Goal: Information Seeking & Learning: Learn about a topic

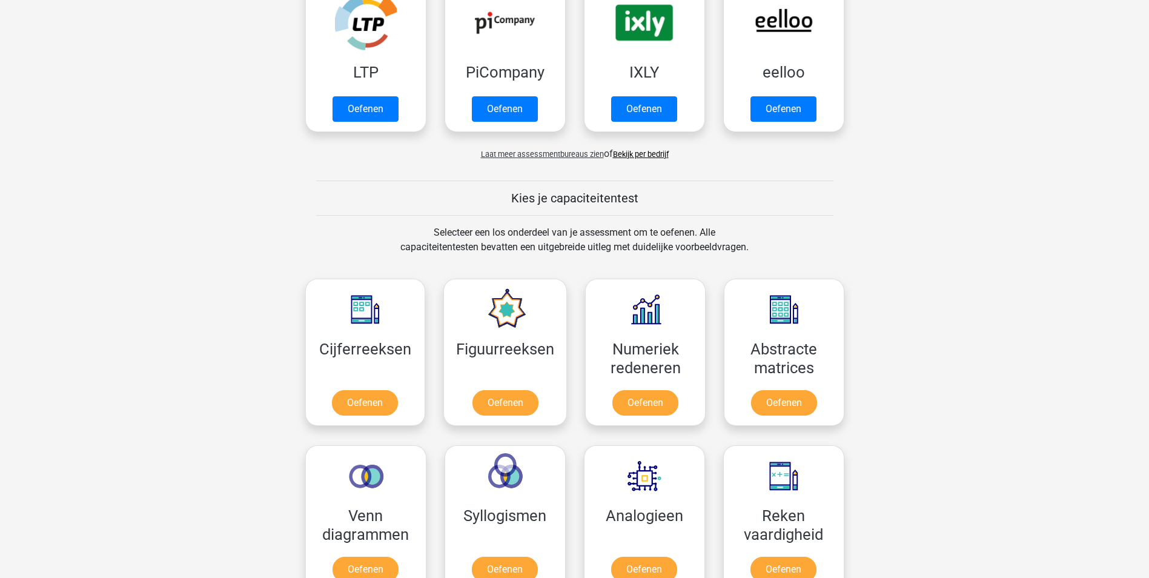
scroll to position [289, 0]
click at [371, 405] on link "Oefenen" at bounding box center [365, 406] width 69 height 27
click at [523, 411] on link "Oefenen" at bounding box center [505, 406] width 69 height 27
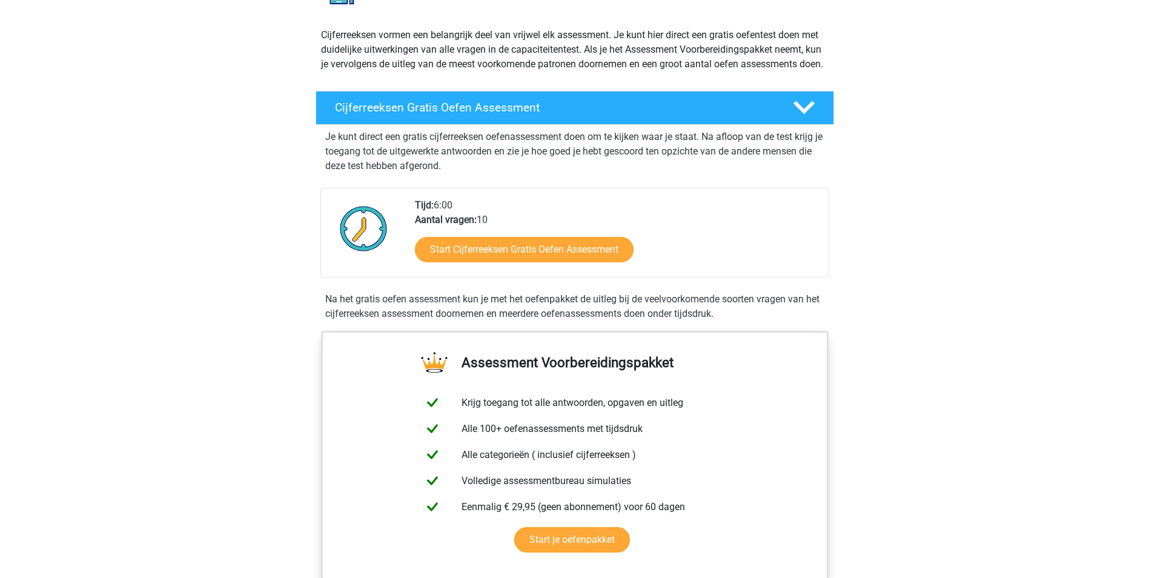
scroll to position [123, 0]
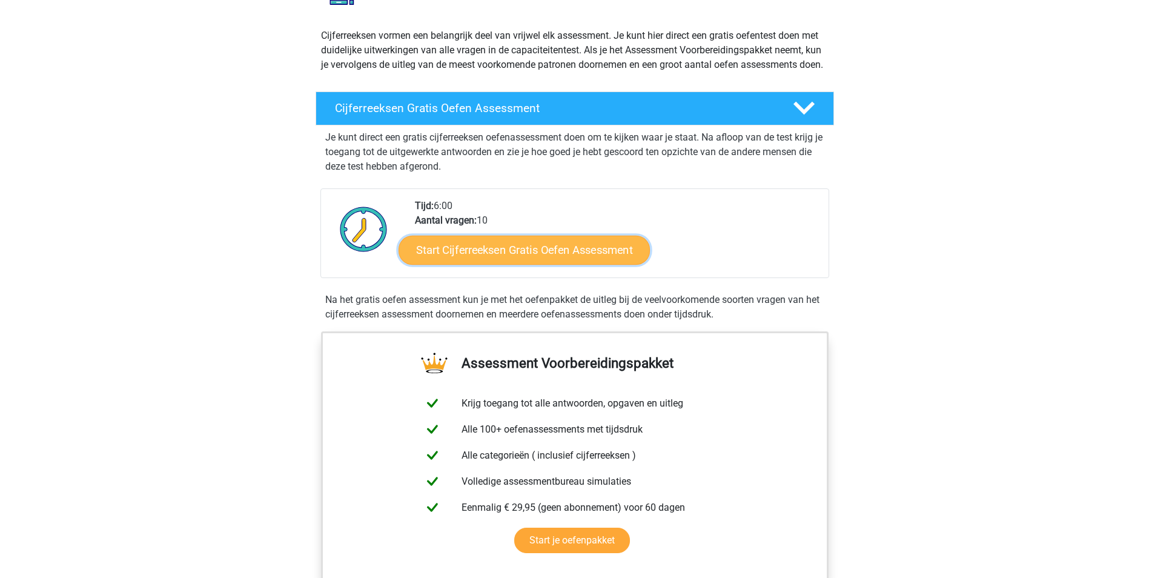
click at [556, 262] on link "Start Cijferreeksen Gratis Oefen Assessment" at bounding box center [524, 249] width 251 height 29
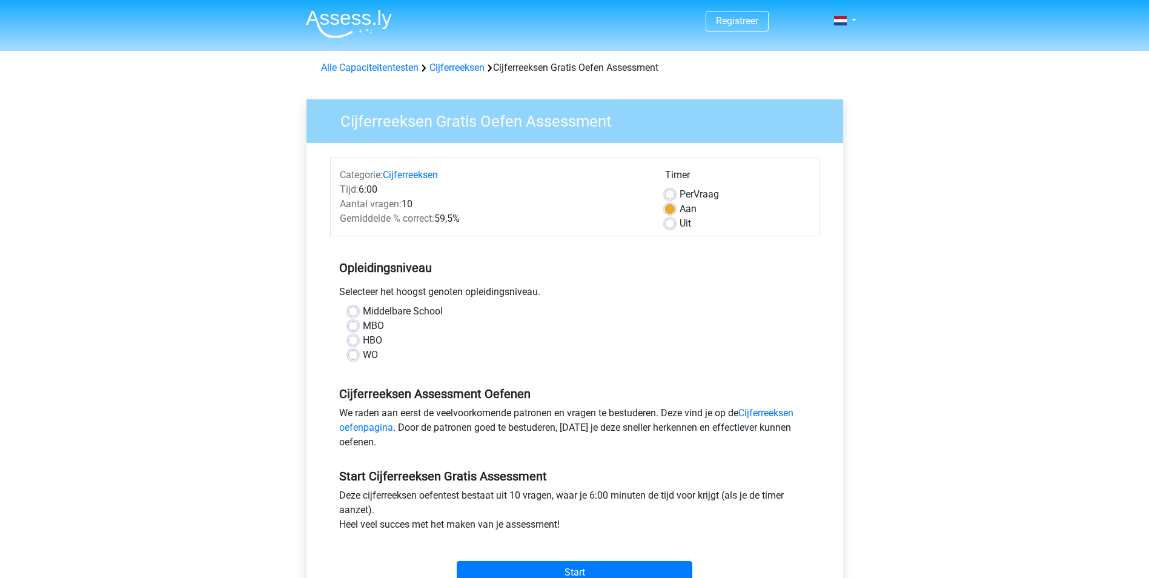
click at [363, 340] on label "HBO" at bounding box center [372, 340] width 19 height 15
click at [352, 340] on input "HBO" at bounding box center [353, 339] width 10 height 12
radio input "true"
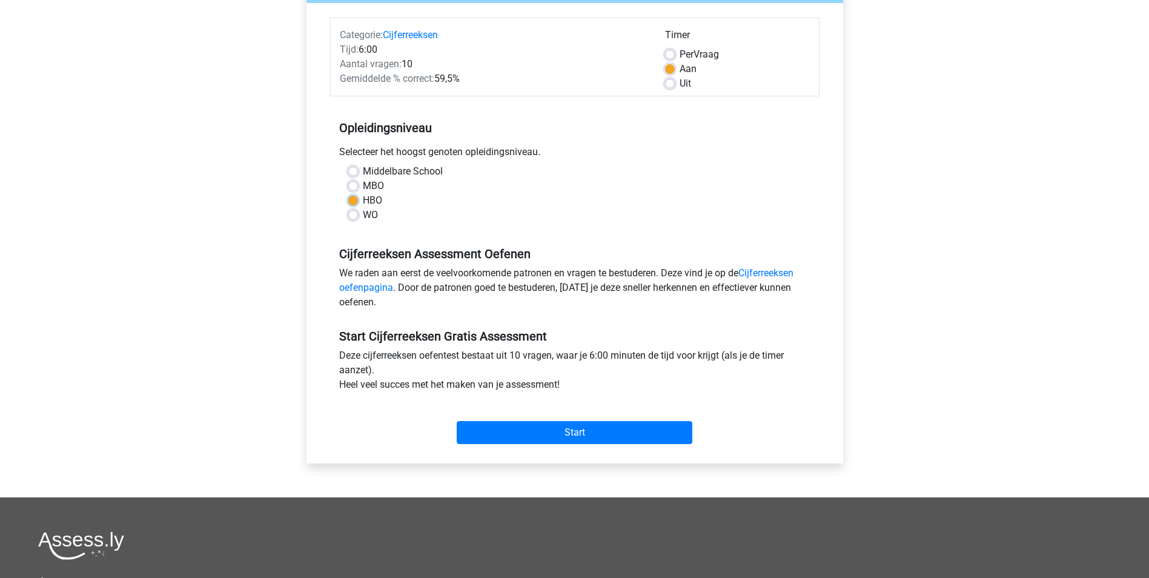
scroll to position [171, 0]
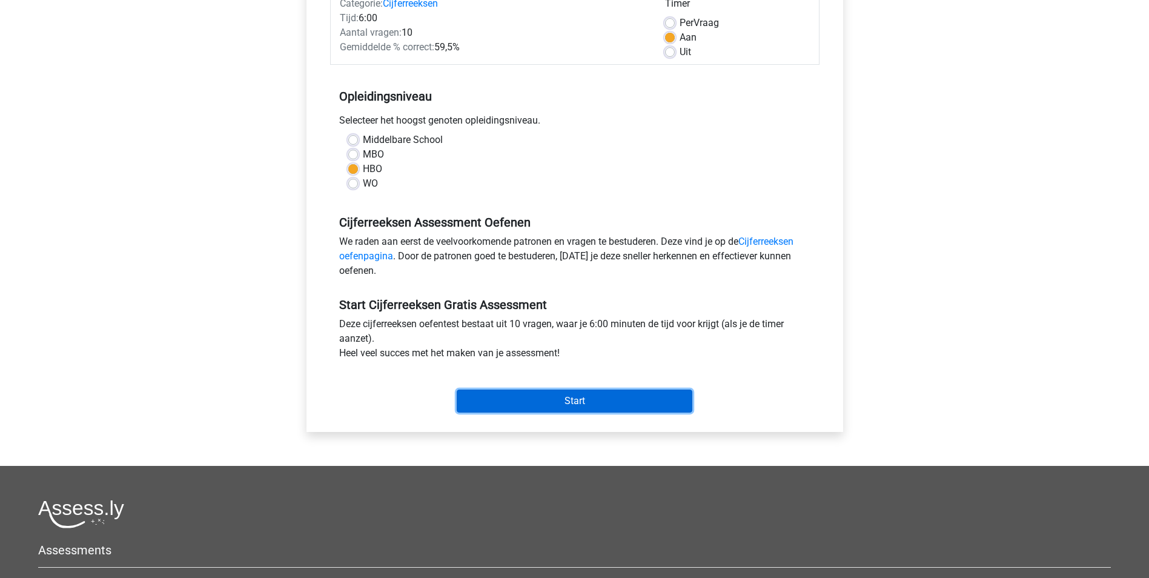
click at [589, 406] on input "Start" at bounding box center [575, 400] width 236 height 23
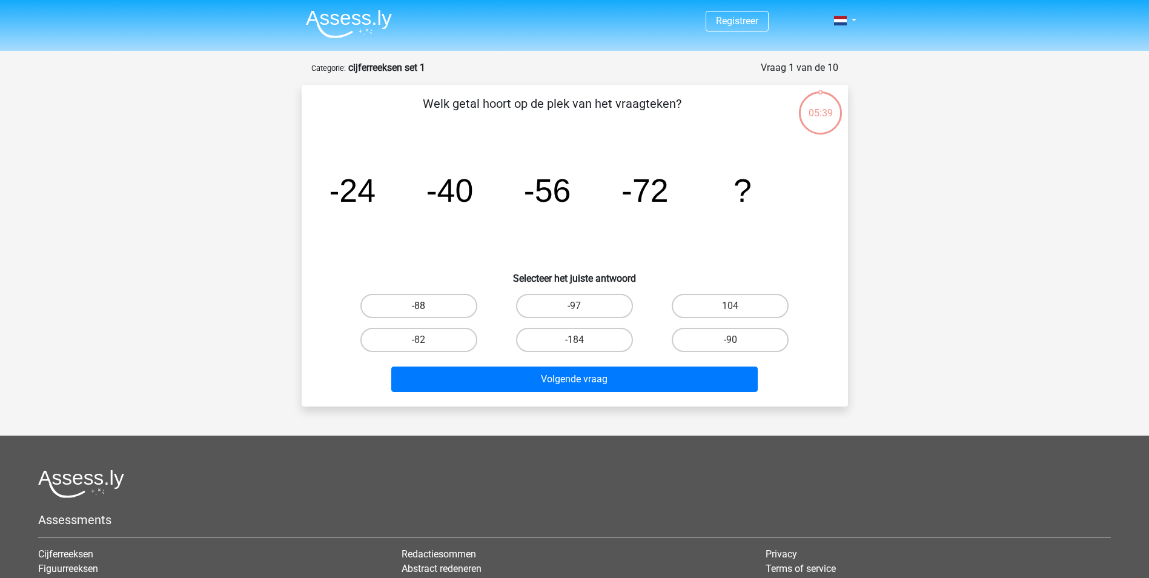
click at [411, 305] on label "-88" at bounding box center [418, 306] width 117 height 24
click at [419, 306] on input "-88" at bounding box center [423, 310] width 8 height 8
radio input "true"
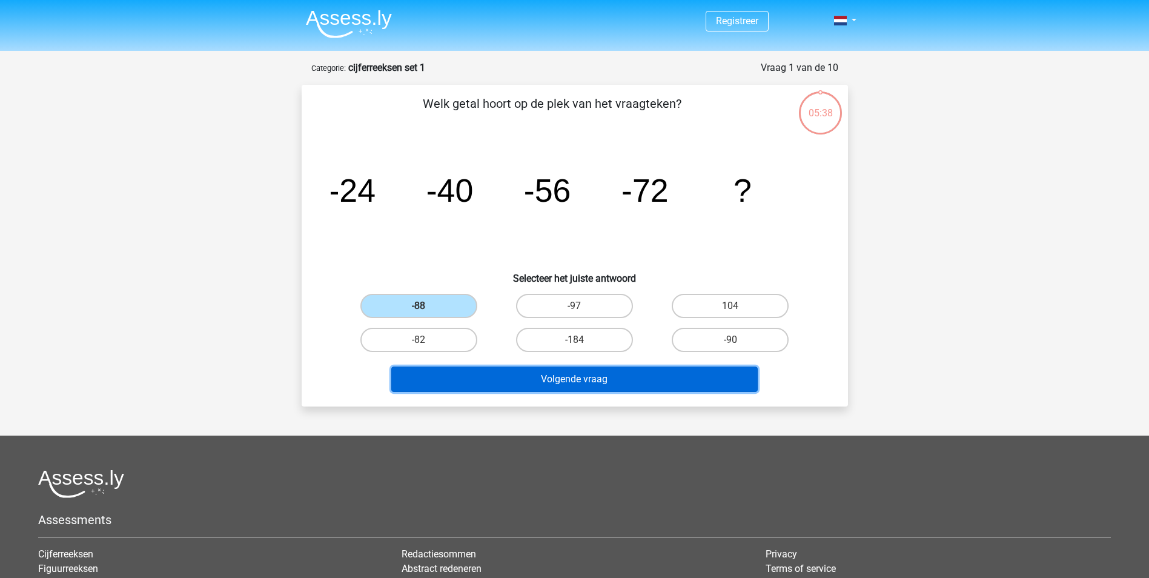
click at [587, 373] on button "Volgende vraag" at bounding box center [574, 378] width 366 height 25
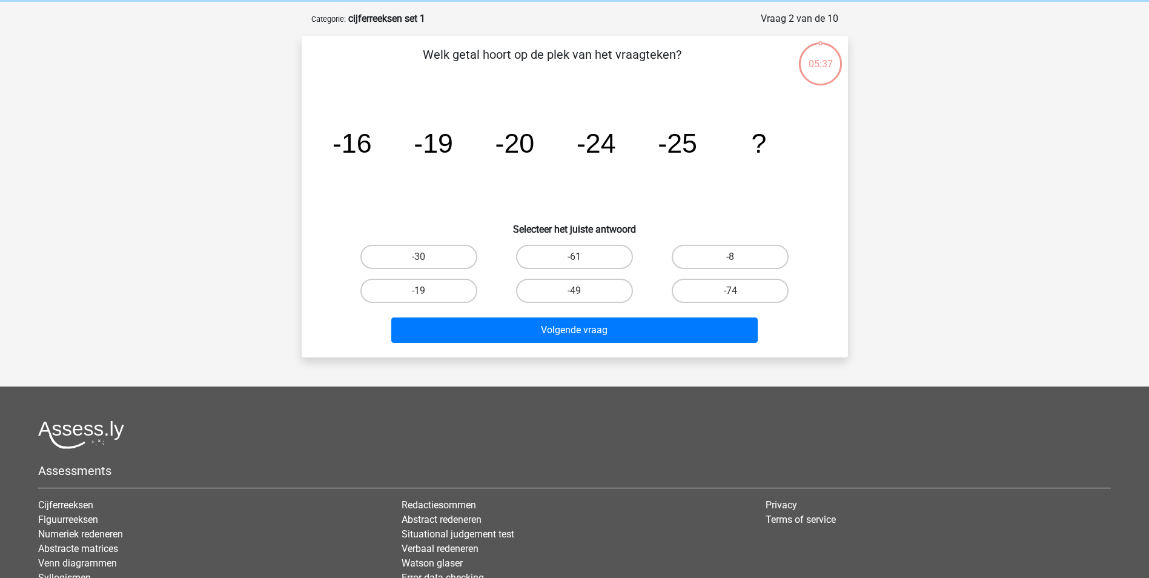
scroll to position [61, 0]
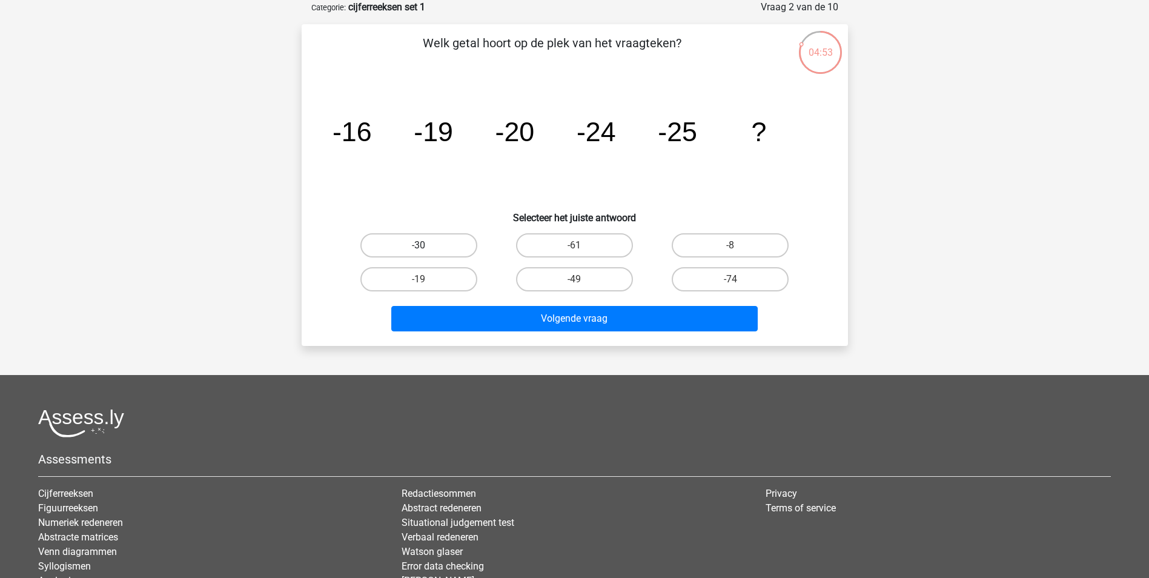
click at [423, 241] on label "-30" at bounding box center [418, 245] width 117 height 24
click at [423, 245] on input "-30" at bounding box center [423, 249] width 8 height 8
radio input "true"
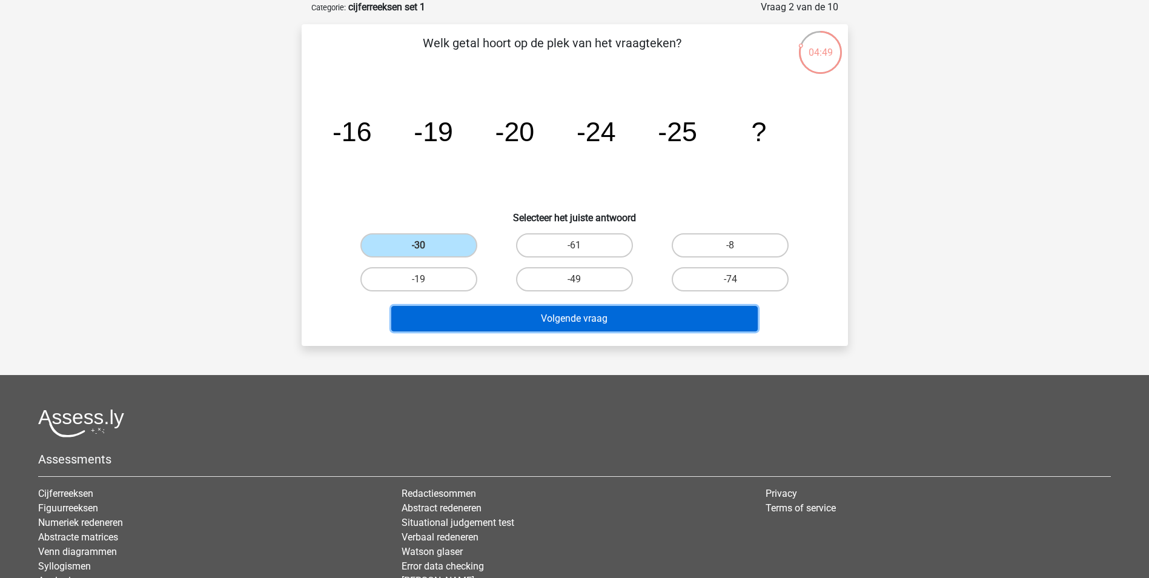
click at [615, 324] on button "Volgende vraag" at bounding box center [574, 318] width 366 height 25
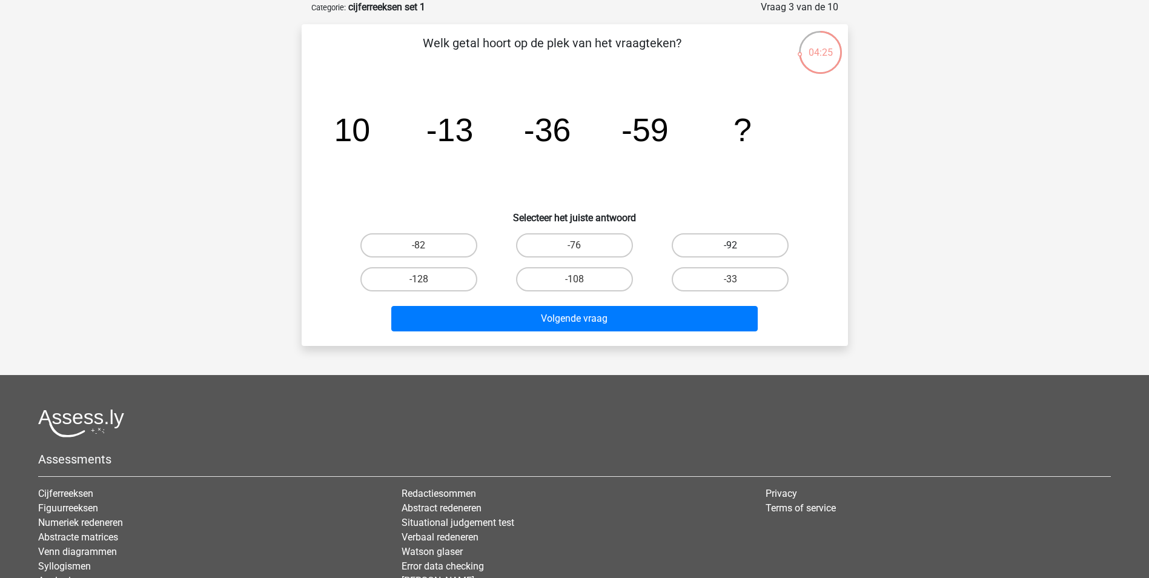
click at [742, 245] on label "-92" at bounding box center [730, 245] width 117 height 24
click at [738, 245] on input "-92" at bounding box center [734, 249] width 8 height 8
radio input "true"
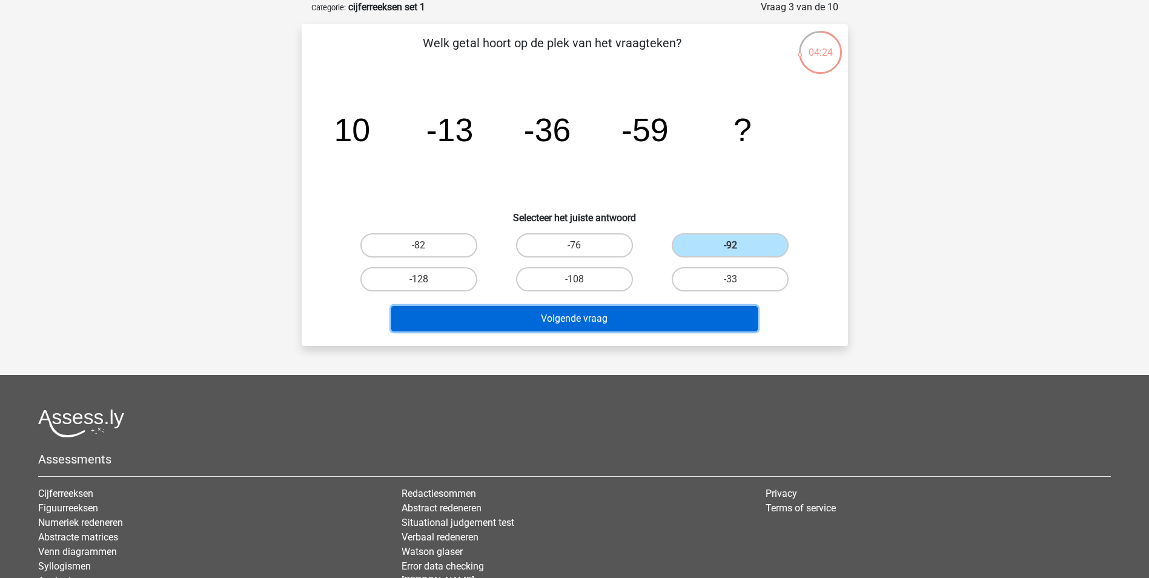
click at [605, 316] on button "Volgende vraag" at bounding box center [574, 318] width 366 height 25
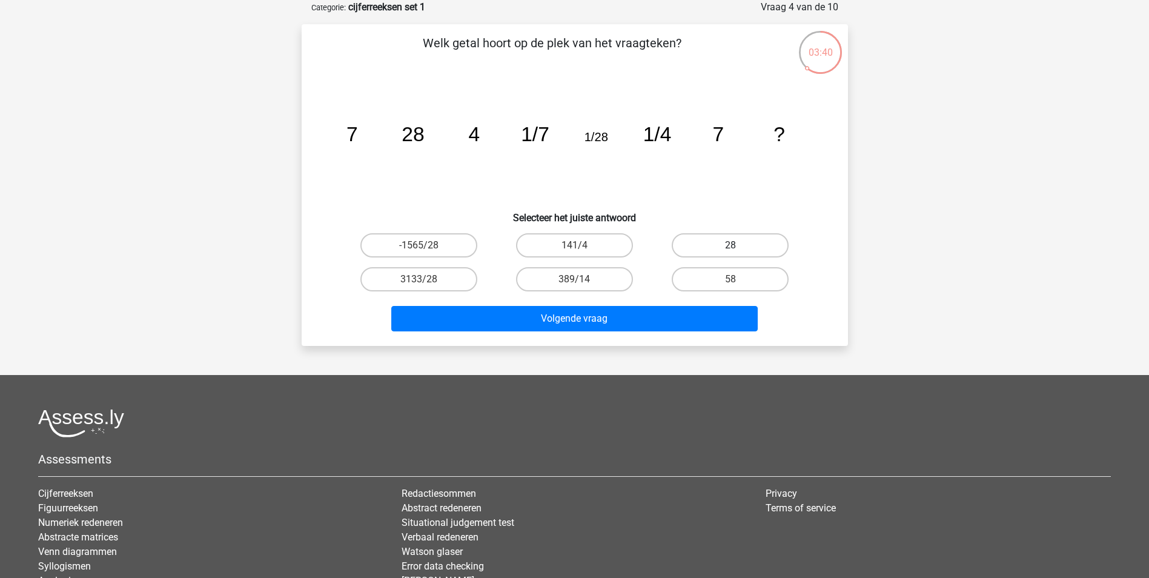
click at [747, 242] on label "28" at bounding box center [730, 245] width 117 height 24
click at [738, 245] on input "28" at bounding box center [734, 249] width 8 height 8
radio input "true"
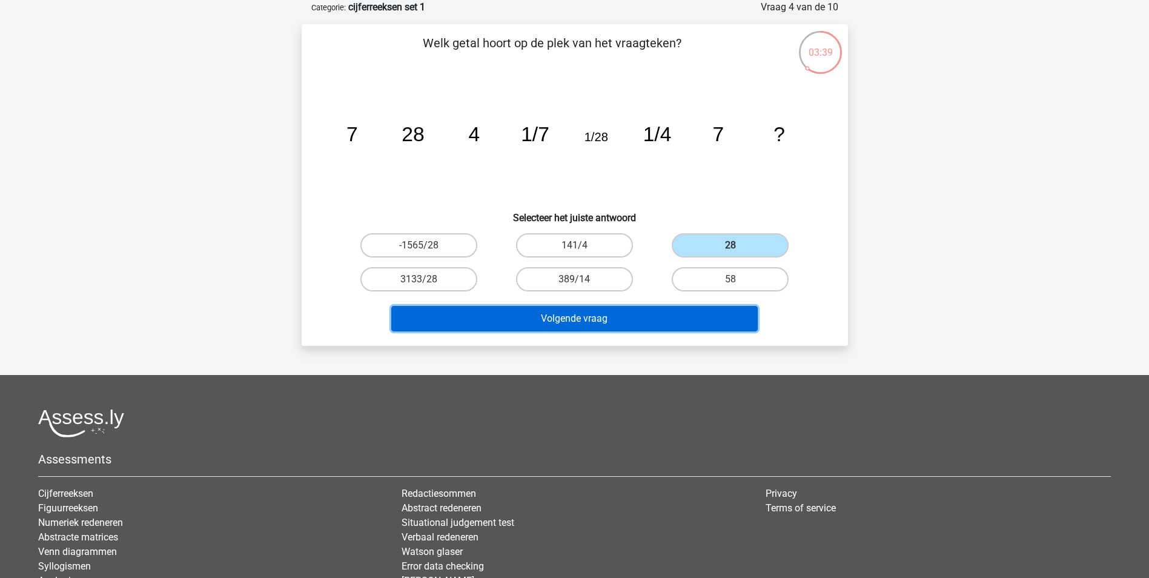
click at [543, 316] on button "Volgende vraag" at bounding box center [574, 318] width 366 height 25
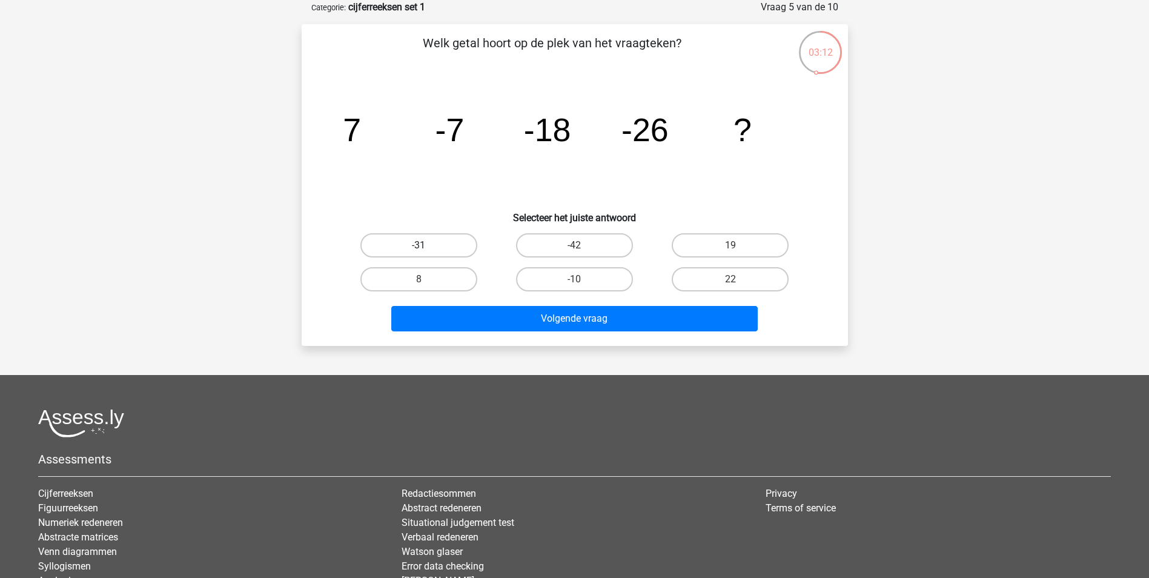
click at [413, 248] on label "-31" at bounding box center [418, 245] width 117 height 24
click at [419, 248] on input "-31" at bounding box center [423, 249] width 8 height 8
radio input "true"
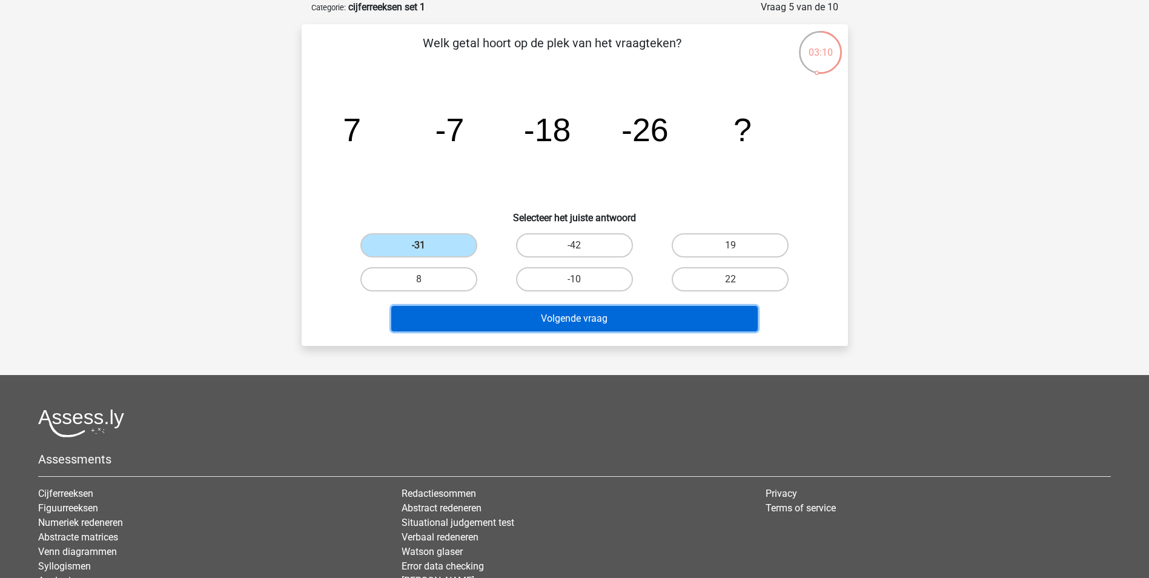
click at [549, 319] on button "Volgende vraag" at bounding box center [574, 318] width 366 height 25
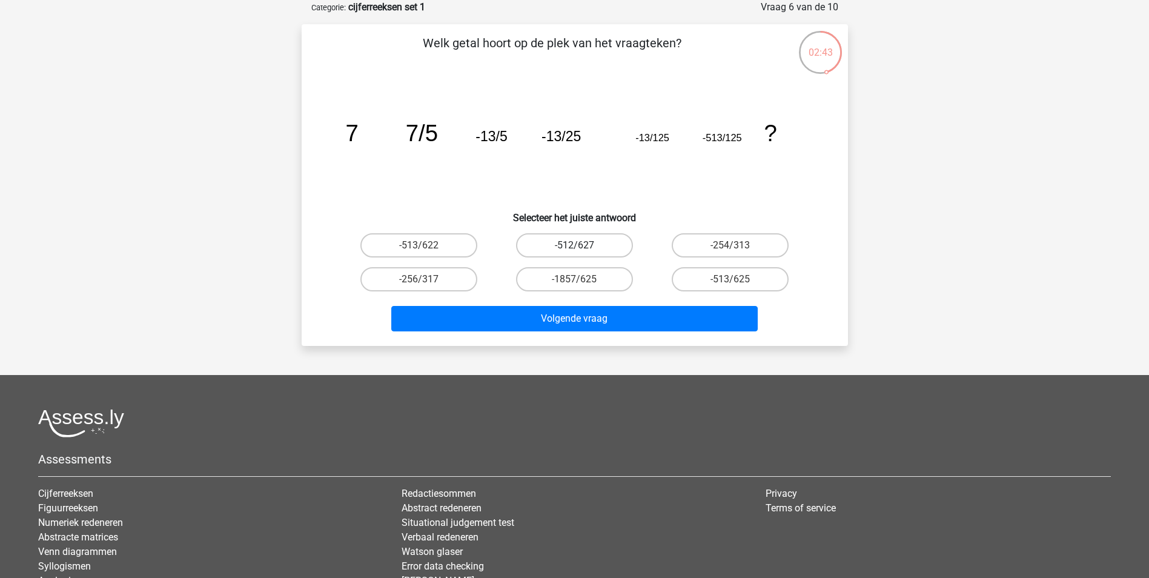
click at [576, 243] on label "-512/627" at bounding box center [574, 245] width 117 height 24
click at [576, 245] on input "-512/627" at bounding box center [578, 249] width 8 height 8
radio input "true"
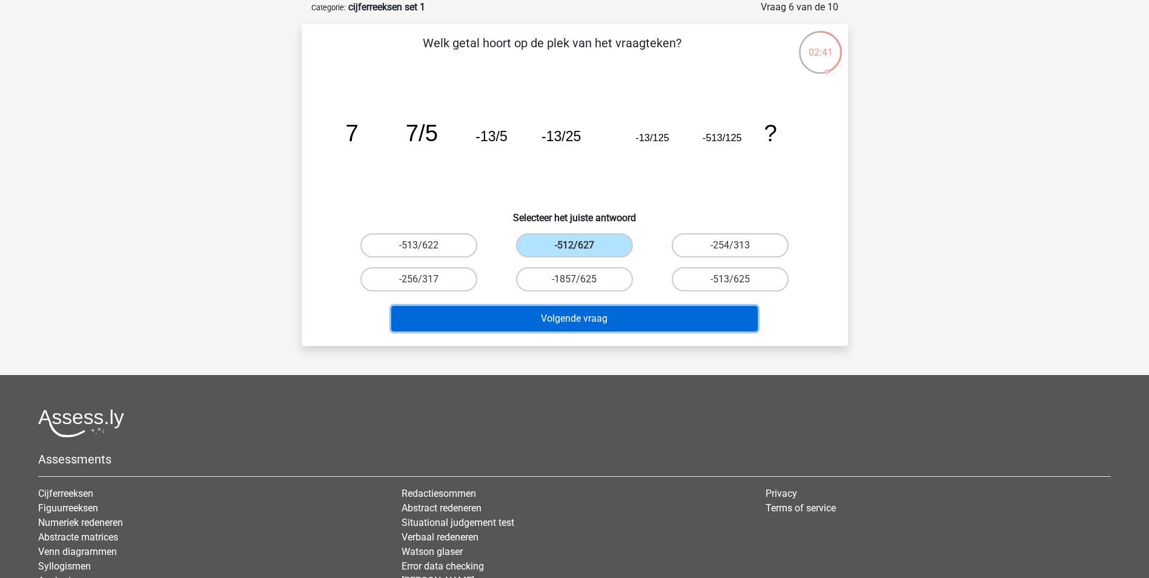
click at [594, 317] on button "Volgende vraag" at bounding box center [574, 318] width 366 height 25
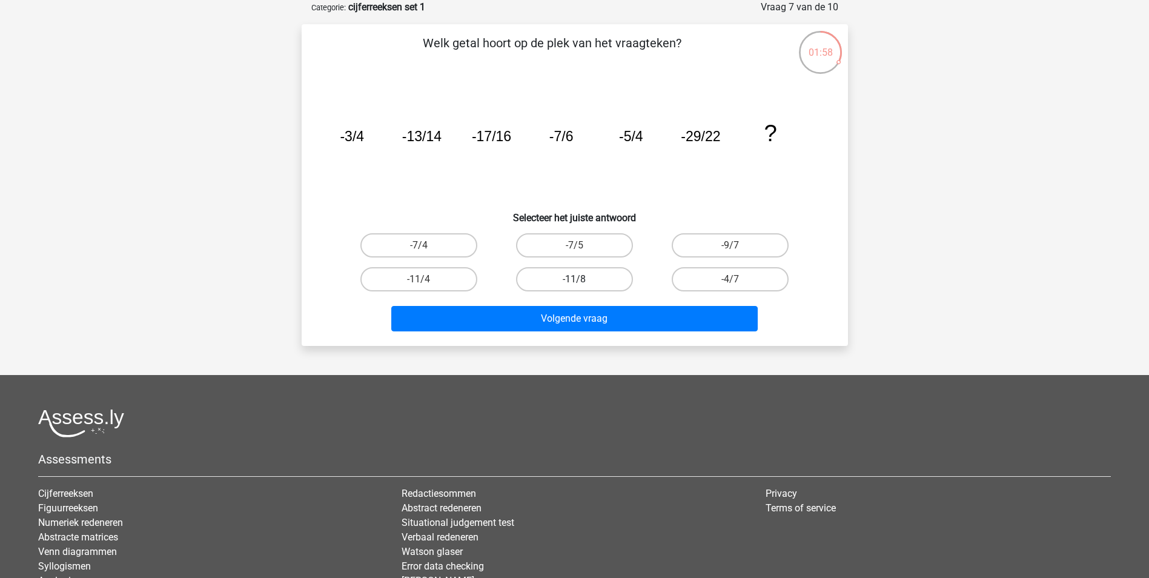
click at [592, 276] on label "-11/8" at bounding box center [574, 279] width 117 height 24
click at [582, 279] on input "-11/8" at bounding box center [578, 283] width 8 height 8
radio input "true"
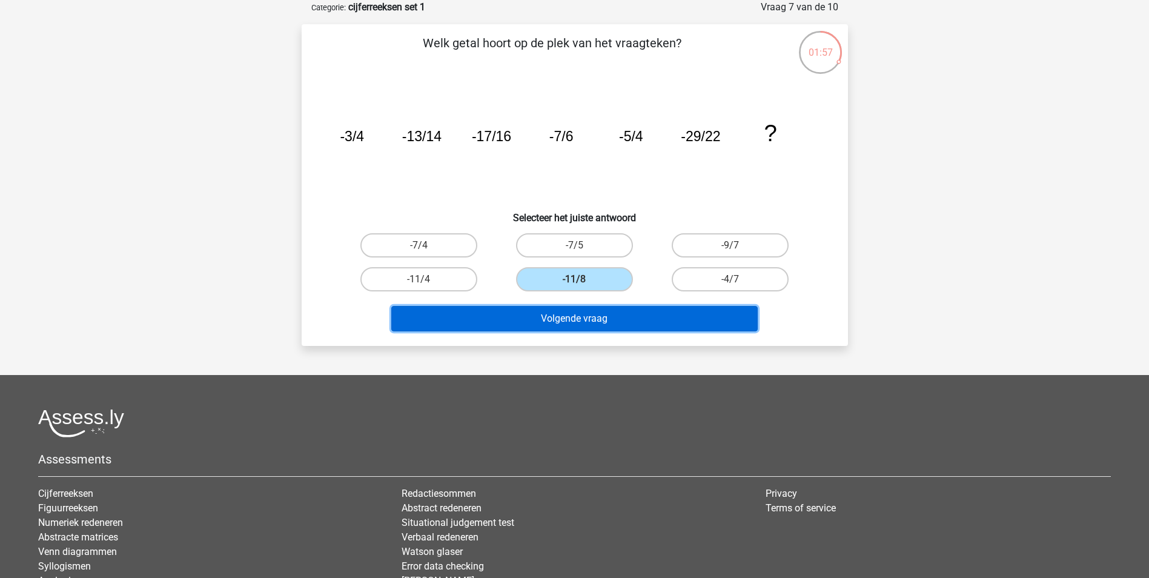
click at [640, 323] on button "Volgende vraag" at bounding box center [574, 318] width 366 height 25
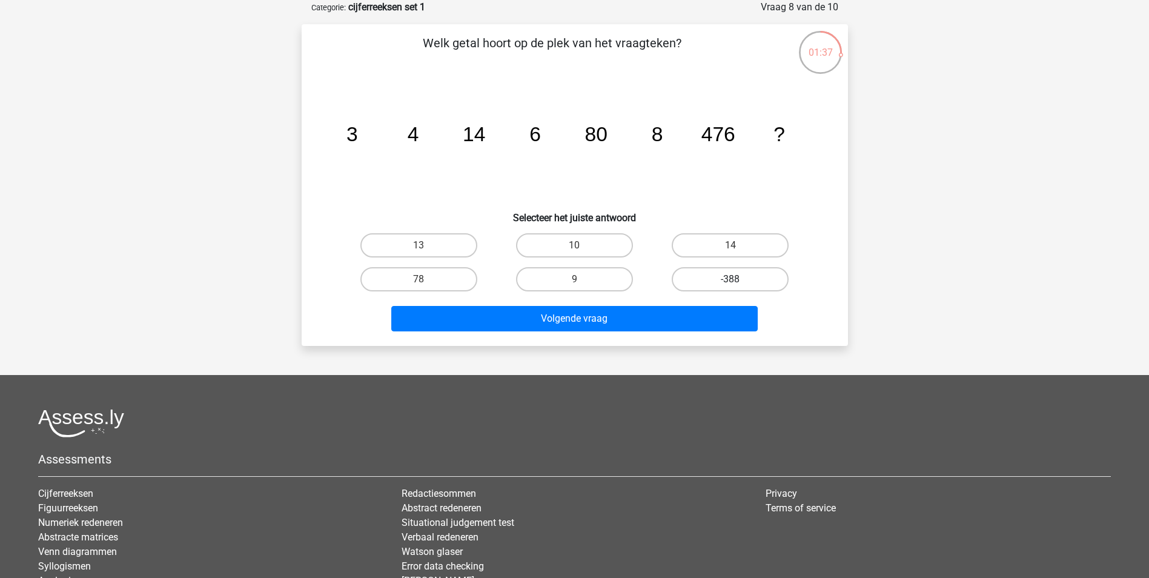
click at [750, 280] on label "-388" at bounding box center [730, 279] width 117 height 24
click at [738, 280] on input "-388" at bounding box center [734, 283] width 8 height 8
radio input "true"
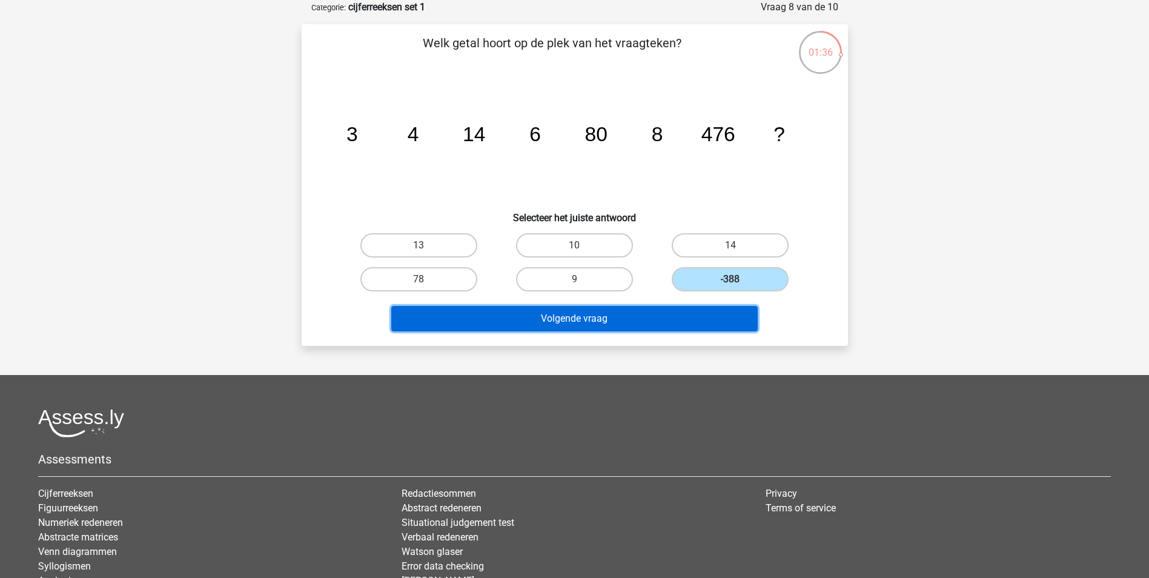
click at [622, 330] on button "Volgende vraag" at bounding box center [574, 318] width 366 height 25
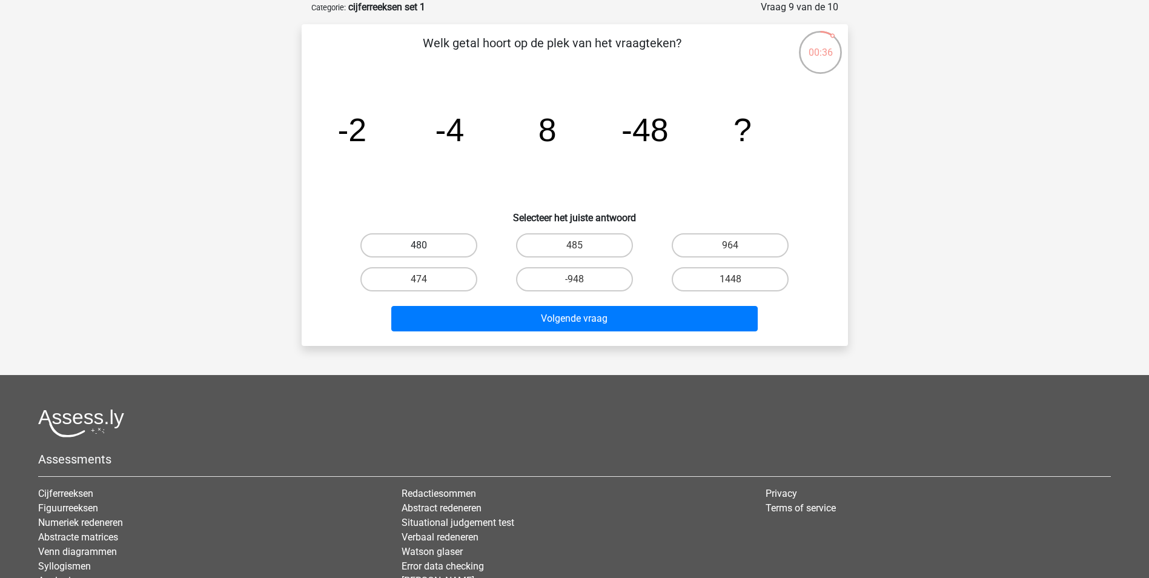
click at [434, 243] on label "480" at bounding box center [418, 245] width 117 height 24
click at [426, 245] on input "480" at bounding box center [423, 249] width 8 height 8
radio input "true"
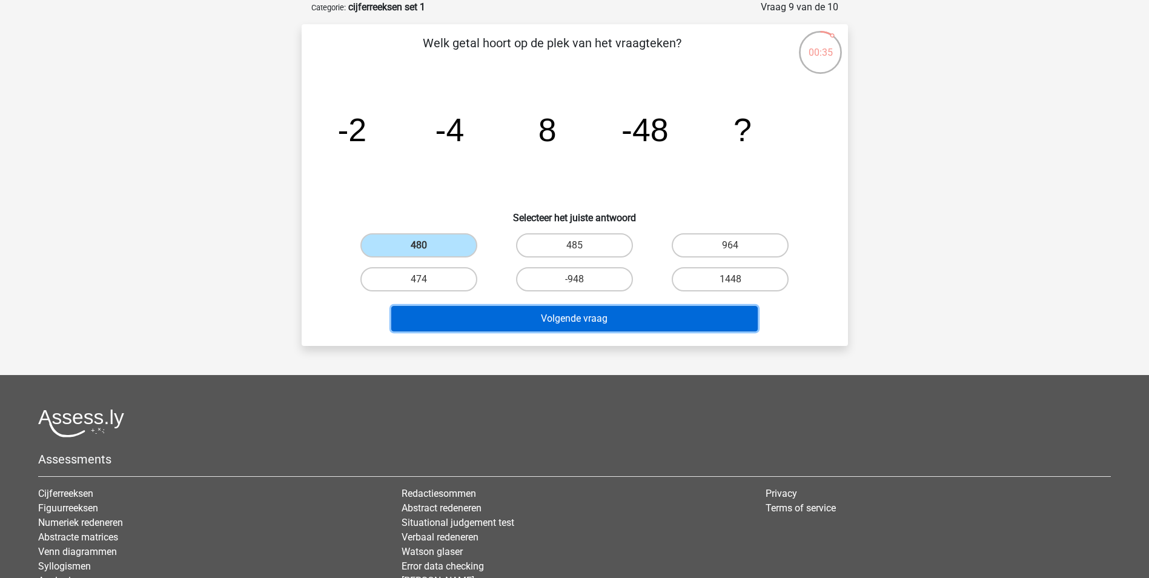
click at [620, 317] on button "Volgende vraag" at bounding box center [574, 318] width 366 height 25
click at [620, 317] on button "Resultaten" at bounding box center [574, 318] width 366 height 25
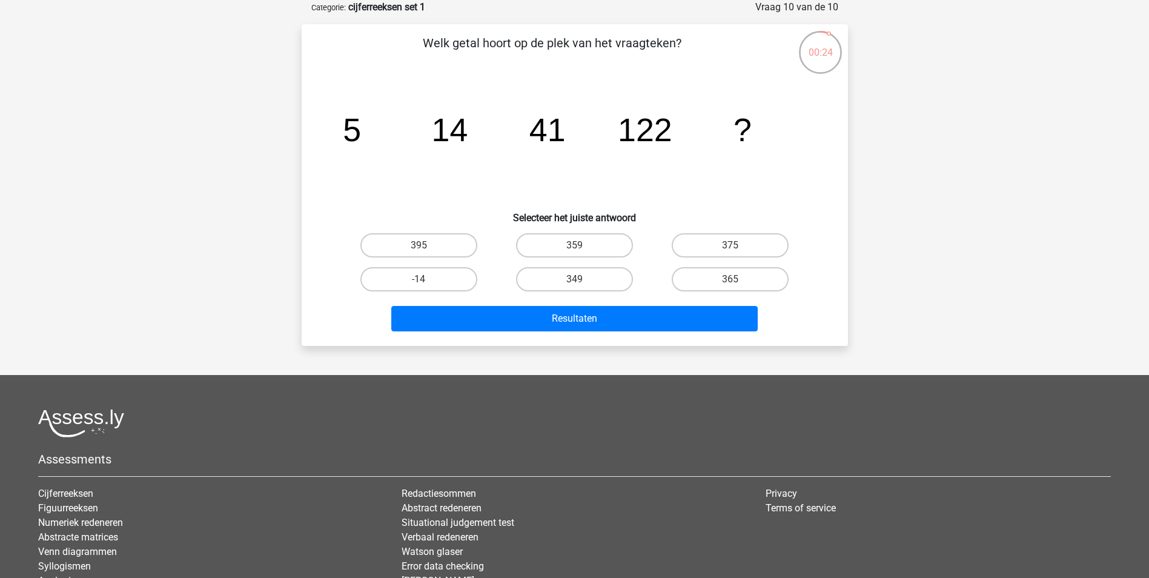
click at [525, 183] on icon "image/svg+xml 5 14 41 122 ?" at bounding box center [575, 141] width 488 height 122
click at [733, 242] on label "375" at bounding box center [730, 245] width 117 height 24
click at [733, 245] on input "375" at bounding box center [734, 249] width 8 height 8
radio input "true"
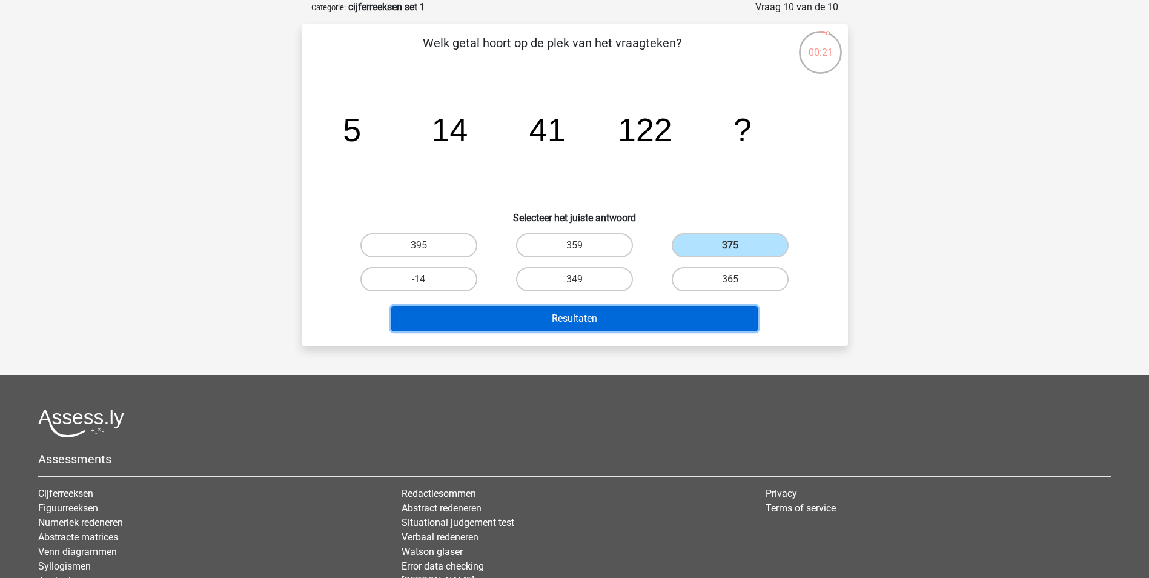
click at [611, 315] on button "Resultaten" at bounding box center [574, 318] width 366 height 25
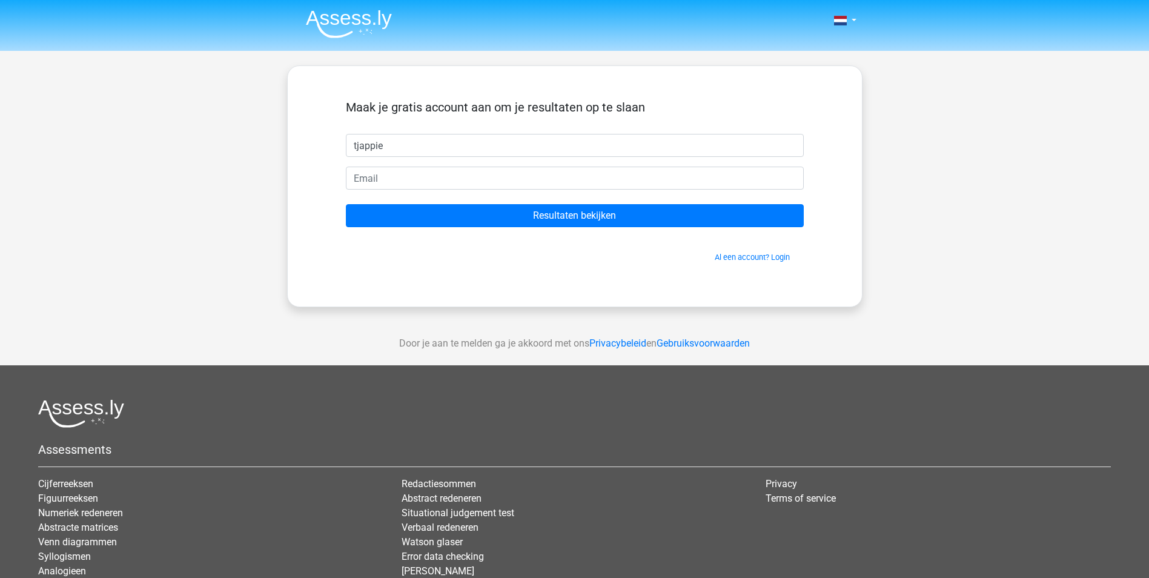
type input "tjappie"
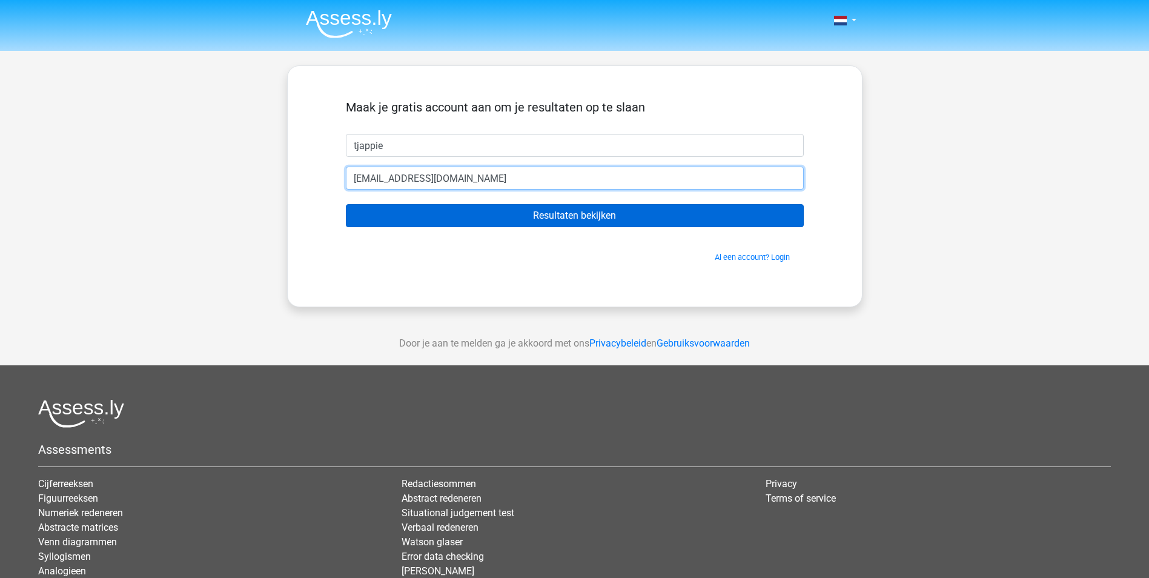
type input "[EMAIL_ADDRESS][DOMAIN_NAME]"
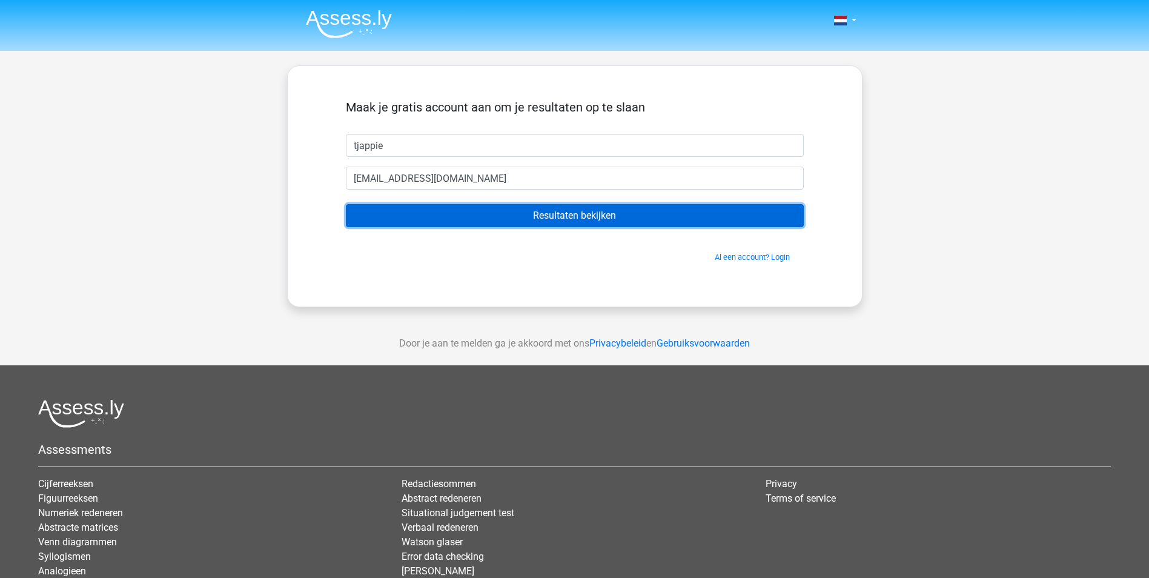
click at [594, 210] on input "Resultaten bekijken" at bounding box center [575, 215] width 458 height 23
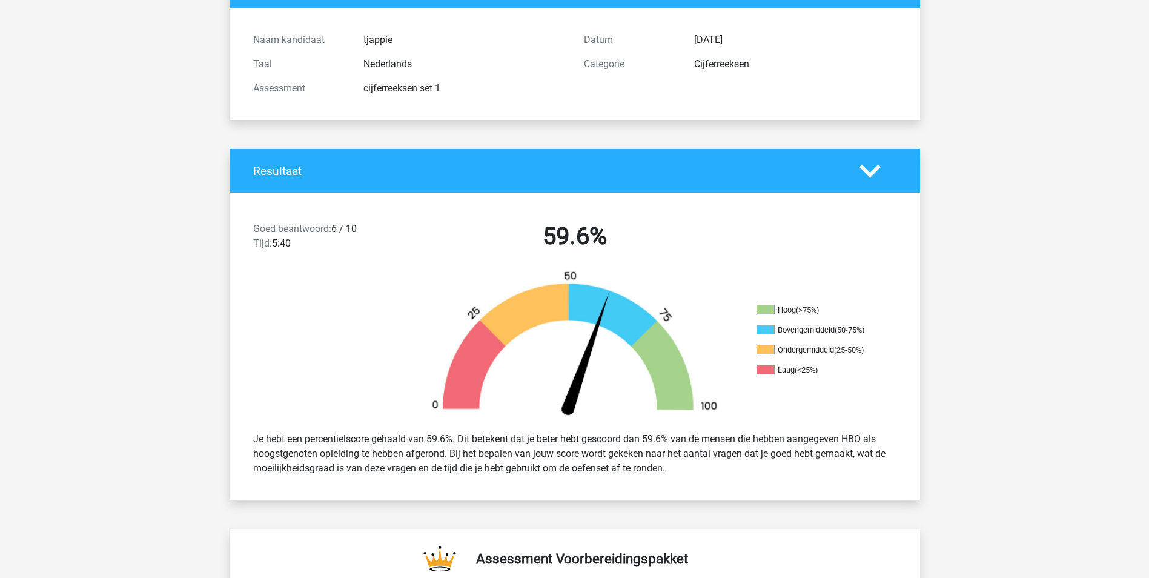
click at [594, 210] on div "Goed beantwoord: 6 / 10 Tijd: 5:40 59.6%" at bounding box center [575, 238] width 691 height 63
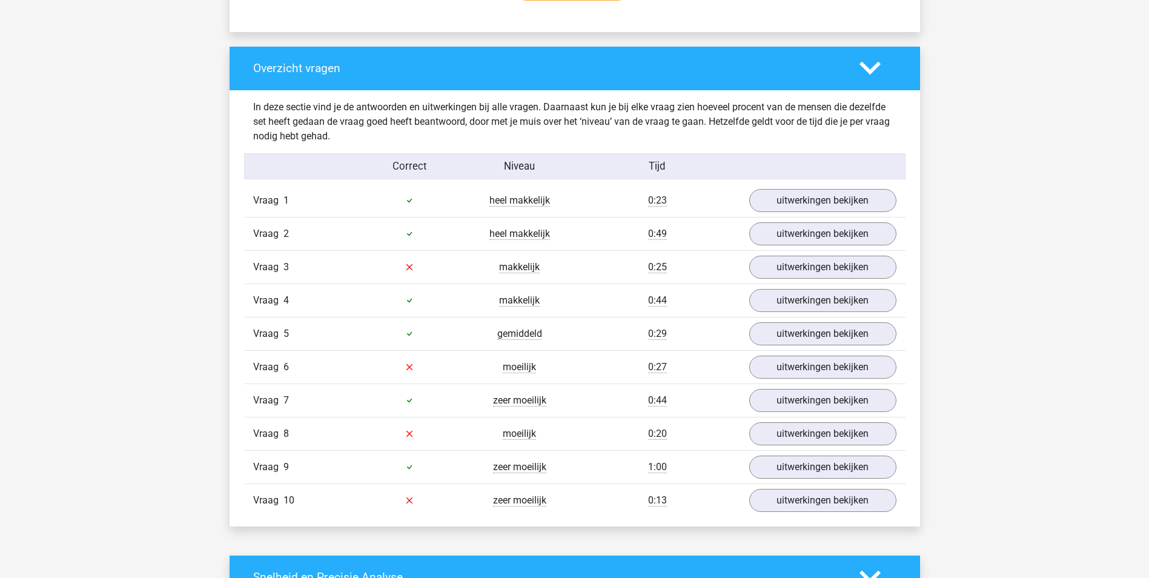
scroll to position [864, 0]
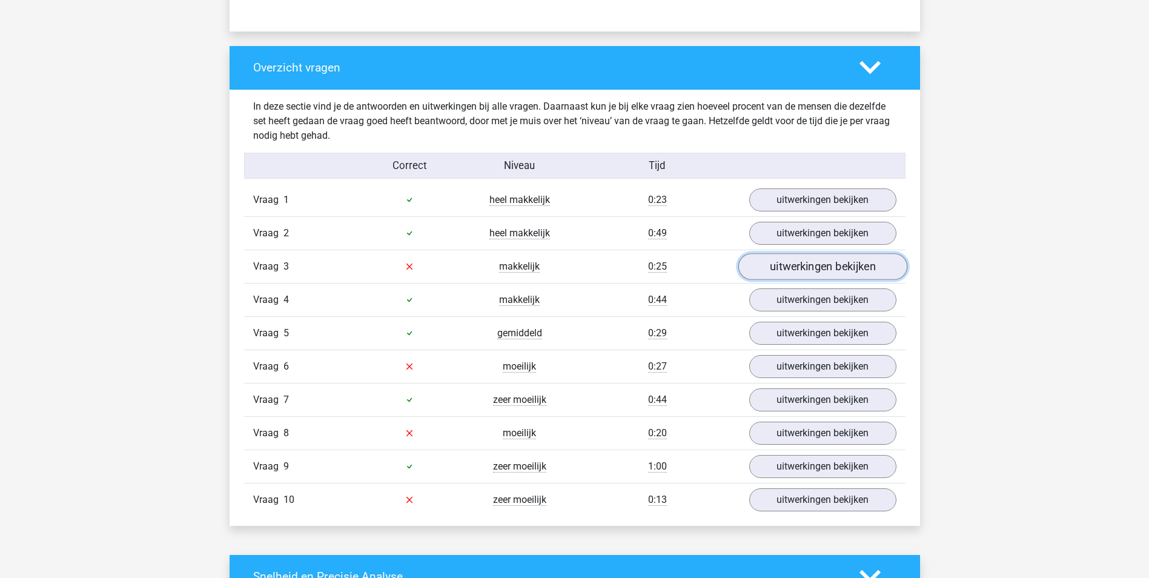
click at [817, 258] on link "uitwerkingen bekijken" at bounding box center [822, 266] width 169 height 27
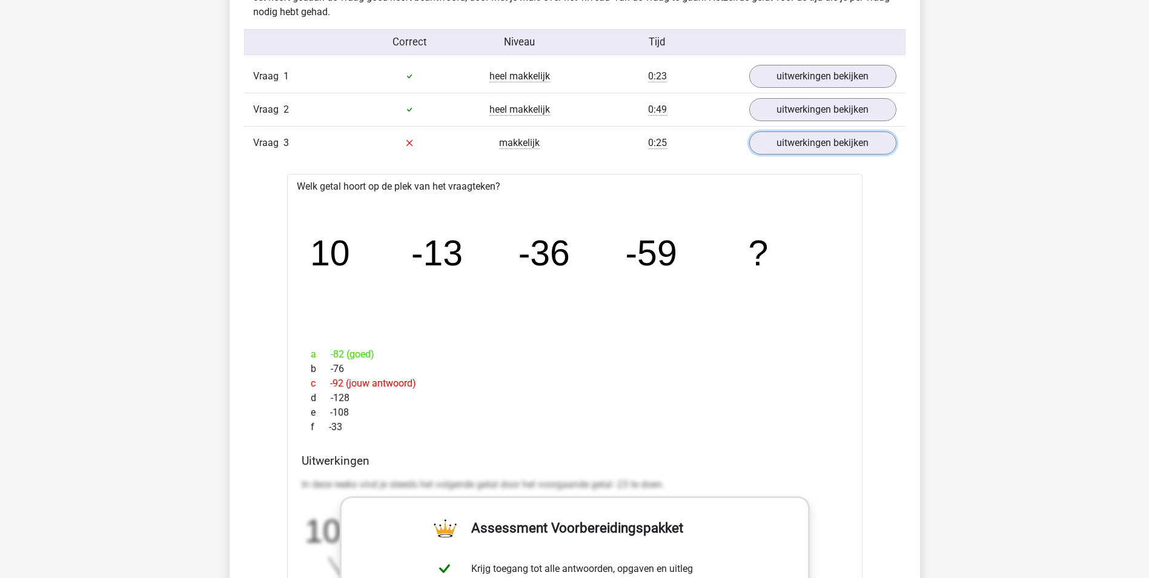
scroll to position [989, 0]
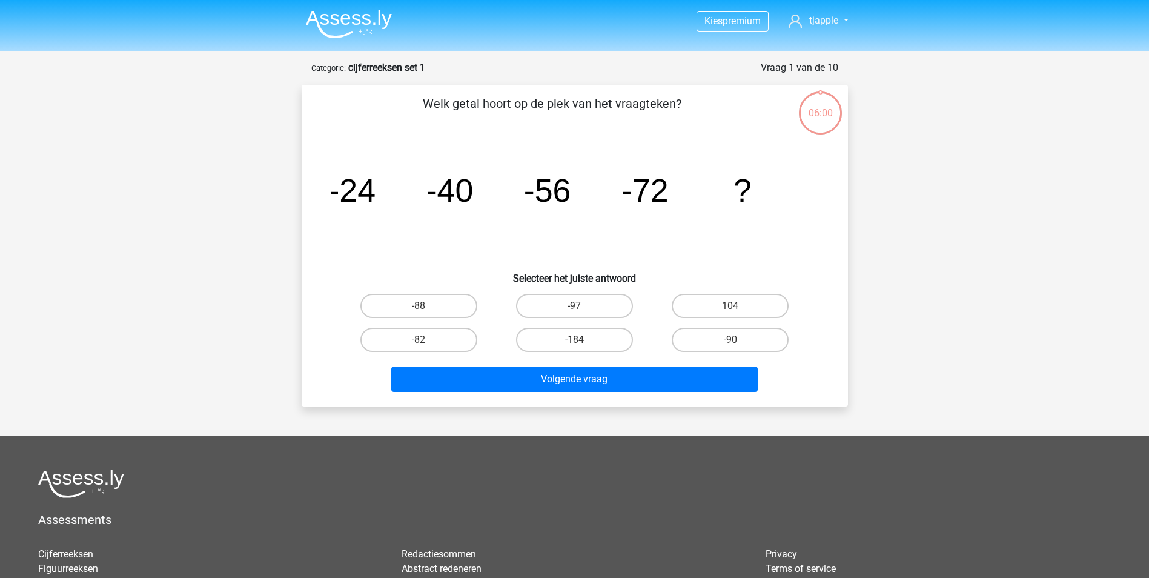
scroll to position [61, 0]
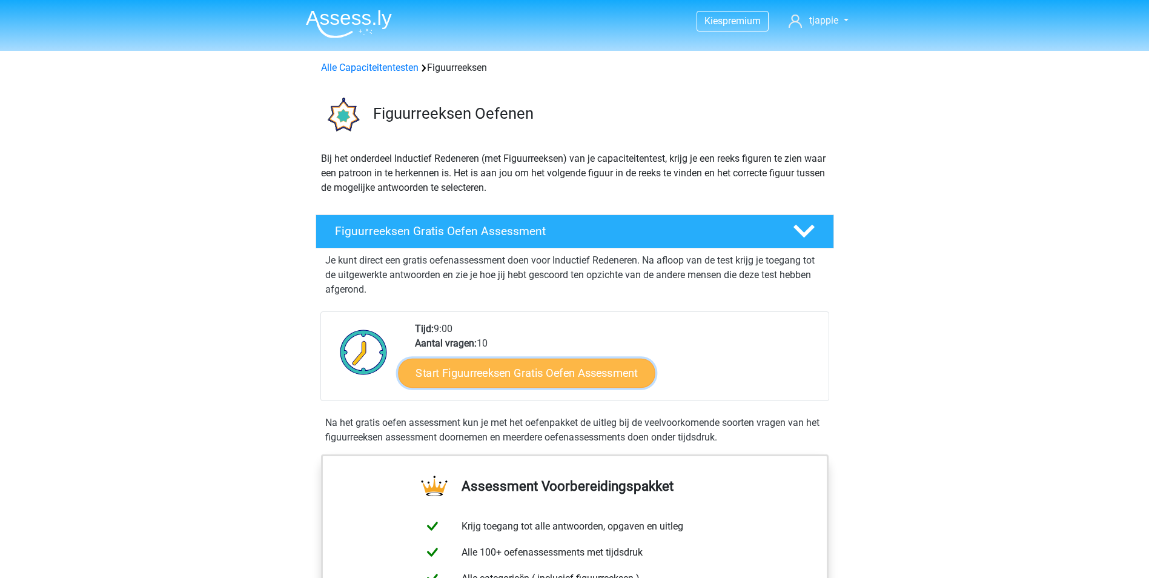
click at [525, 373] on link "Start Figuurreeksen Gratis Oefen Assessment" at bounding box center [526, 372] width 257 height 29
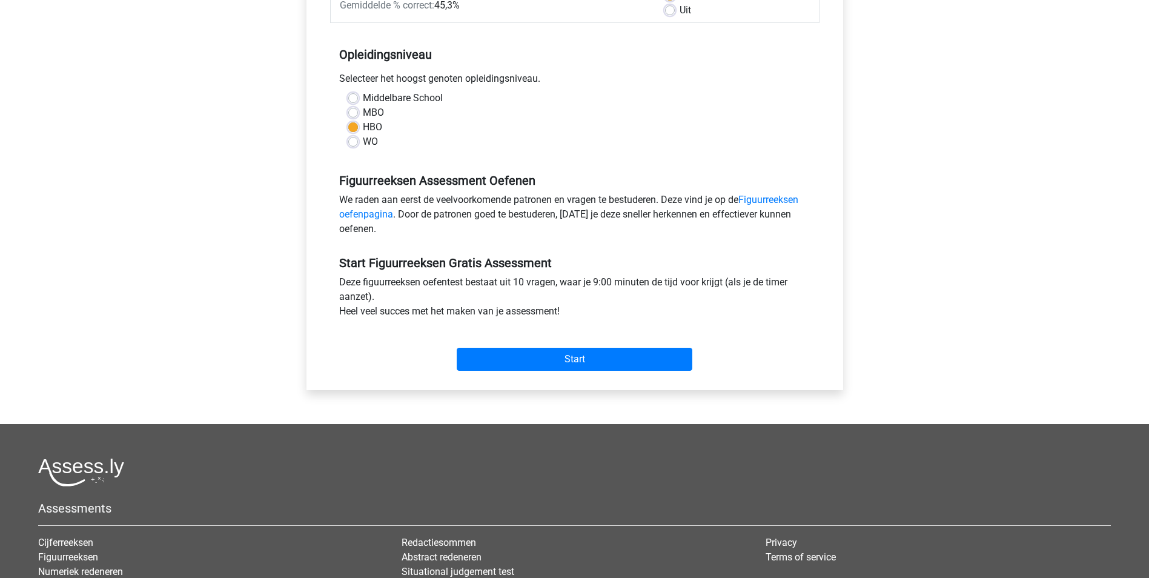
scroll to position [212, 0]
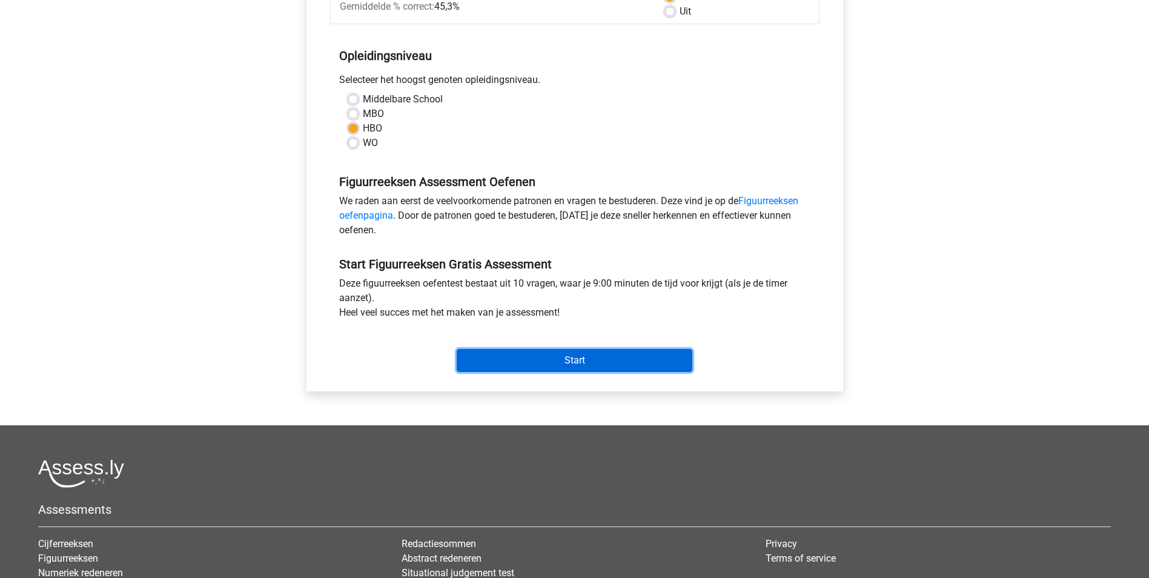
click at [615, 363] on input "Start" at bounding box center [575, 360] width 236 height 23
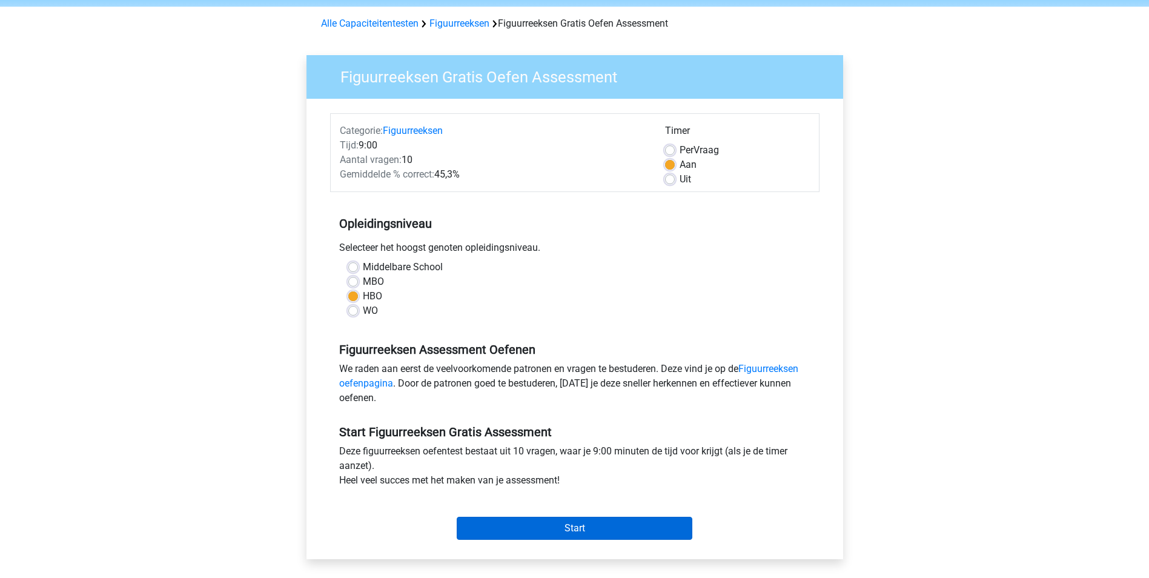
scroll to position [0, 0]
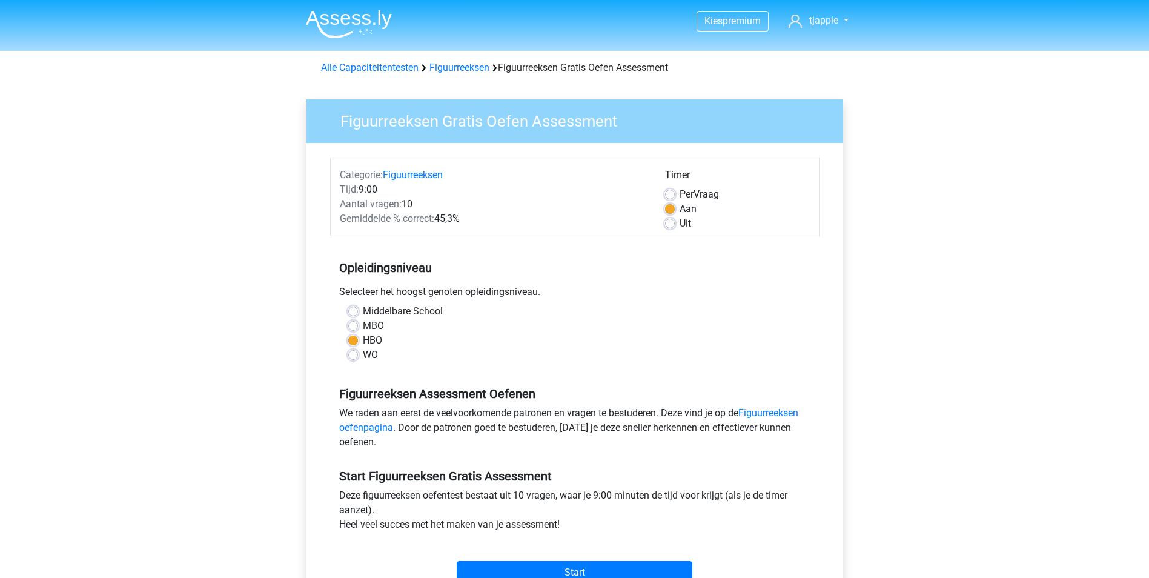
click at [580, 362] on div "WO" at bounding box center [574, 355] width 453 height 15
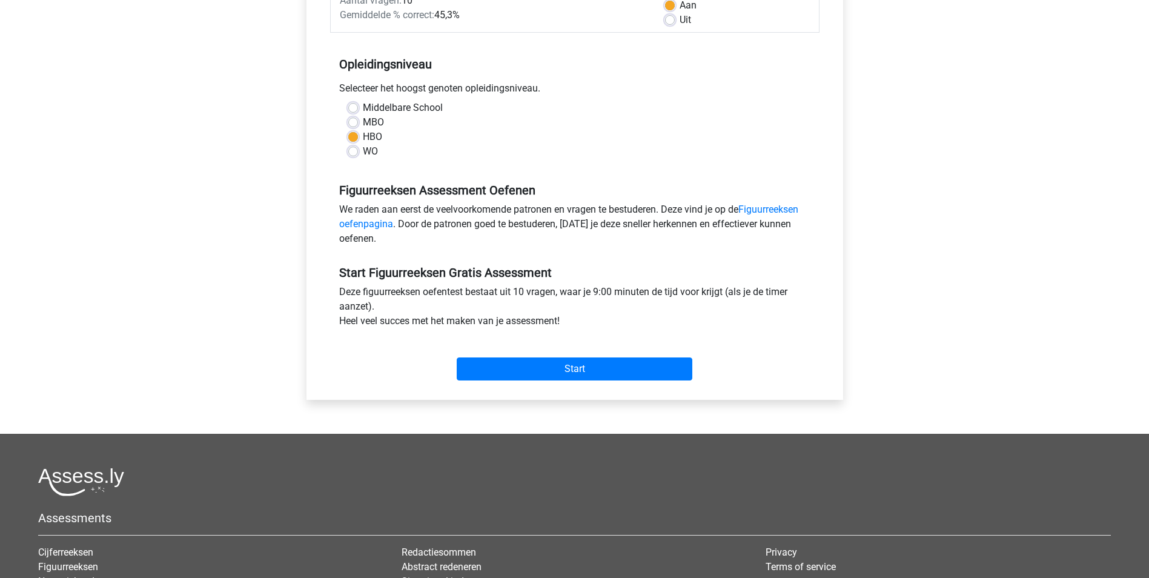
scroll to position [204, 0]
click at [580, 362] on input "Start" at bounding box center [575, 368] width 236 height 23
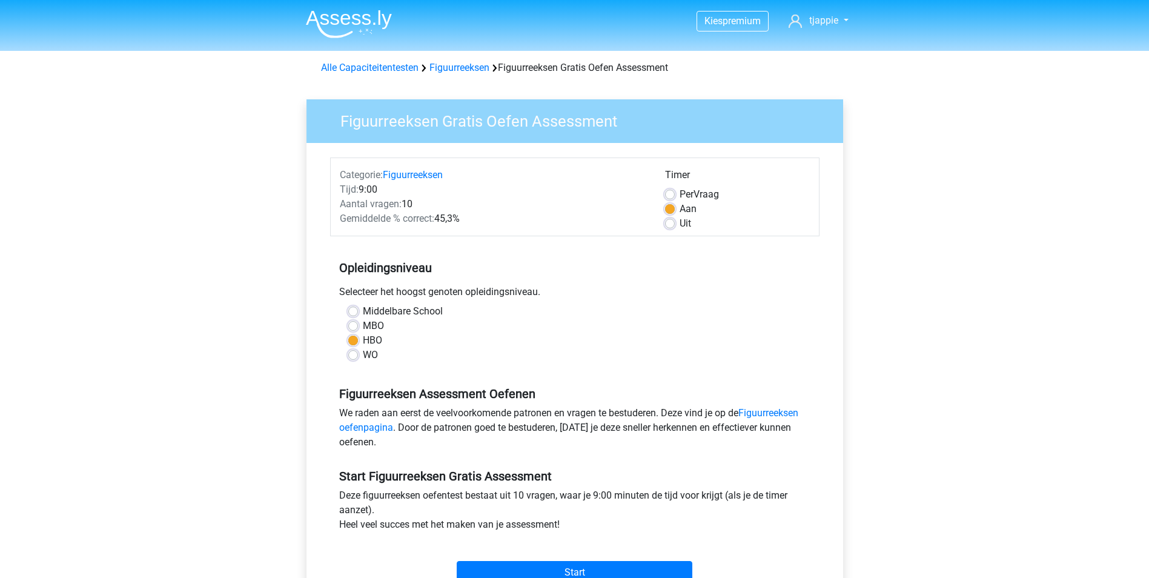
click at [680, 226] on label "Uit" at bounding box center [686, 223] width 12 height 15
click at [668, 226] on input "Uit" at bounding box center [670, 222] width 10 height 12
radio input "true"
click at [557, 574] on input "Start" at bounding box center [575, 572] width 236 height 23
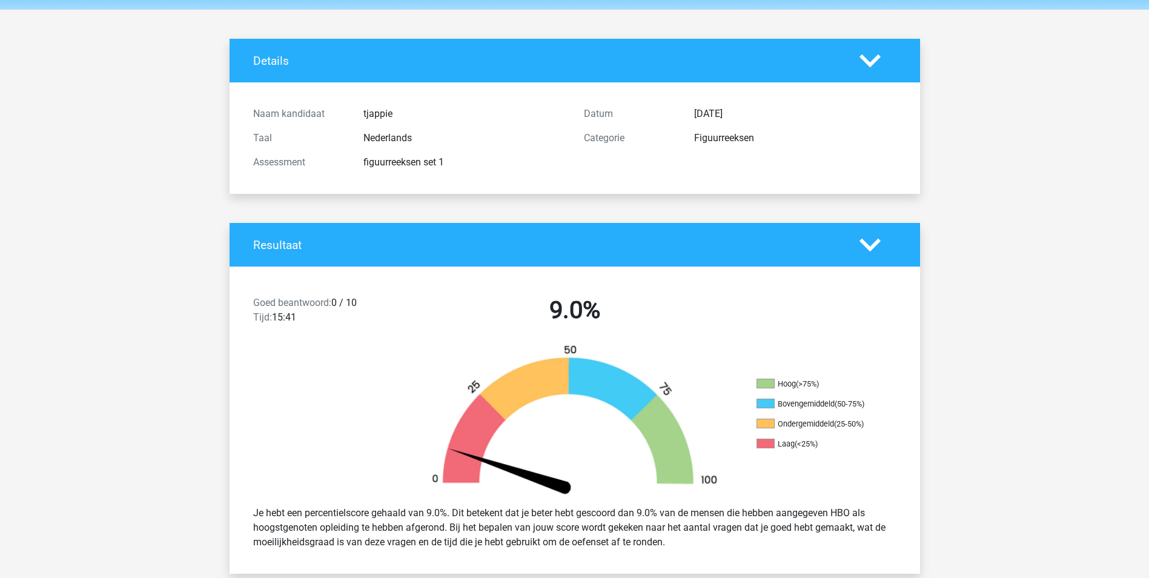
scroll to position [42, 0]
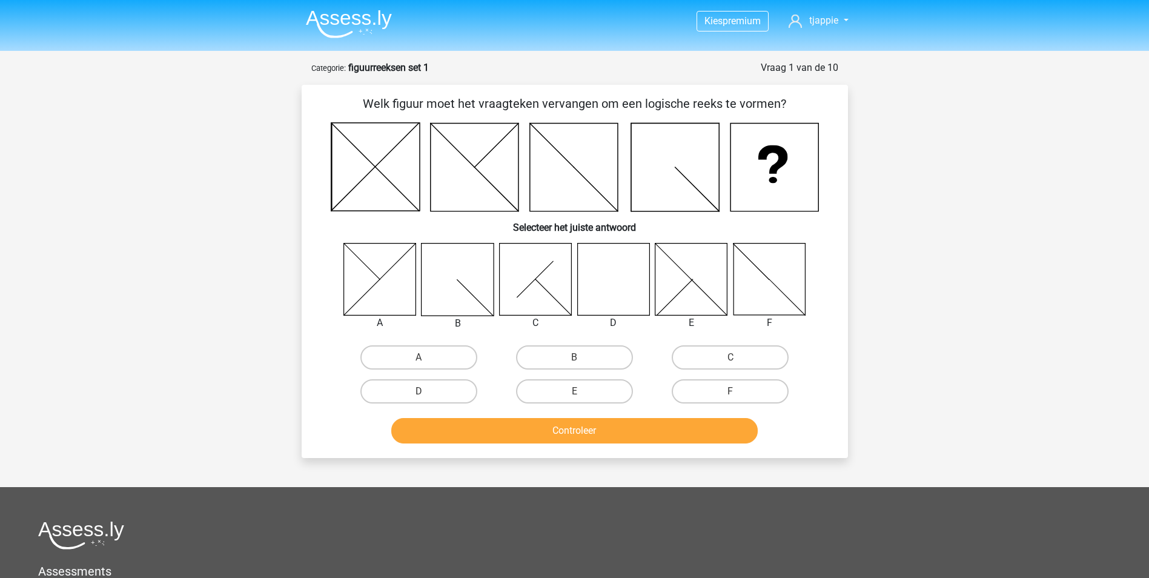
click at [607, 265] on icon at bounding box center [613, 279] width 72 height 72
click at [396, 387] on label "D" at bounding box center [418, 391] width 117 height 24
click at [419, 391] on input "D" at bounding box center [423, 395] width 8 height 8
radio input "true"
click at [547, 441] on button "Controleer" at bounding box center [574, 430] width 366 height 25
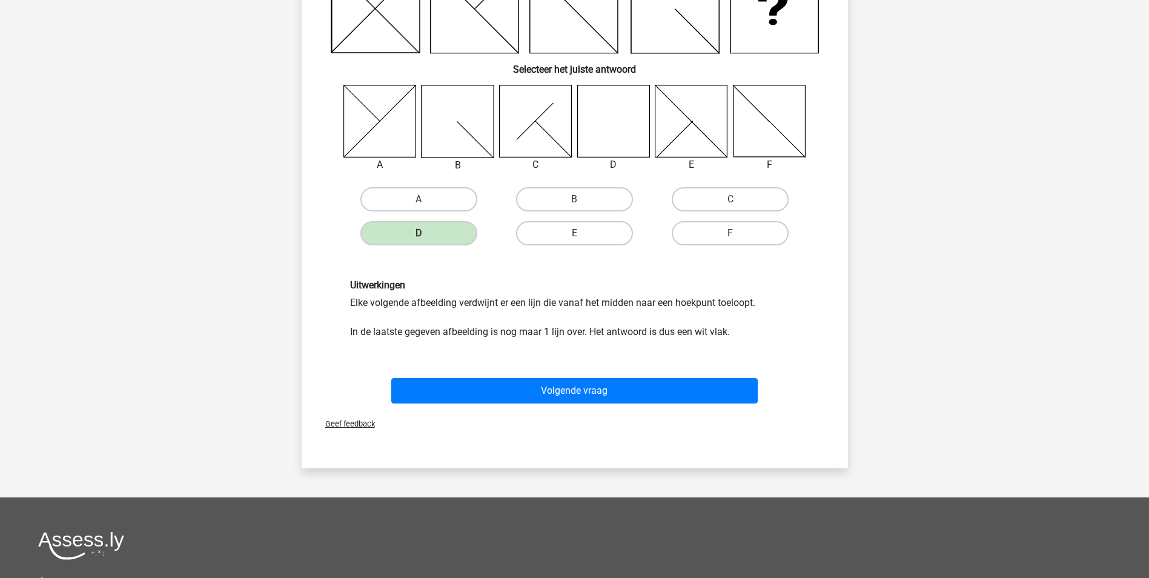
scroll to position [159, 0]
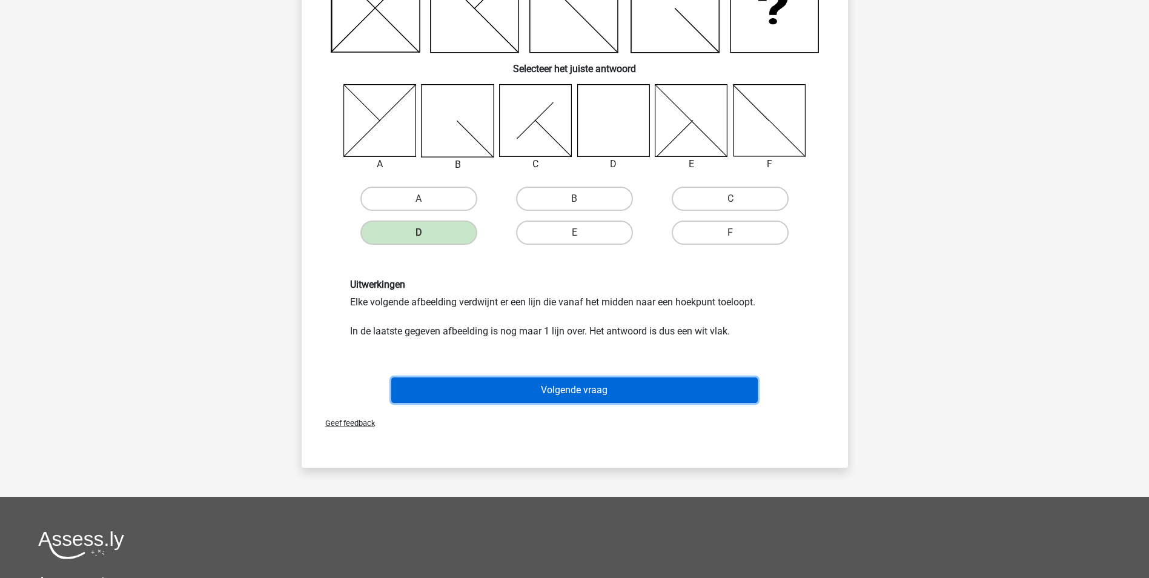
click at [570, 394] on button "Volgende vraag" at bounding box center [574, 389] width 366 height 25
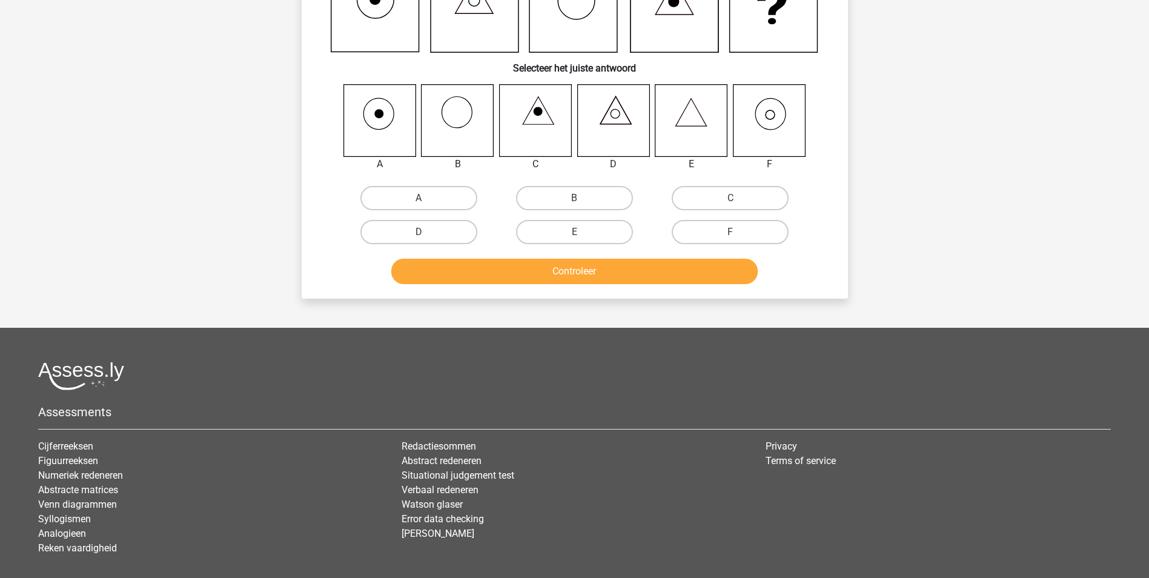
scroll to position [61, 0]
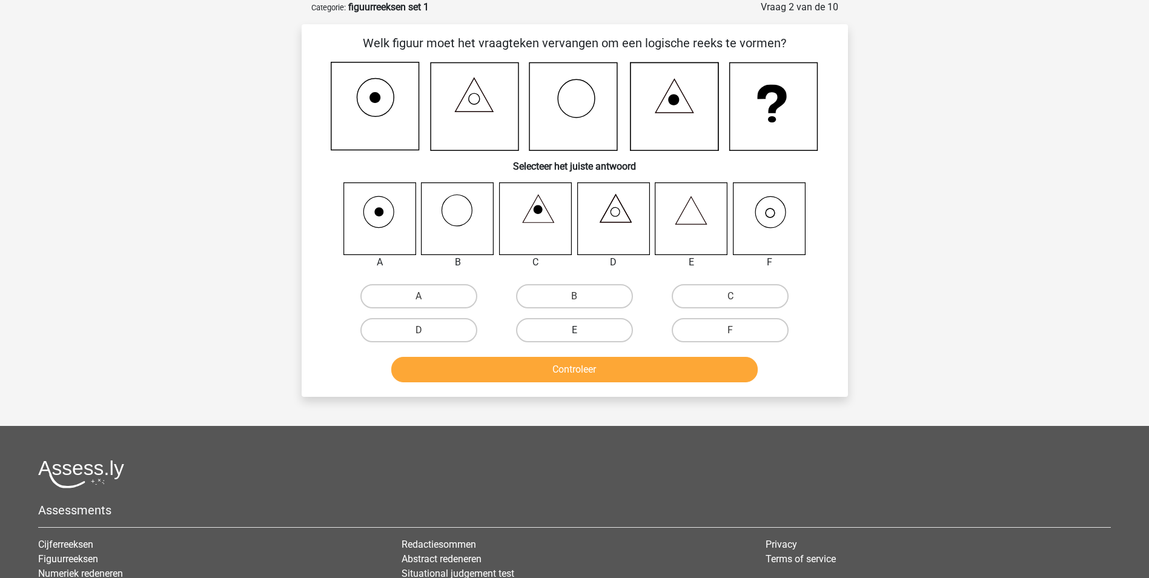
click at [571, 325] on label "E" at bounding box center [574, 330] width 117 height 24
click at [574, 330] on input "E" at bounding box center [578, 334] width 8 height 8
radio input "true"
click at [766, 333] on label "F" at bounding box center [730, 330] width 117 height 24
click at [738, 333] on input "F" at bounding box center [734, 334] width 8 height 8
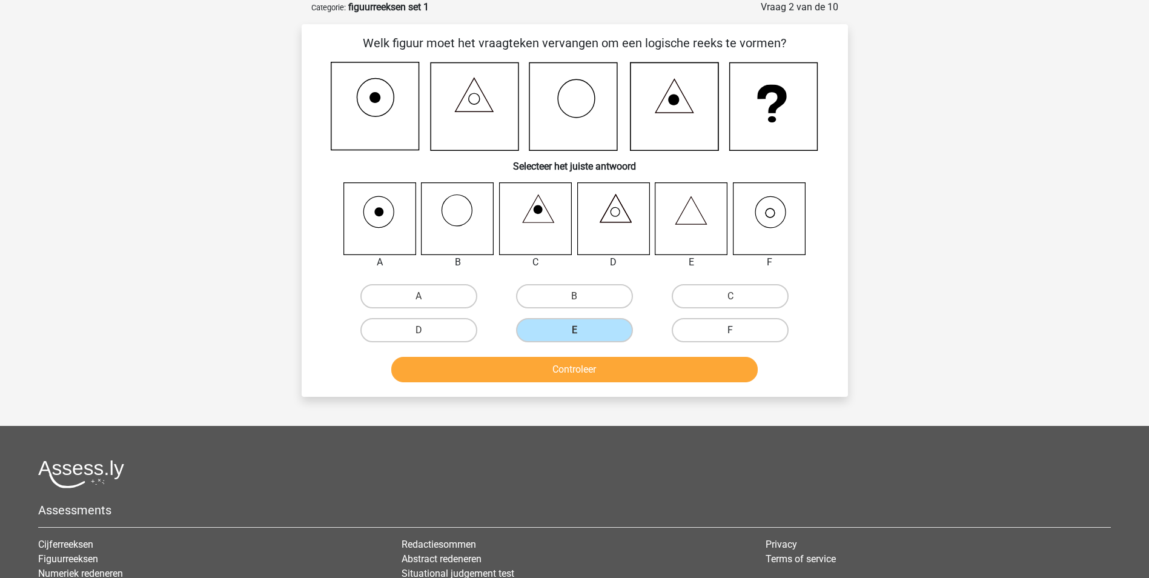
radio input "true"
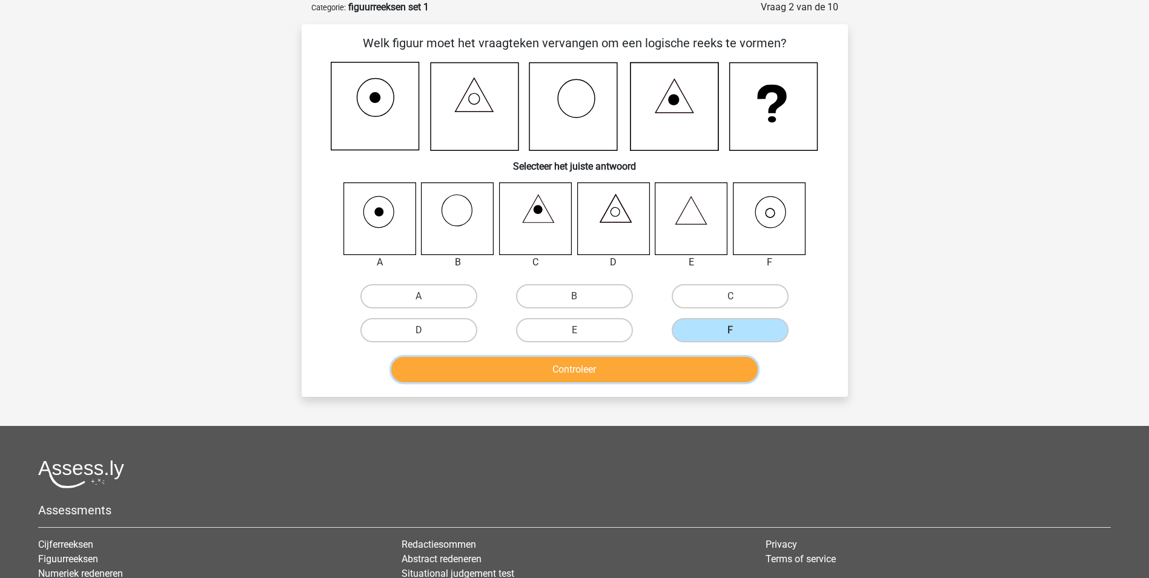
click at [636, 368] on button "Controleer" at bounding box center [574, 369] width 366 height 25
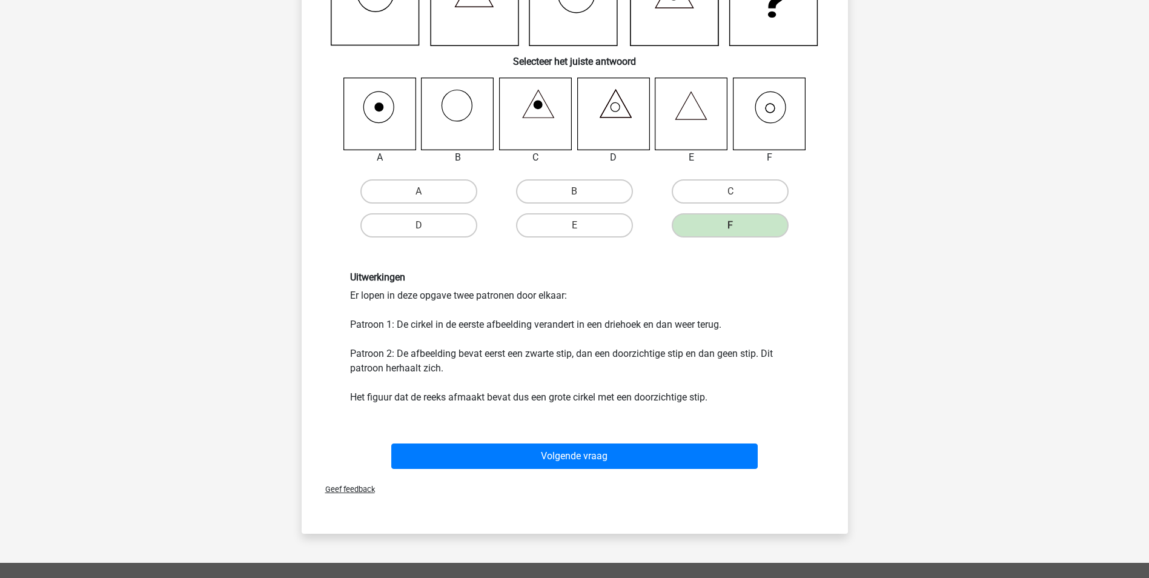
scroll to position [166, 0]
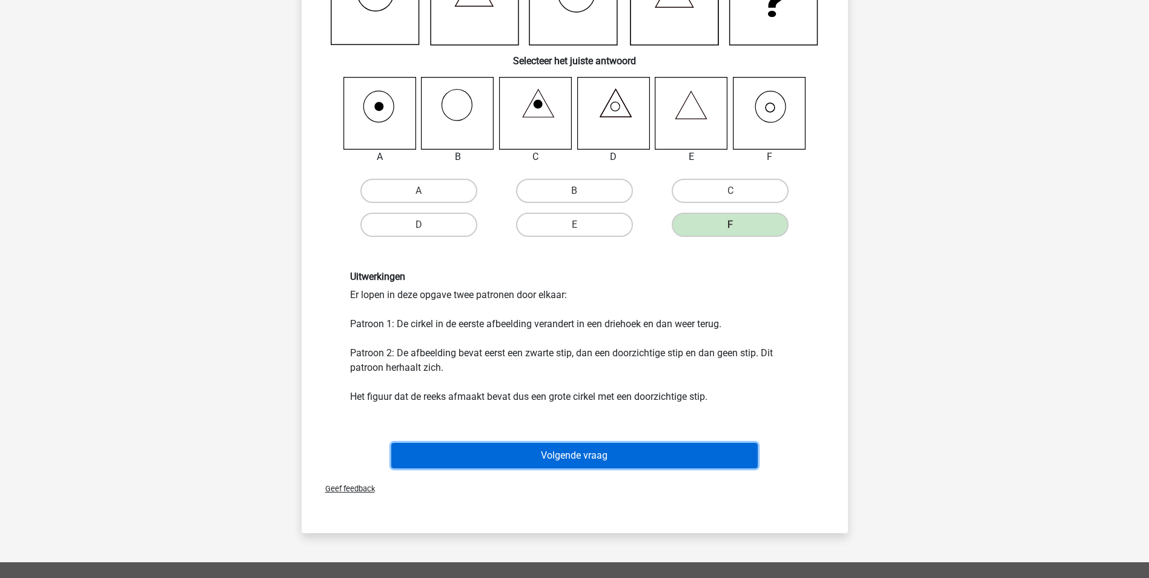
click at [552, 446] on button "Volgende vraag" at bounding box center [574, 455] width 366 height 25
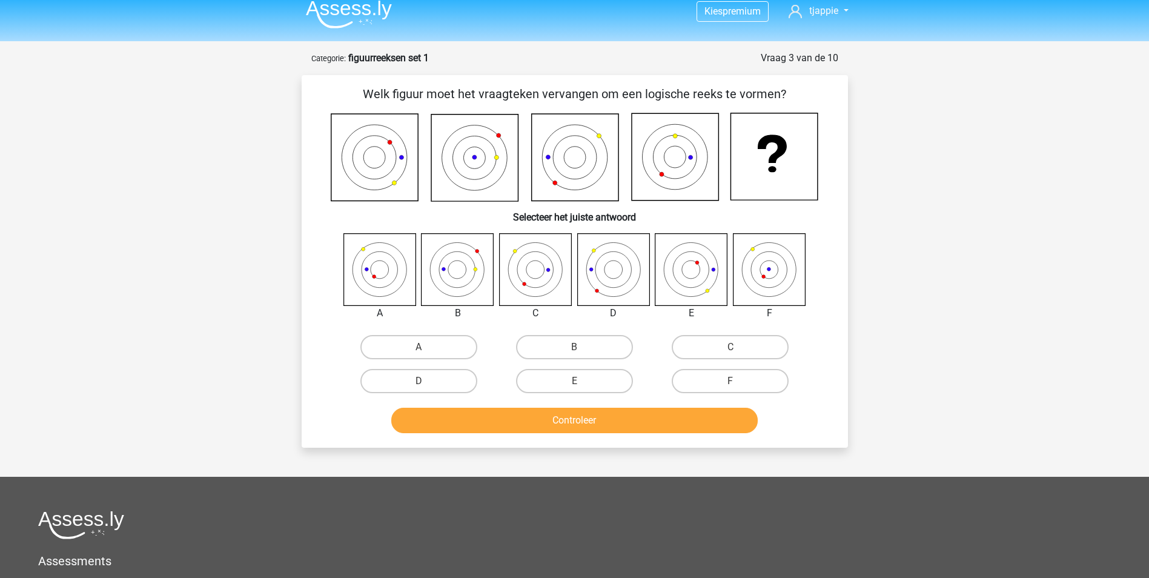
scroll to position [0, 0]
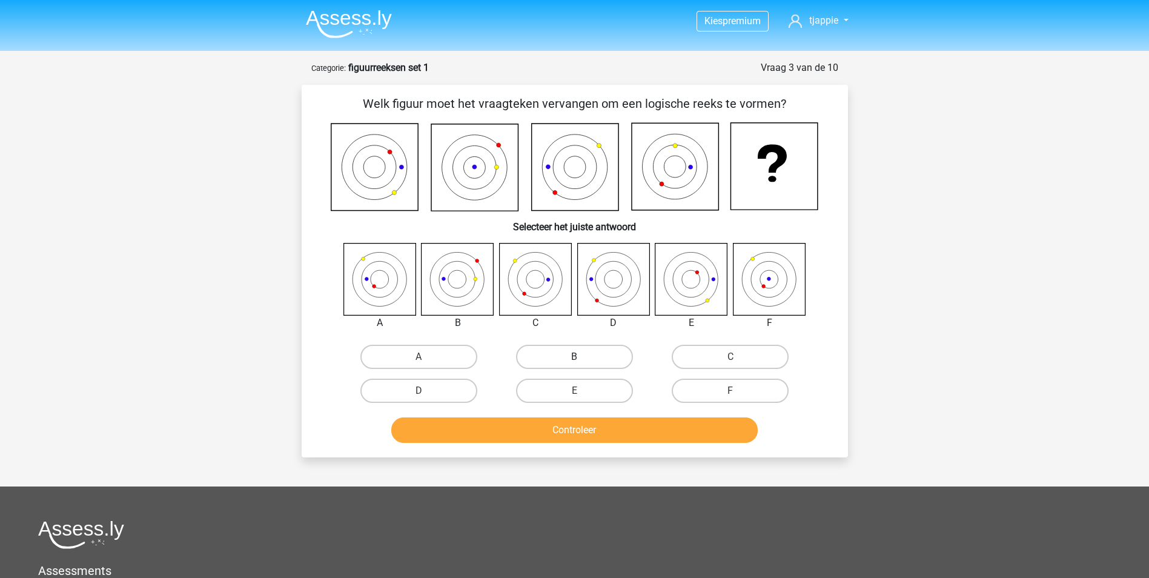
click at [578, 352] on label "B" at bounding box center [574, 357] width 117 height 24
click at [578, 357] on input "B" at bounding box center [578, 361] width 8 height 8
radio input "true"
click at [594, 437] on button "Controleer" at bounding box center [574, 429] width 366 height 25
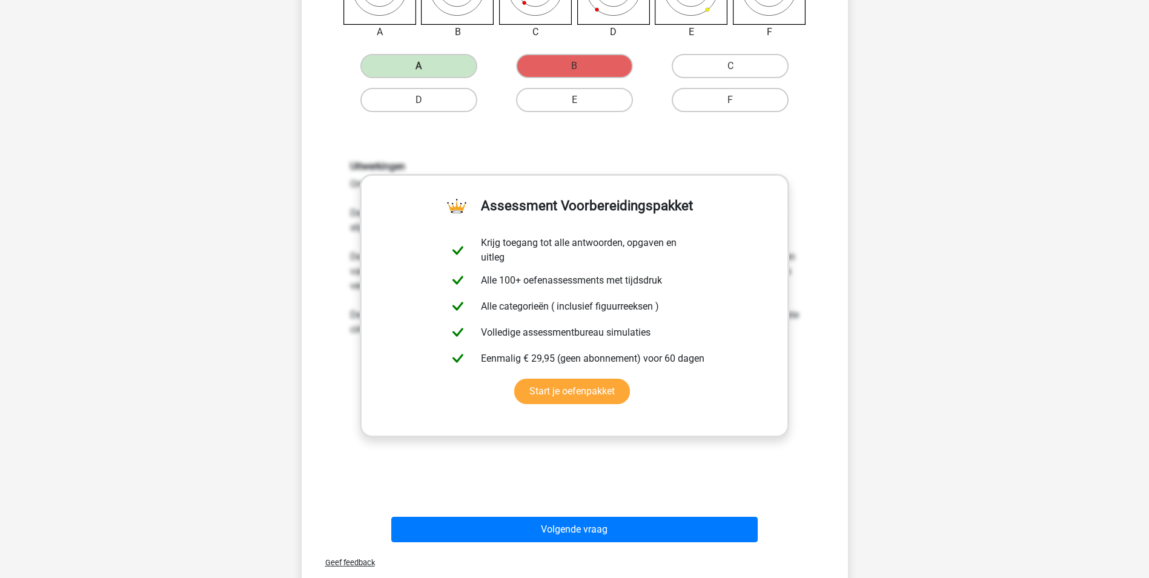
scroll to position [294, 0]
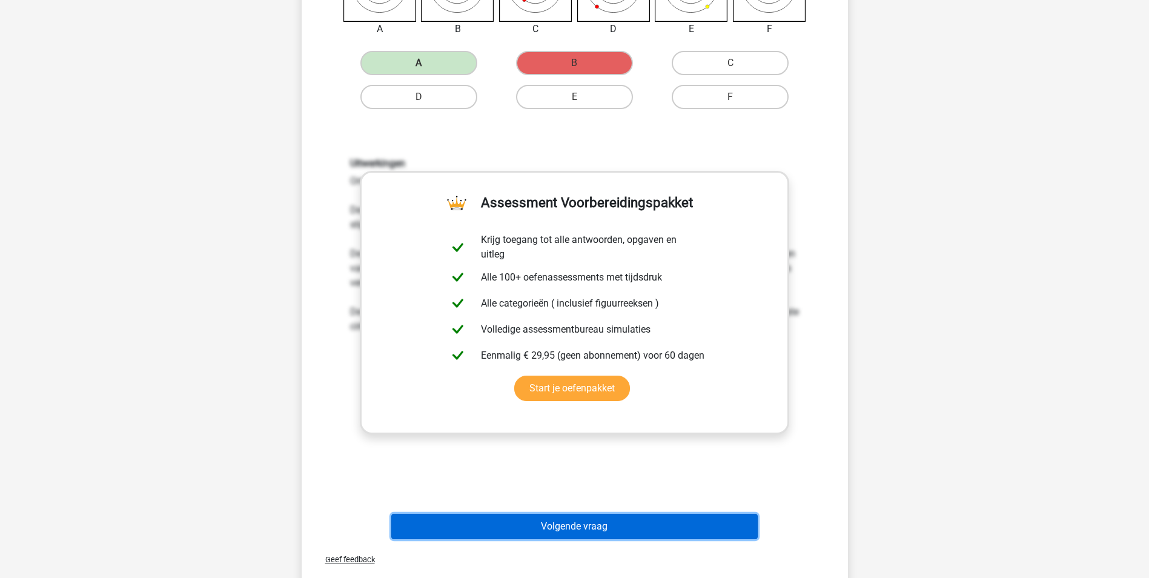
click at [623, 537] on button "Volgende vraag" at bounding box center [574, 526] width 366 height 25
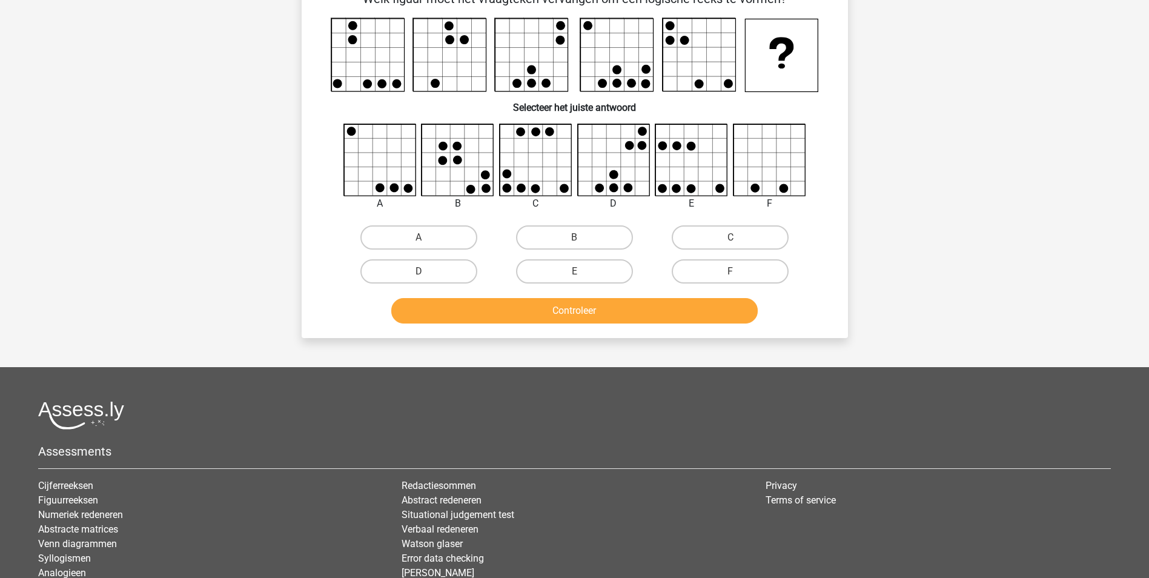
scroll to position [61, 0]
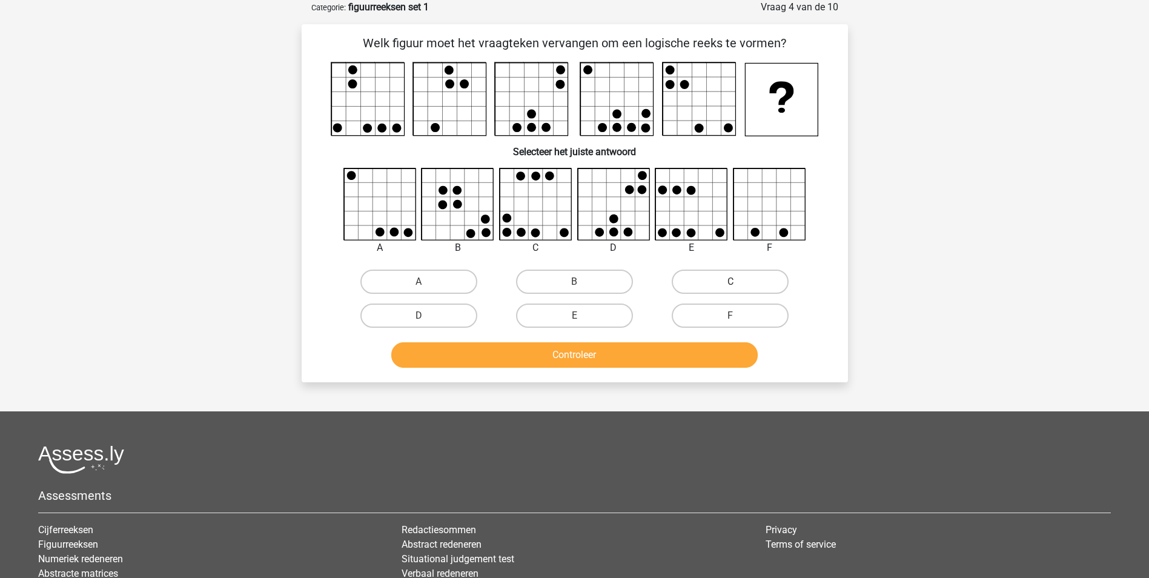
click at [743, 288] on label "C" at bounding box center [730, 282] width 117 height 24
click at [738, 288] on input "C" at bounding box center [734, 286] width 8 height 8
radio input "true"
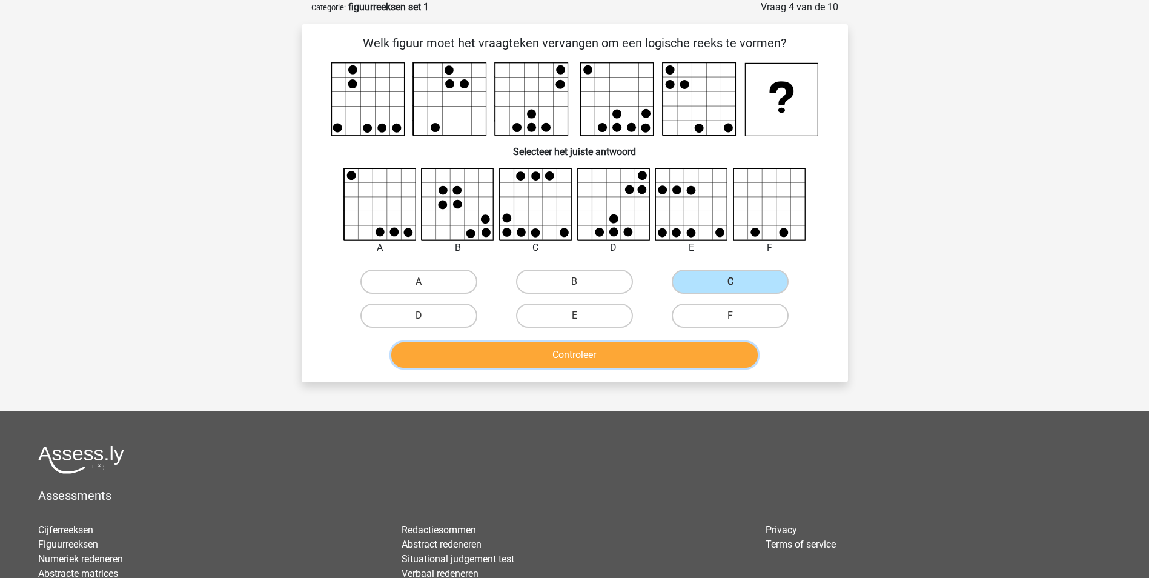
click at [637, 358] on button "Controleer" at bounding box center [574, 354] width 366 height 25
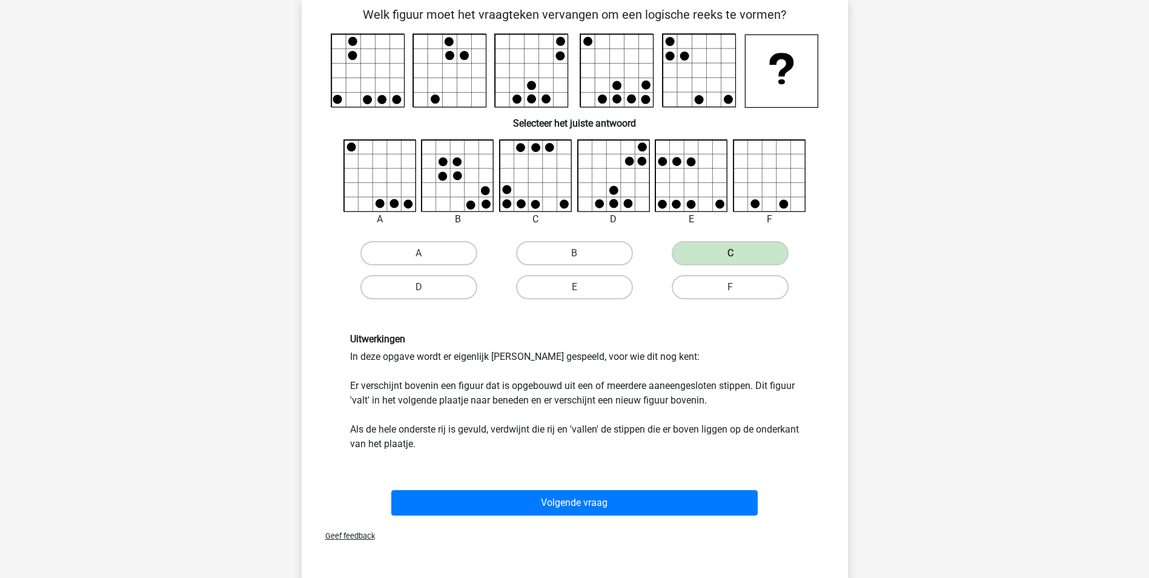
scroll to position [90, 0]
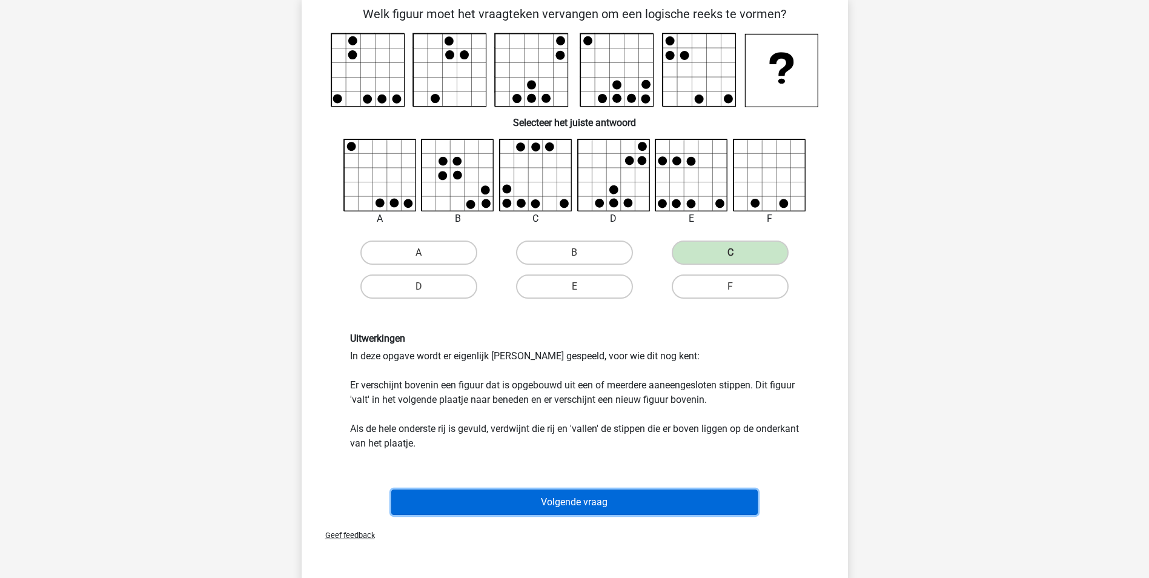
click at [580, 502] on button "Volgende vraag" at bounding box center [574, 501] width 366 height 25
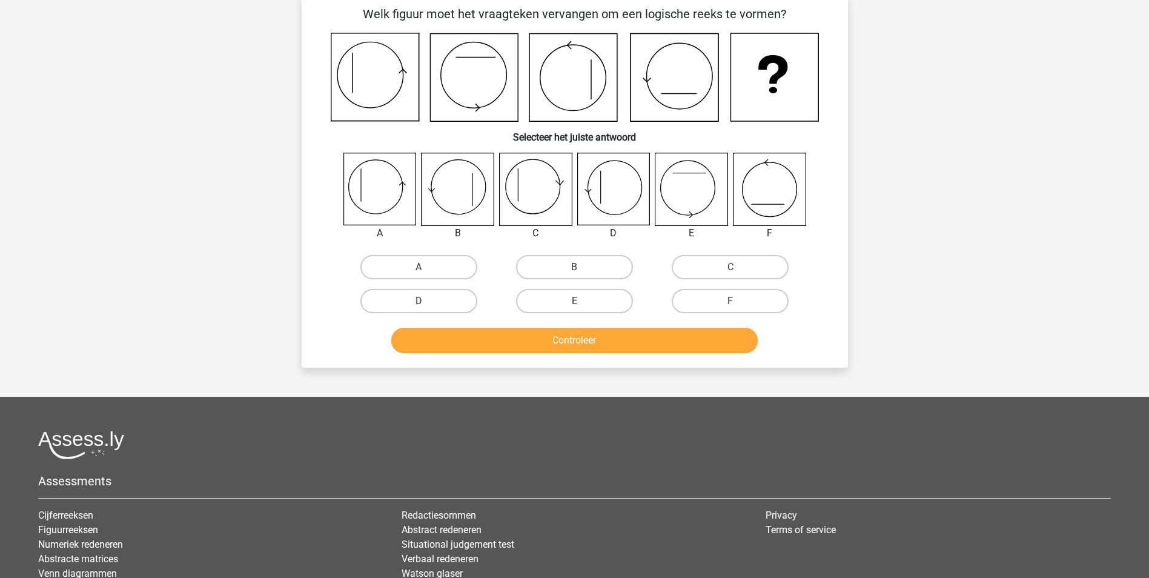
scroll to position [61, 0]
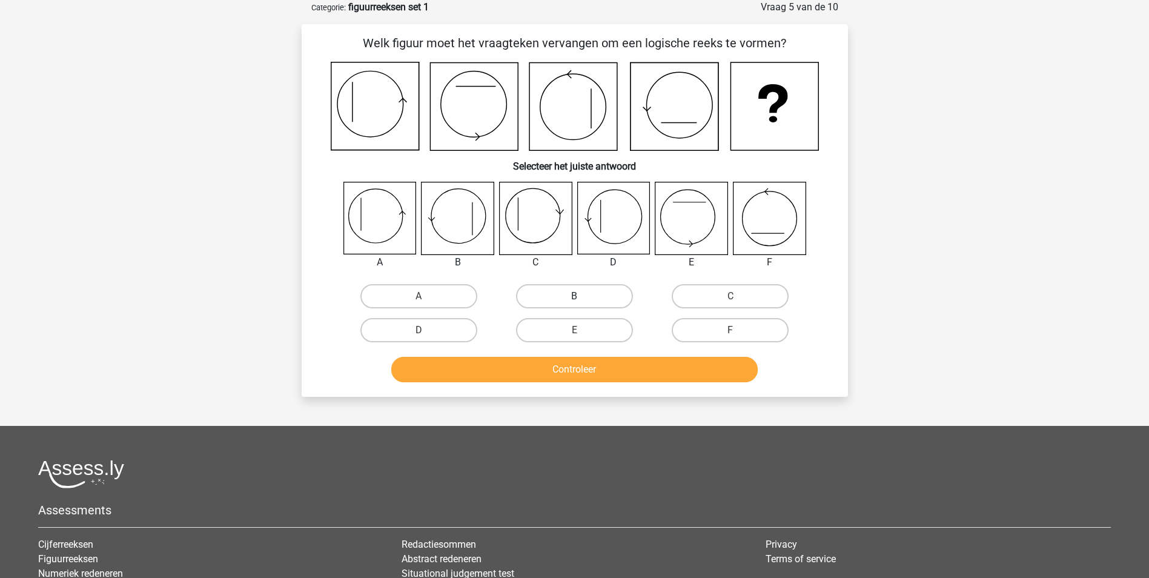
click at [615, 301] on label "B" at bounding box center [574, 296] width 117 height 24
click at [582, 301] on input "B" at bounding box center [578, 300] width 8 height 8
radio input "true"
click at [575, 368] on button "Controleer" at bounding box center [574, 369] width 366 height 25
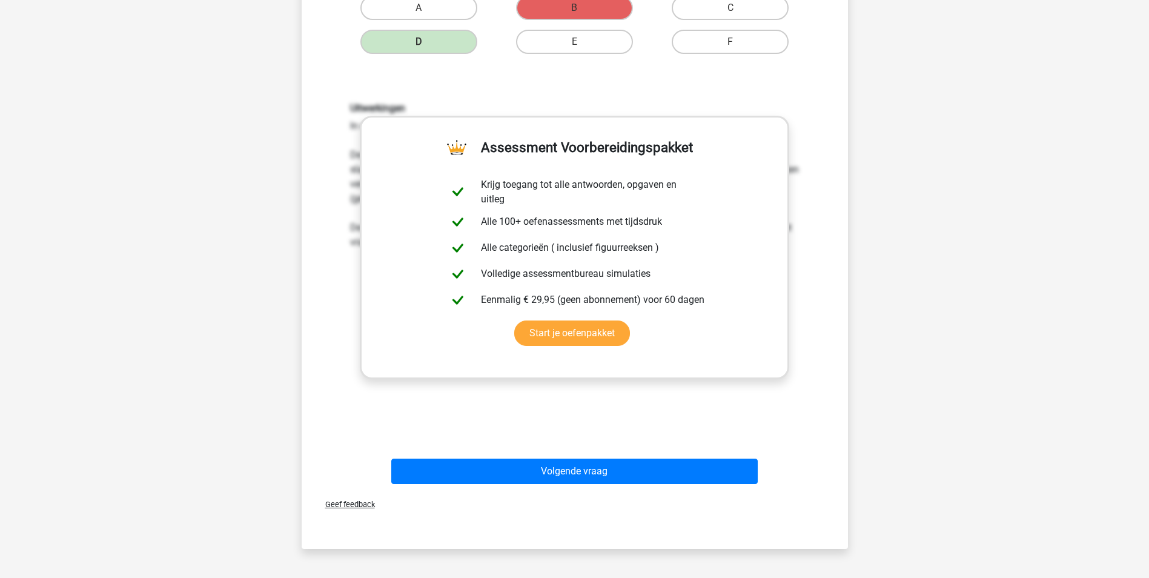
scroll to position [349, 0]
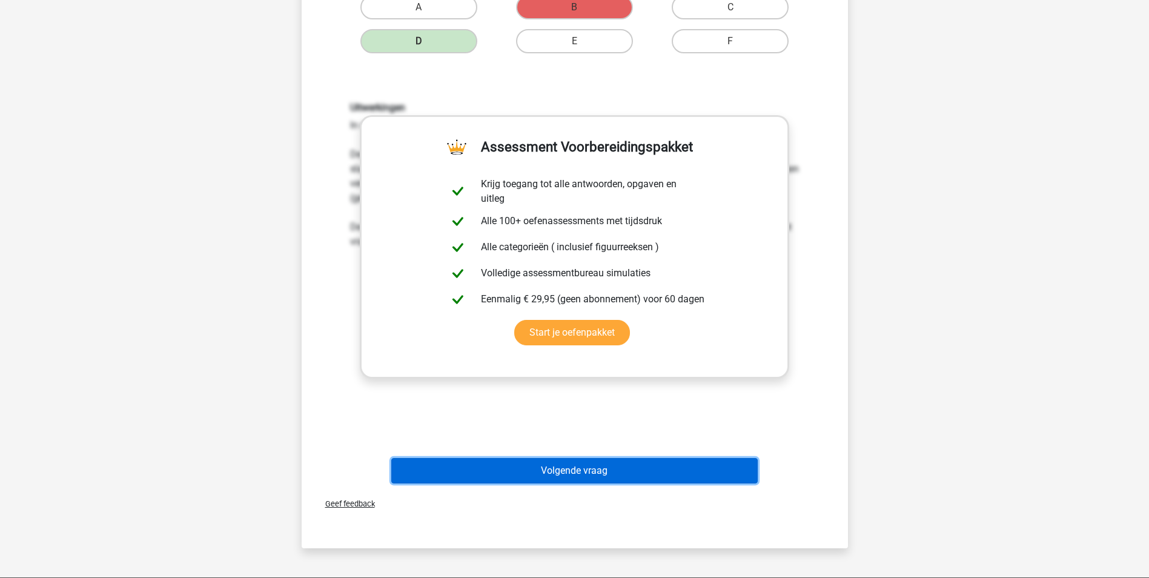
click at [602, 473] on button "Volgende vraag" at bounding box center [574, 470] width 366 height 25
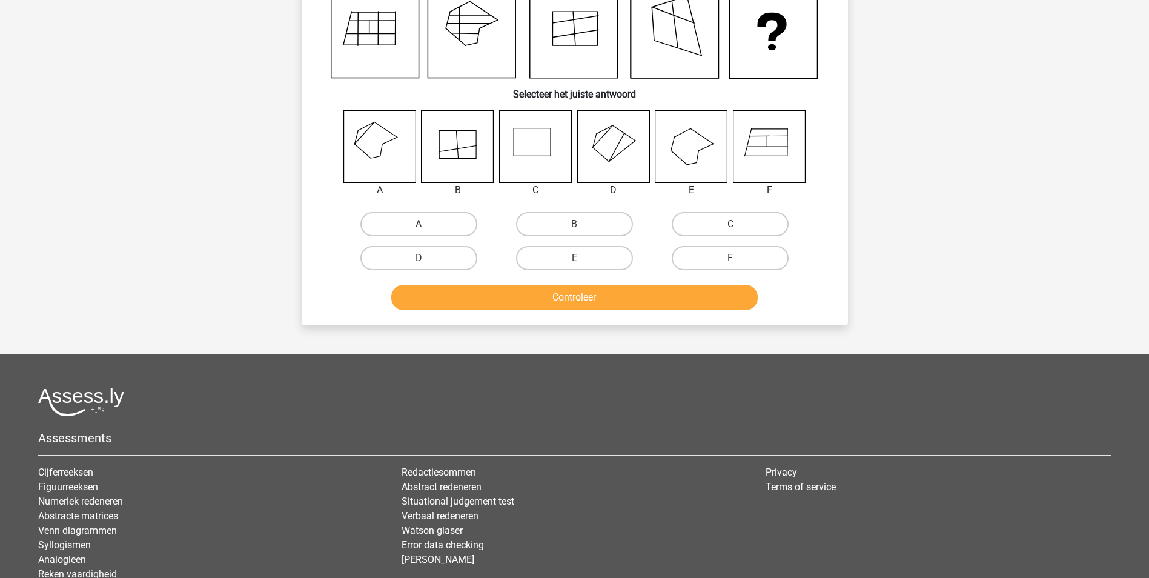
scroll to position [61, 0]
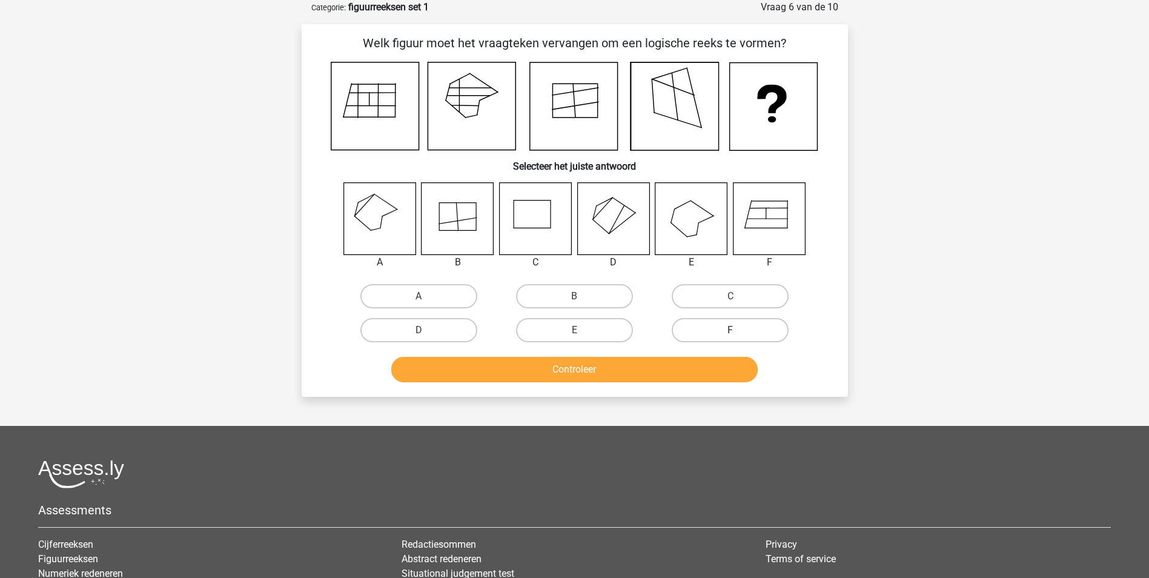
click at [738, 322] on label "F" at bounding box center [730, 330] width 117 height 24
click at [738, 330] on input "F" at bounding box center [734, 334] width 8 height 8
radio input "true"
click at [561, 357] on button "Controleer" at bounding box center [574, 369] width 366 height 25
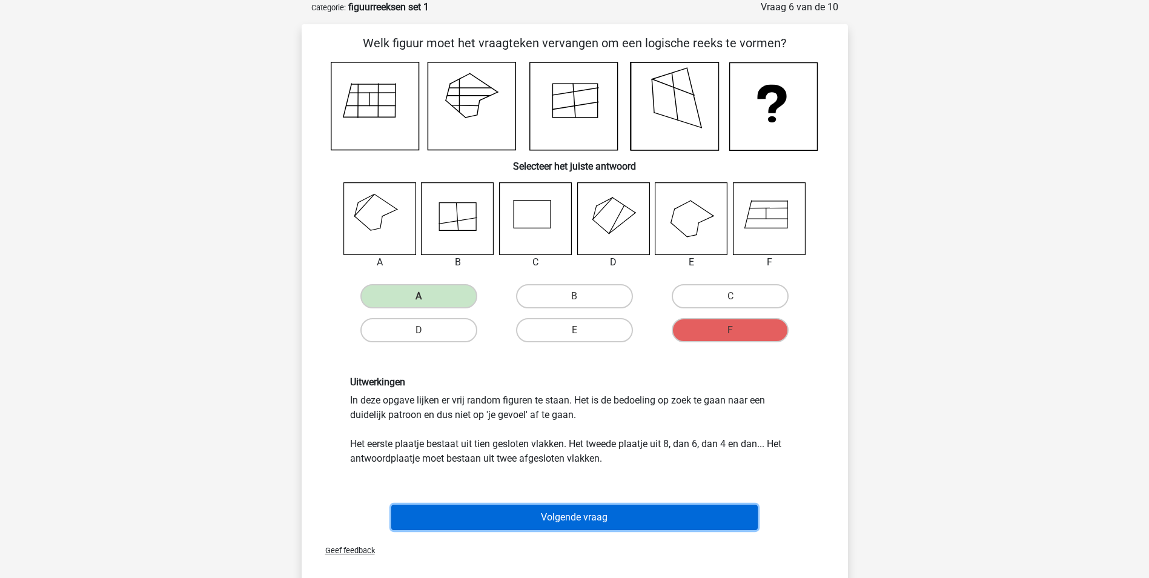
click at [594, 520] on button "Volgende vraag" at bounding box center [574, 517] width 366 height 25
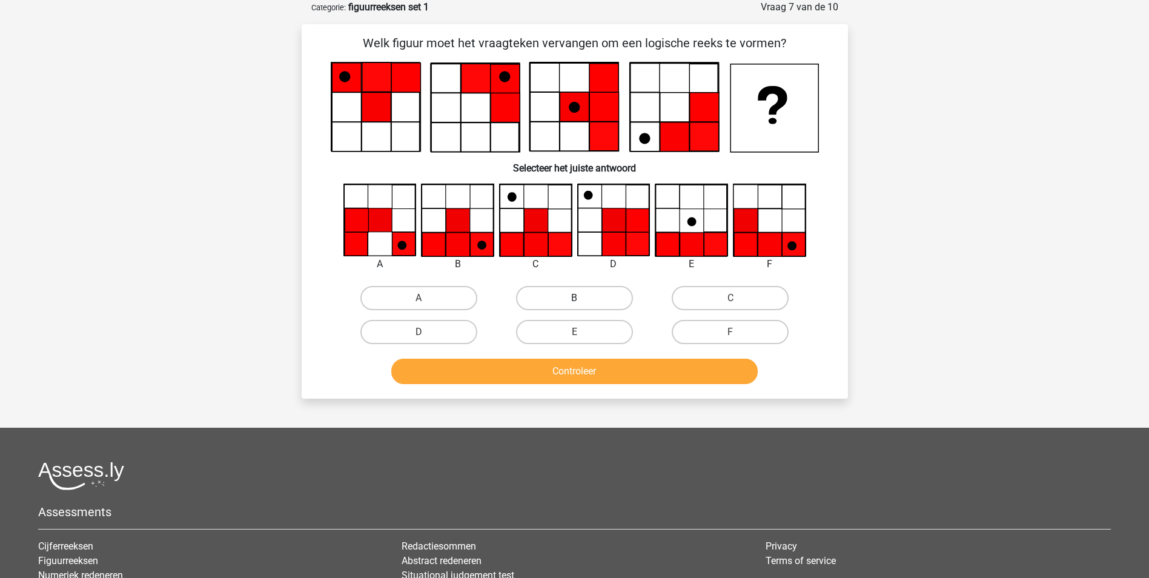
click at [586, 292] on label "B" at bounding box center [574, 298] width 117 height 24
click at [582, 298] on input "B" at bounding box center [578, 302] width 8 height 8
radio input "true"
click at [565, 386] on div "Controleer" at bounding box center [575, 374] width 468 height 30
click at [578, 377] on button "Controleer" at bounding box center [574, 371] width 366 height 25
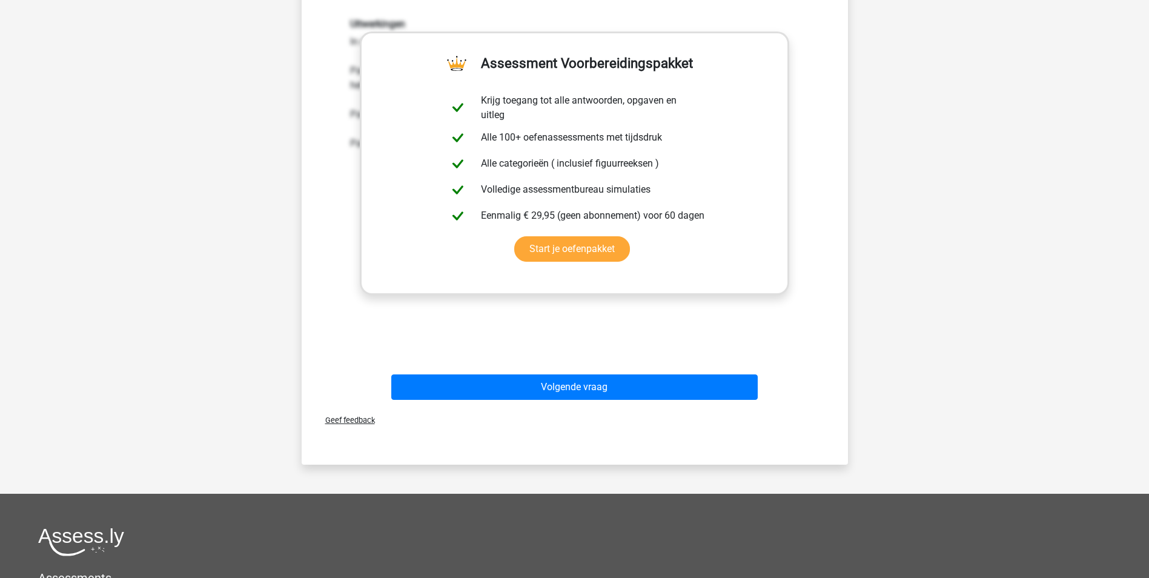
scroll to position [436, 0]
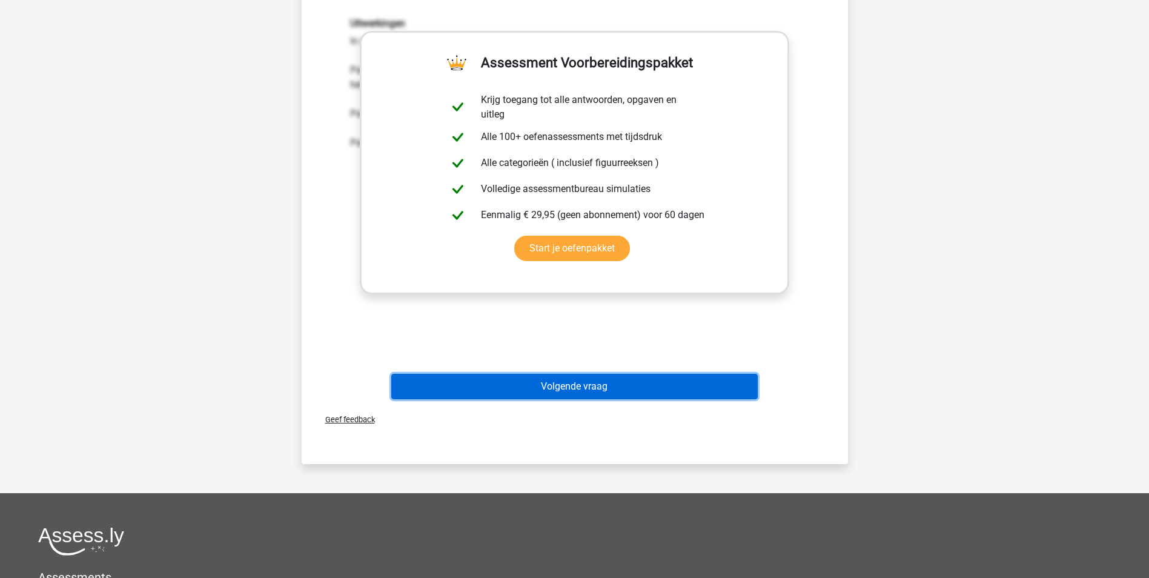
click at [568, 374] on button "Volgende vraag" at bounding box center [574, 386] width 366 height 25
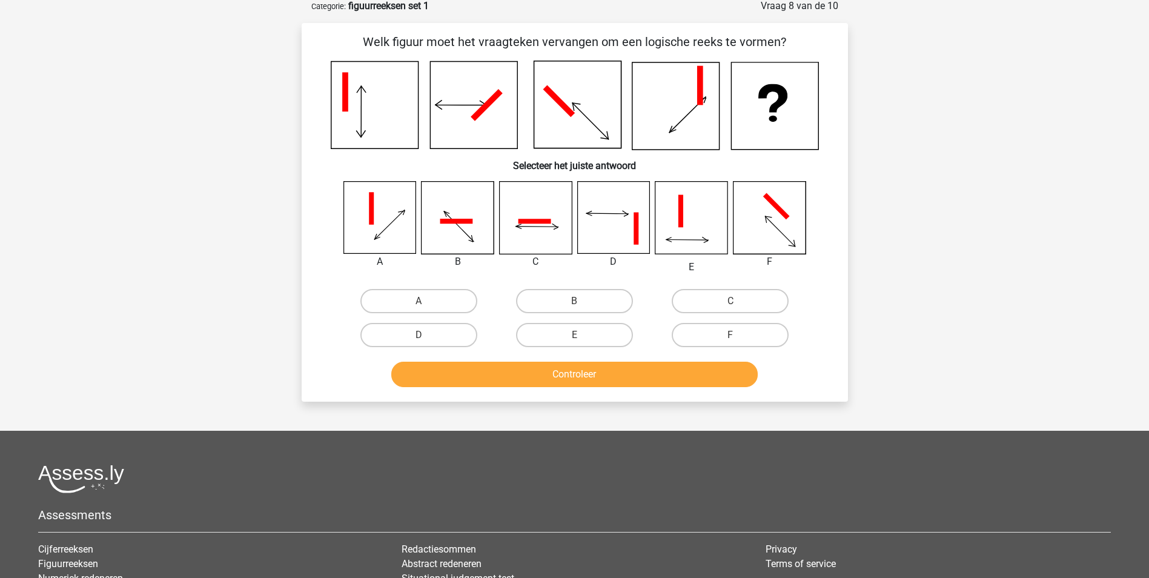
scroll to position [61, 0]
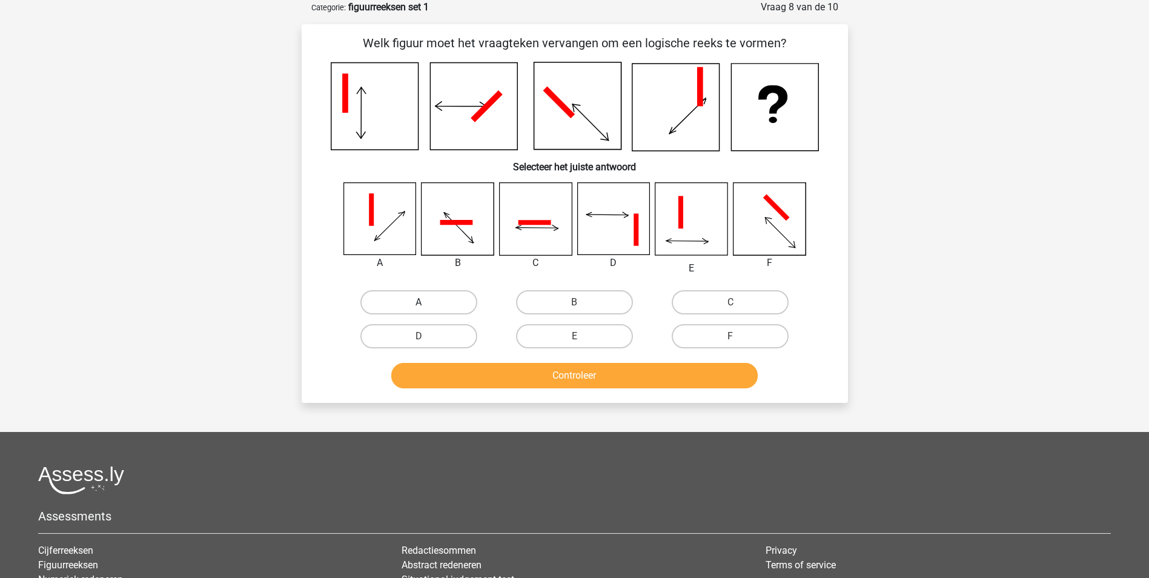
click at [389, 298] on label "A" at bounding box center [418, 302] width 117 height 24
click at [419, 302] on input "A" at bounding box center [423, 306] width 8 height 8
radio input "true"
click at [576, 371] on button "Controleer" at bounding box center [574, 375] width 366 height 25
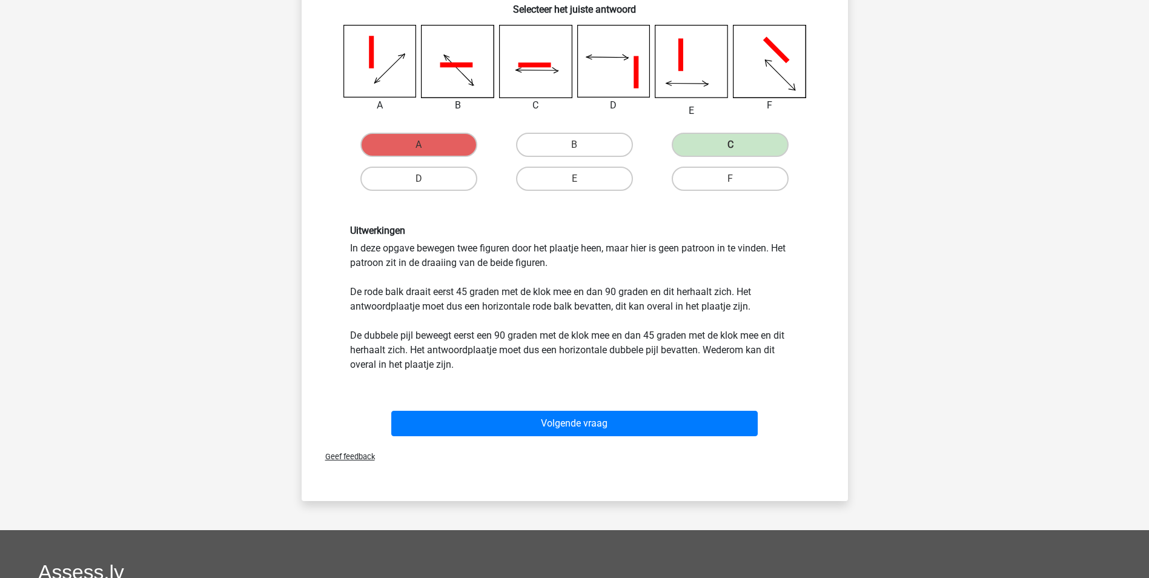
scroll to position [224, 0]
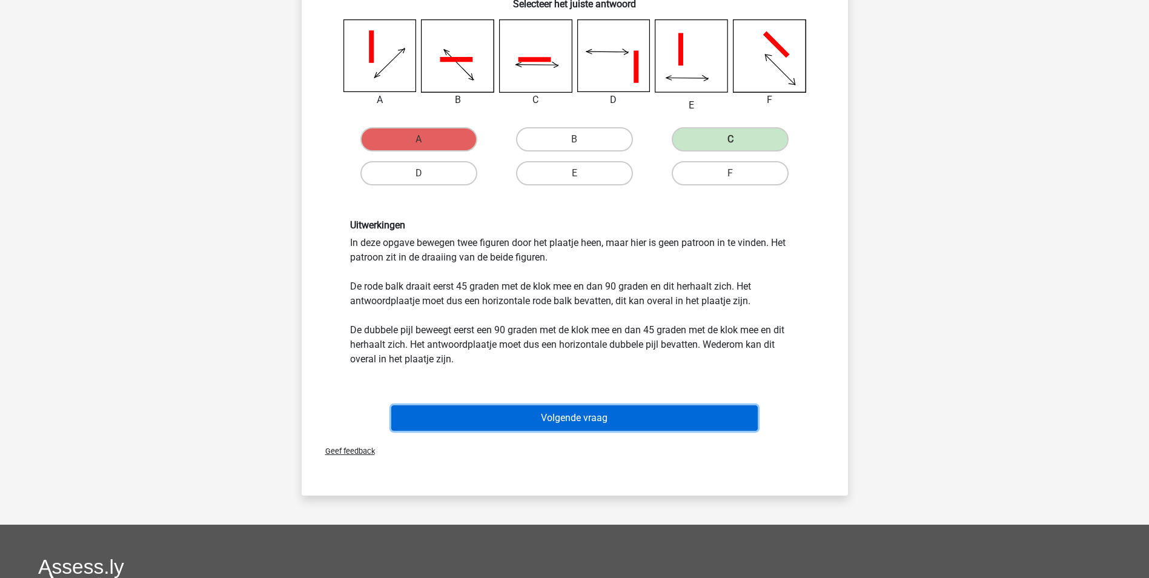
click at [624, 421] on button "Volgende vraag" at bounding box center [574, 417] width 366 height 25
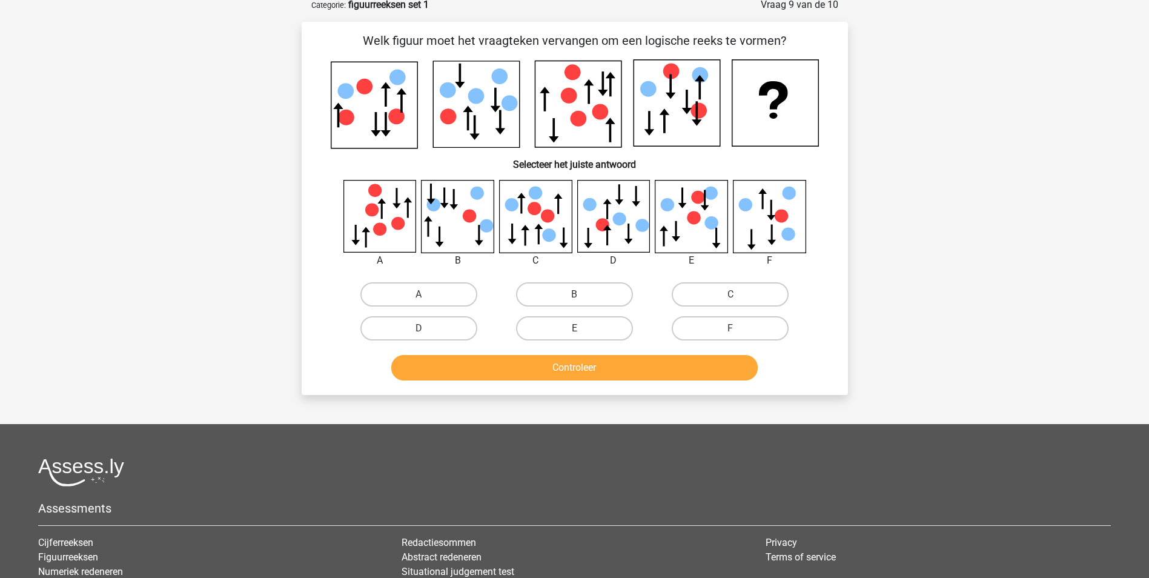
scroll to position [61, 0]
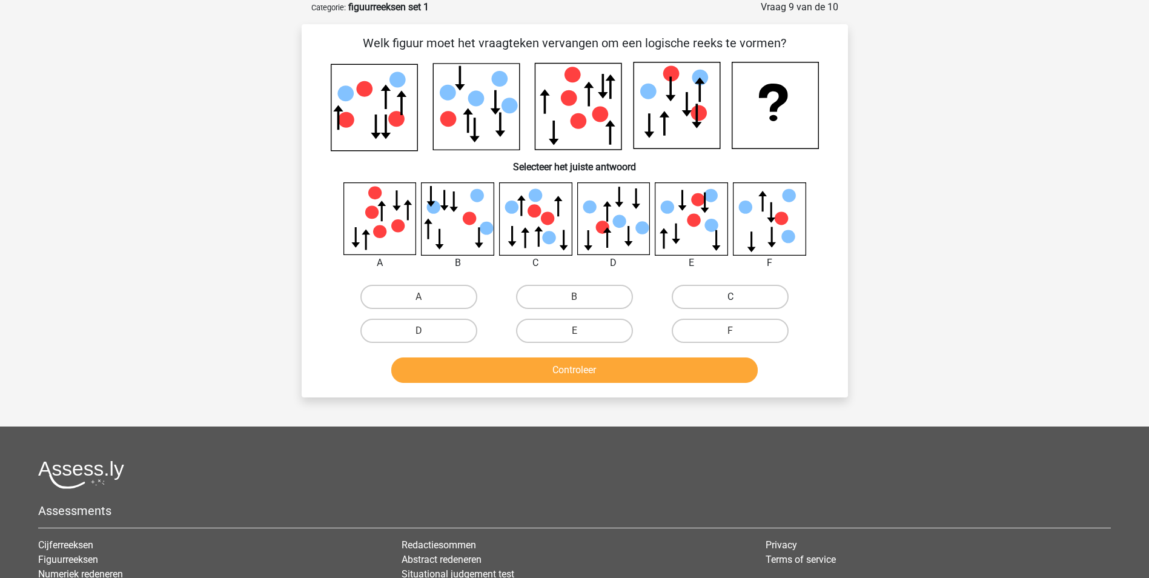
click at [711, 296] on label "C" at bounding box center [730, 297] width 117 height 24
click at [730, 297] on input "C" at bounding box center [734, 301] width 8 height 8
radio input "true"
click at [528, 371] on button "Controleer" at bounding box center [574, 369] width 366 height 25
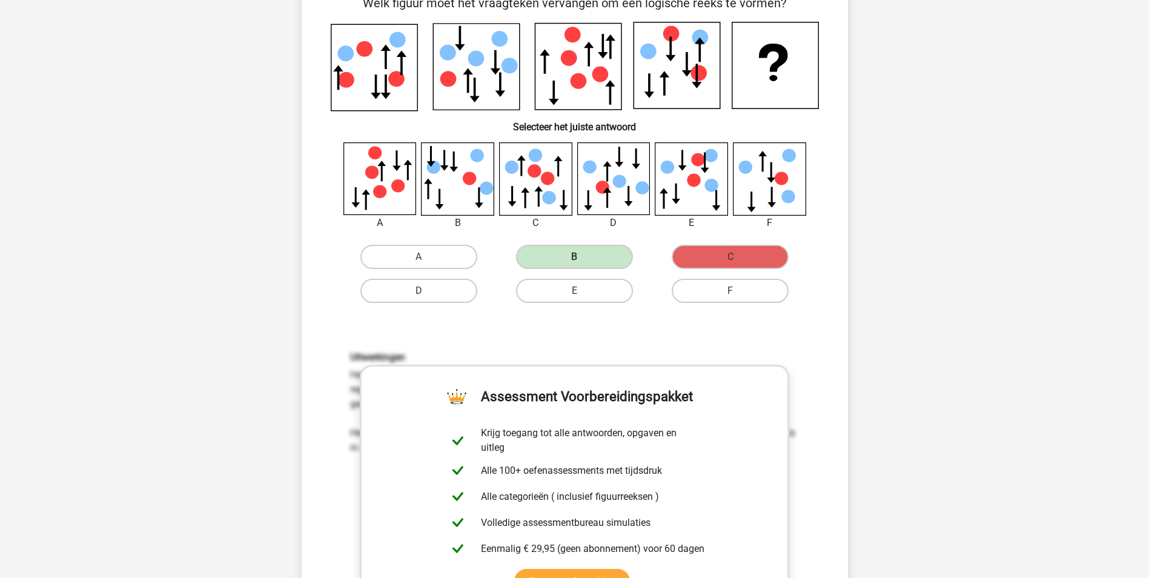
scroll to position [303, 0]
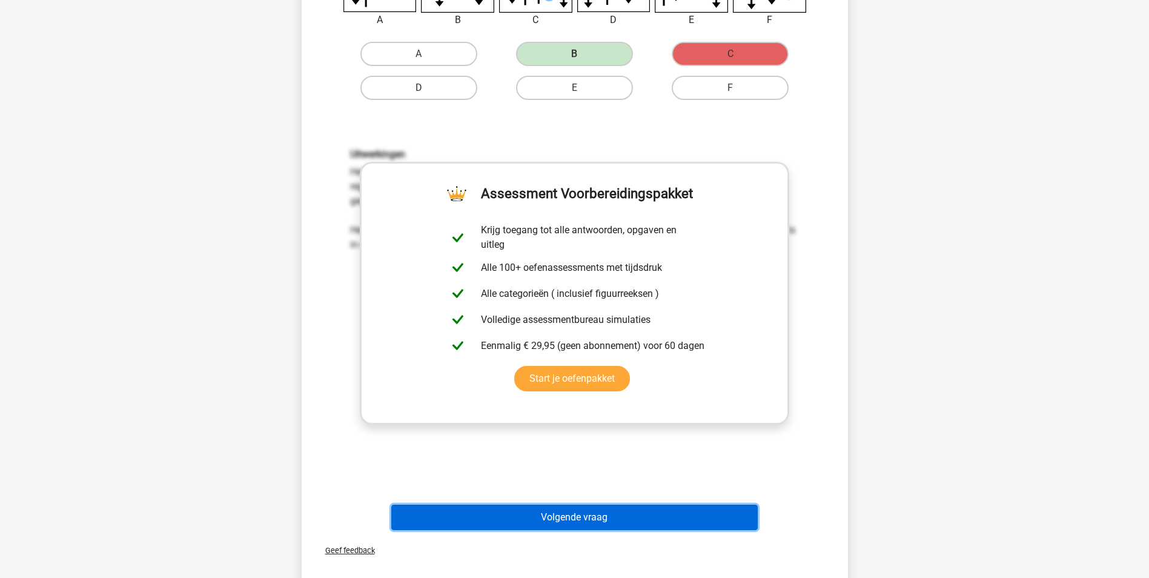
click at [552, 526] on button "Volgende vraag" at bounding box center [574, 517] width 366 height 25
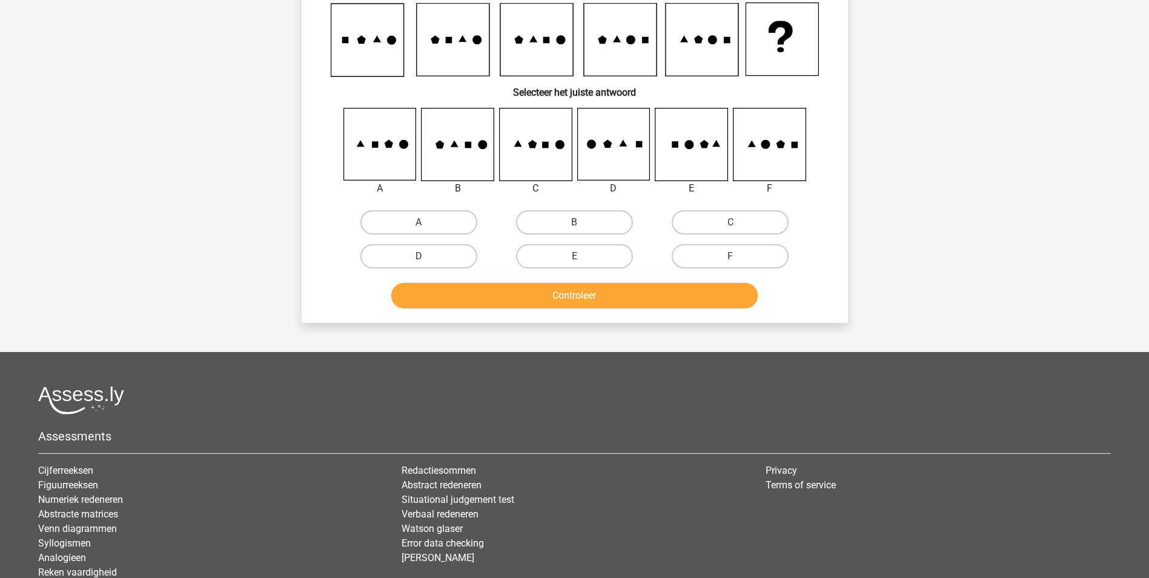
scroll to position [61, 0]
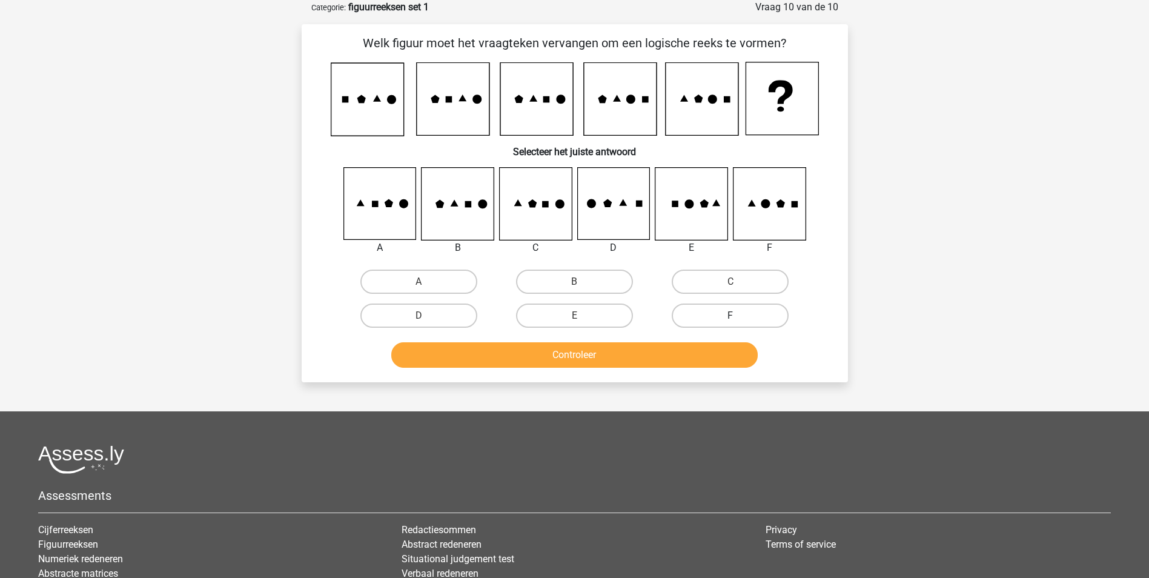
click at [751, 311] on label "F" at bounding box center [730, 315] width 117 height 24
click at [738, 316] on input "F" at bounding box center [734, 320] width 8 height 8
radio input "true"
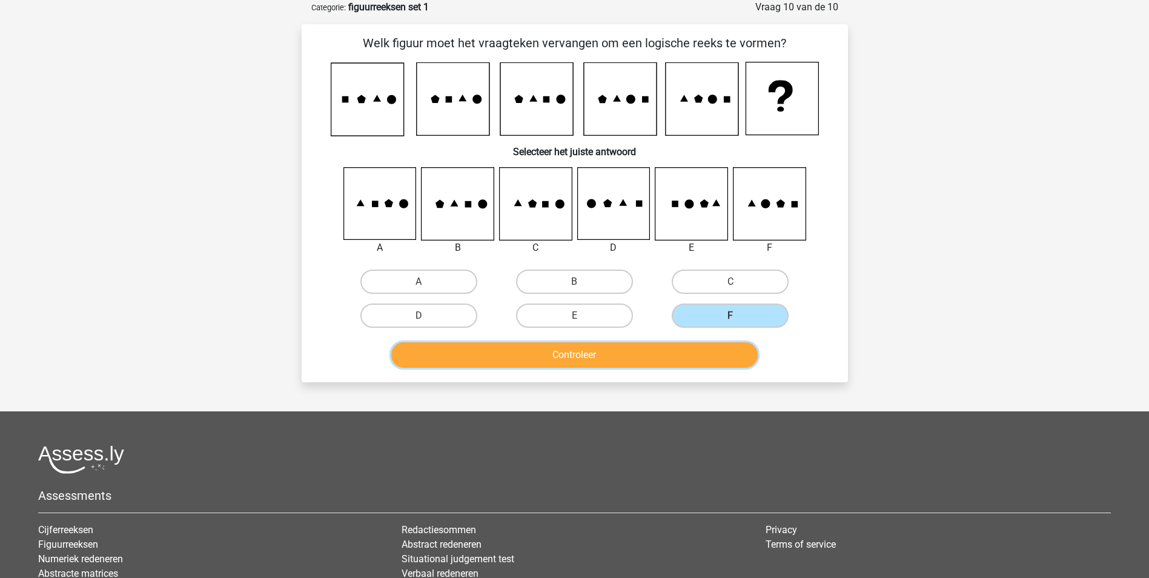
click at [582, 362] on button "Controleer" at bounding box center [574, 354] width 366 height 25
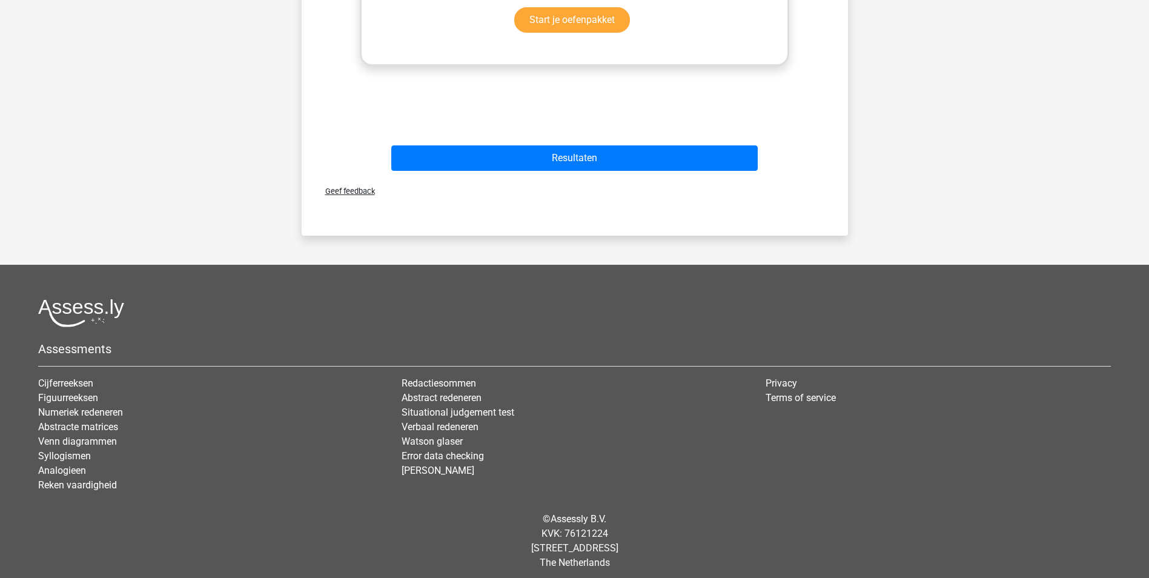
scroll to position [654, 0]
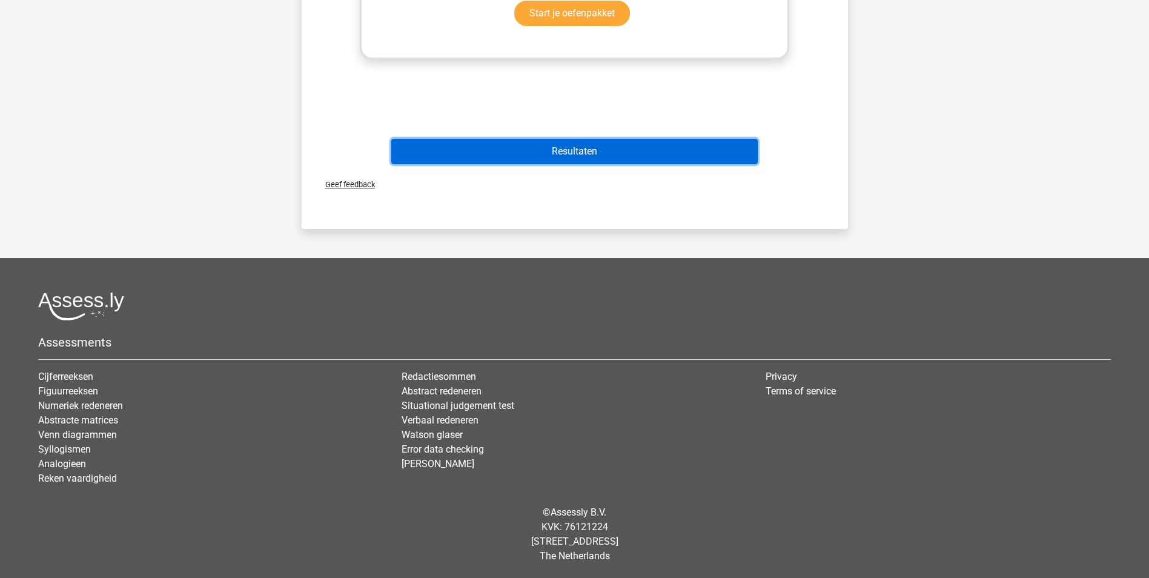
click at [517, 147] on button "Resultaten" at bounding box center [574, 151] width 366 height 25
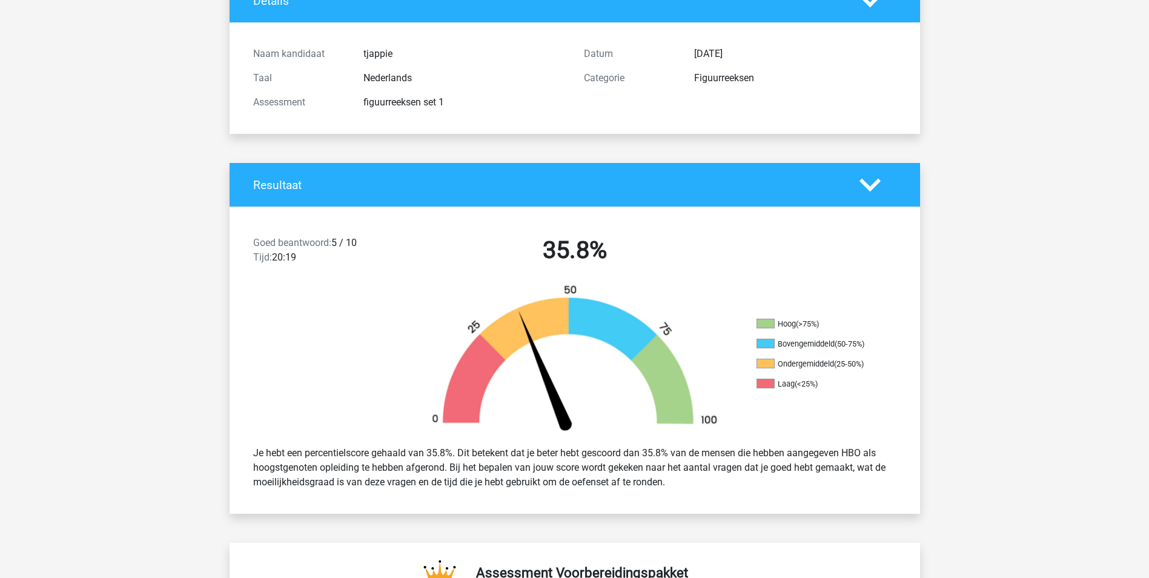
scroll to position [102, 0]
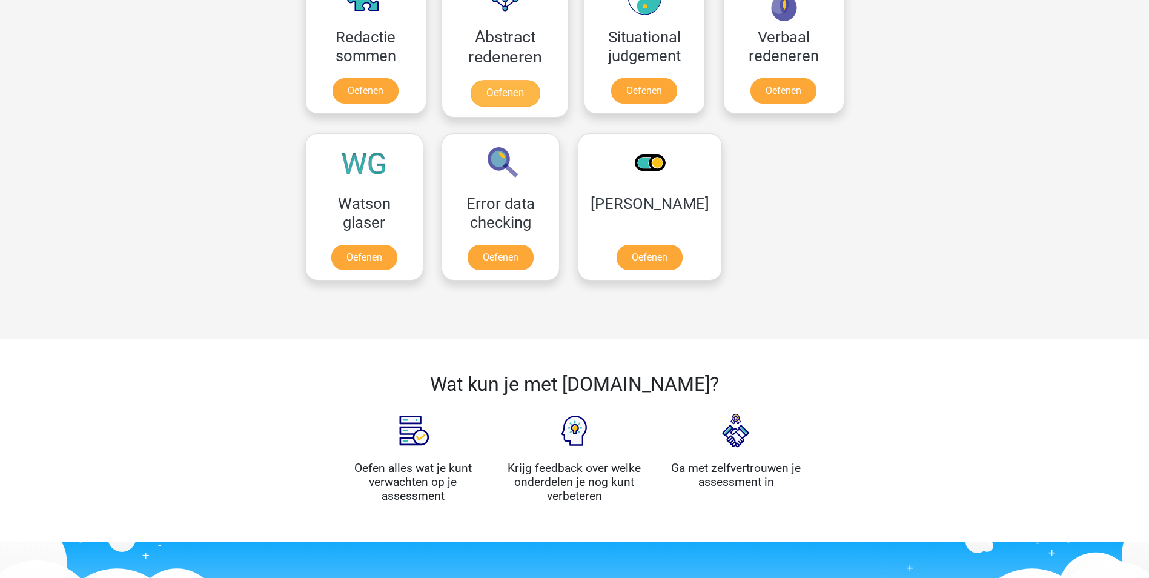
scroll to position [935, 0]
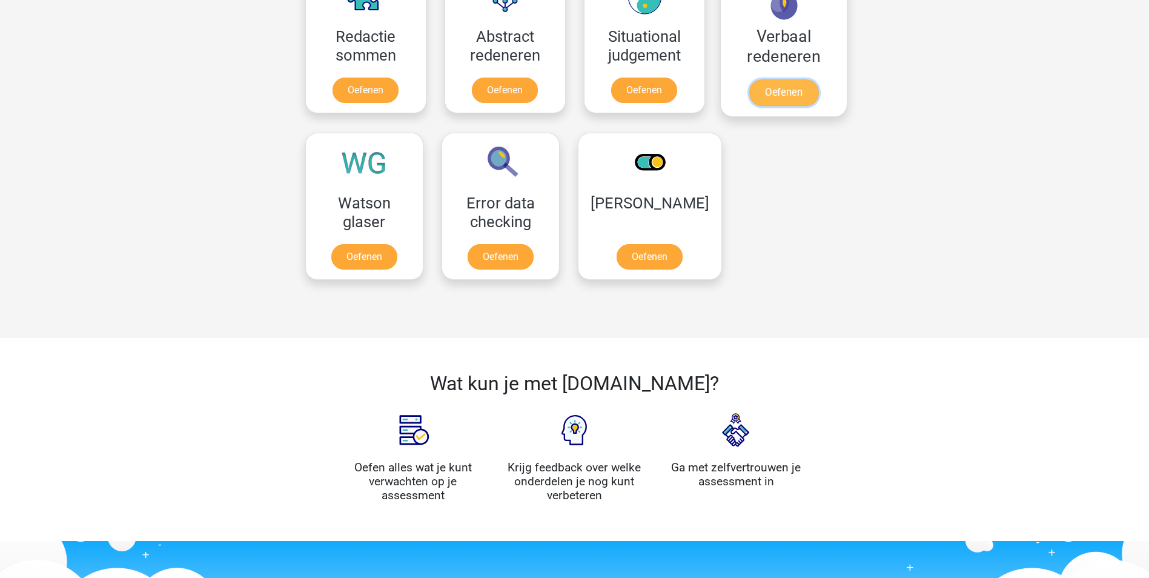
click at [781, 80] on link "Oefenen" at bounding box center [783, 92] width 69 height 27
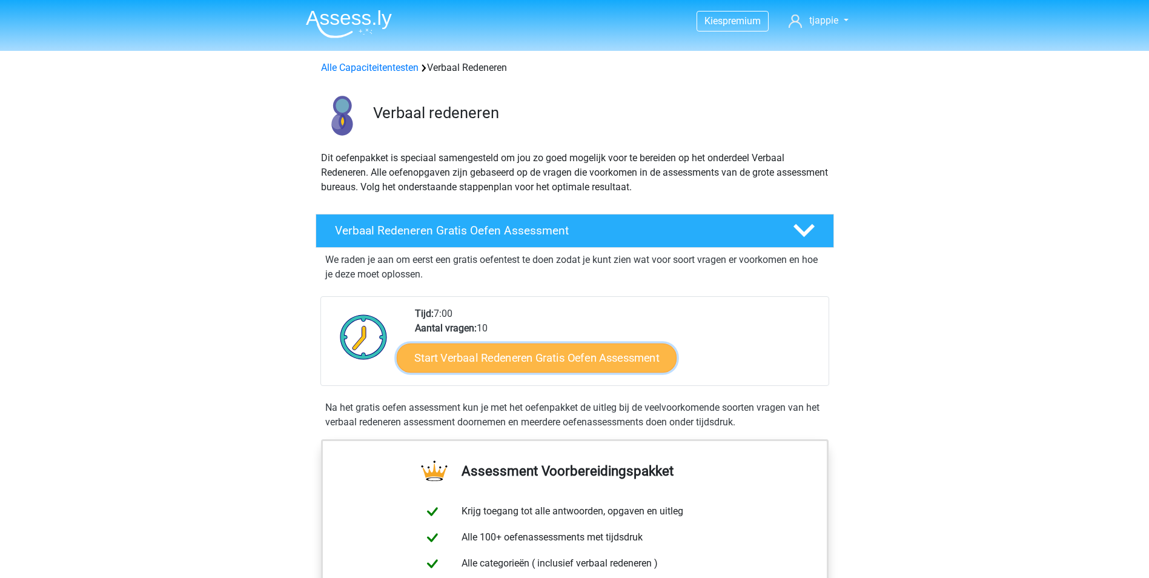
click at [570, 359] on link "Start Verbaal Redeneren Gratis Oefen Assessment" at bounding box center [537, 357] width 280 height 29
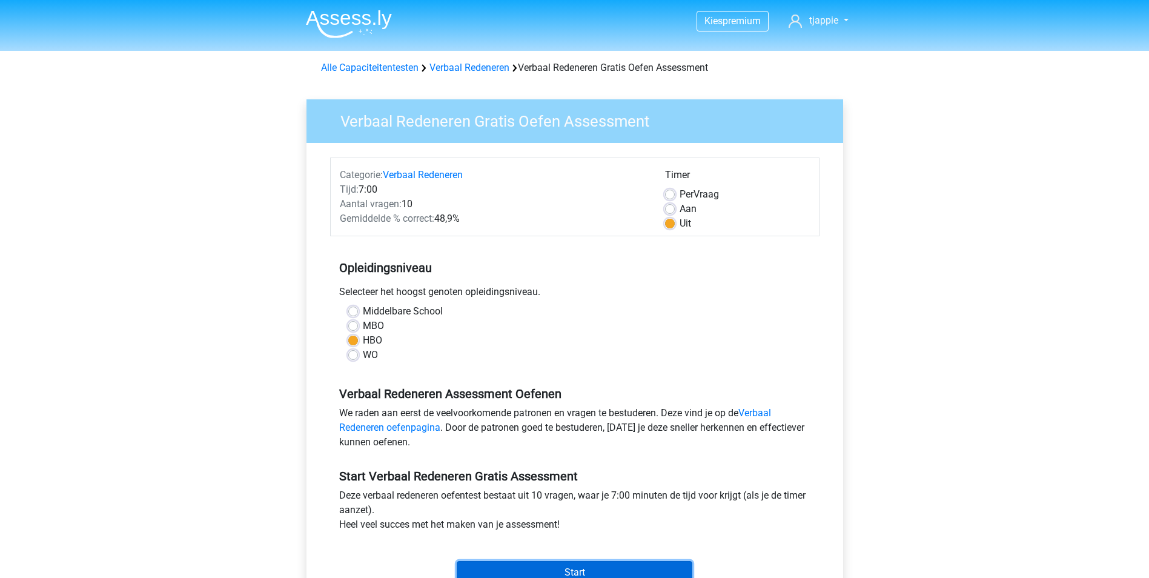
click at [543, 563] on input "Start" at bounding box center [575, 572] width 236 height 23
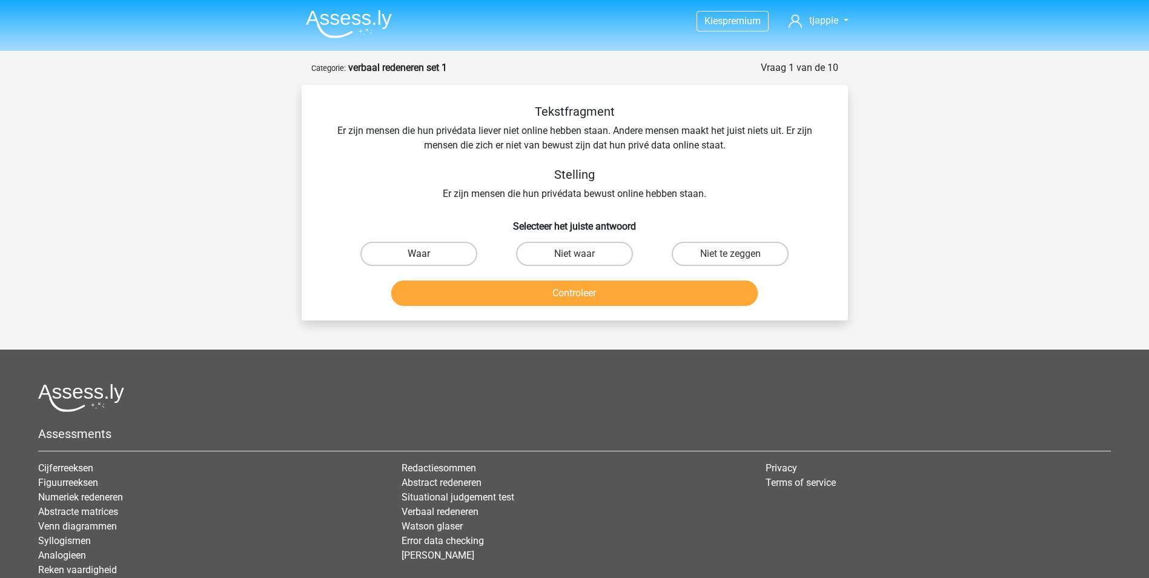
click at [440, 247] on label "Waar" at bounding box center [418, 254] width 117 height 24
click at [426, 254] on input "Waar" at bounding box center [423, 258] width 8 height 8
radio input "true"
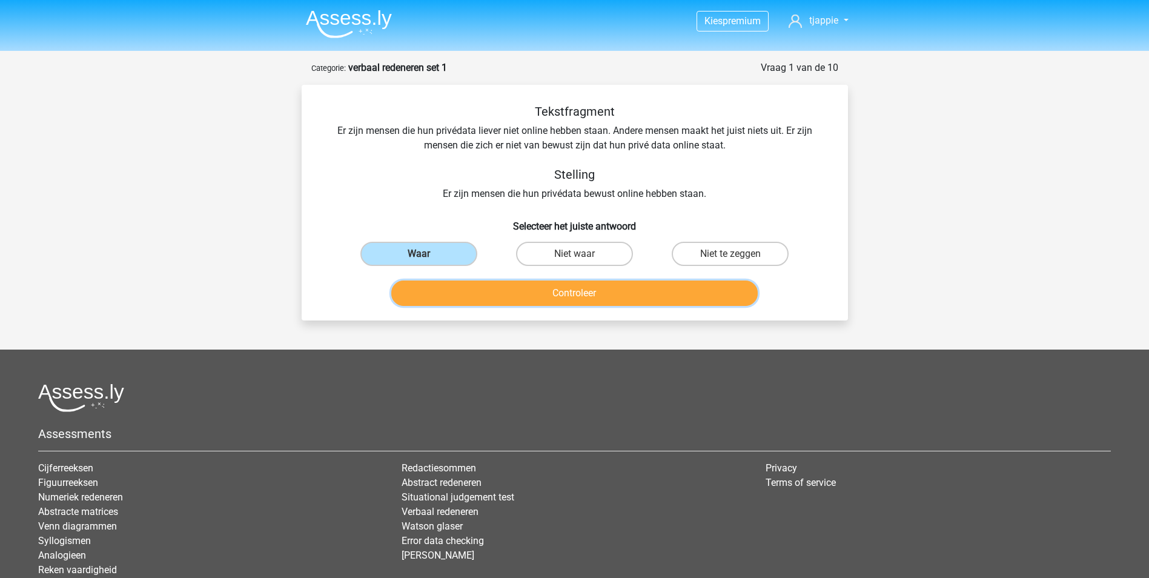
click at [595, 299] on button "Controleer" at bounding box center [574, 292] width 366 height 25
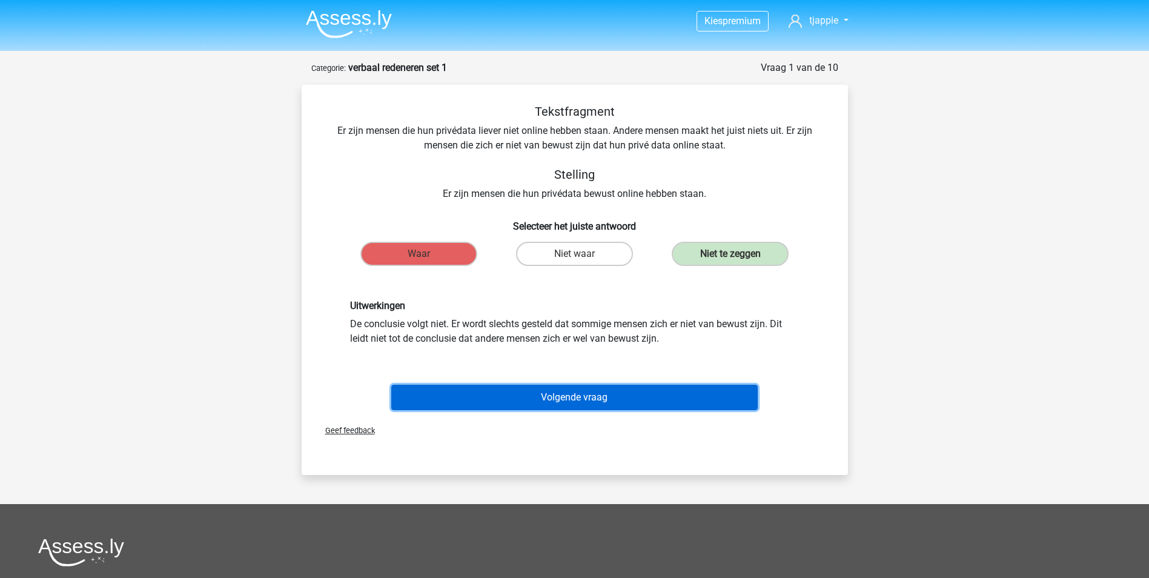
click at [566, 402] on button "Volgende vraag" at bounding box center [574, 397] width 366 height 25
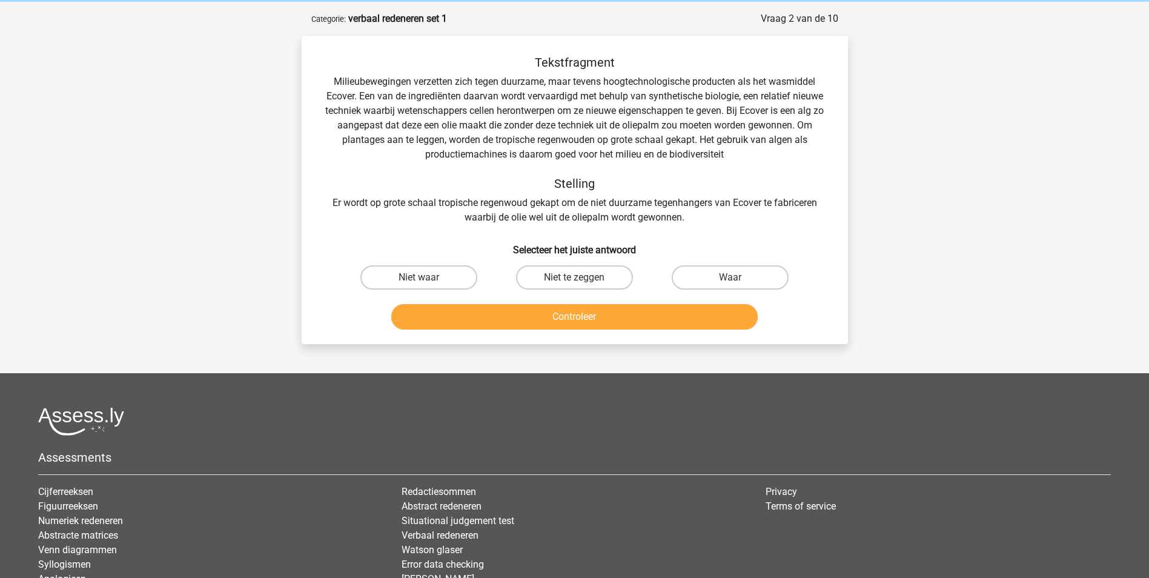
scroll to position [61, 0]
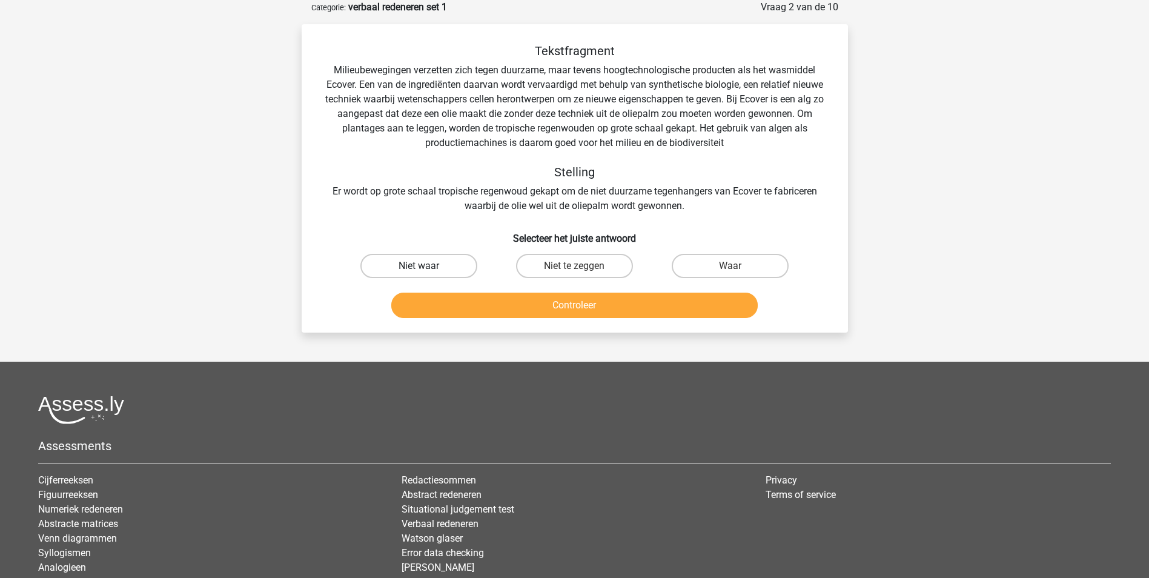
click at [417, 257] on label "Niet waar" at bounding box center [418, 266] width 117 height 24
click at [419, 266] on input "Niet waar" at bounding box center [423, 270] width 8 height 8
radio input "true"
click at [534, 313] on button "Controleer" at bounding box center [574, 305] width 366 height 25
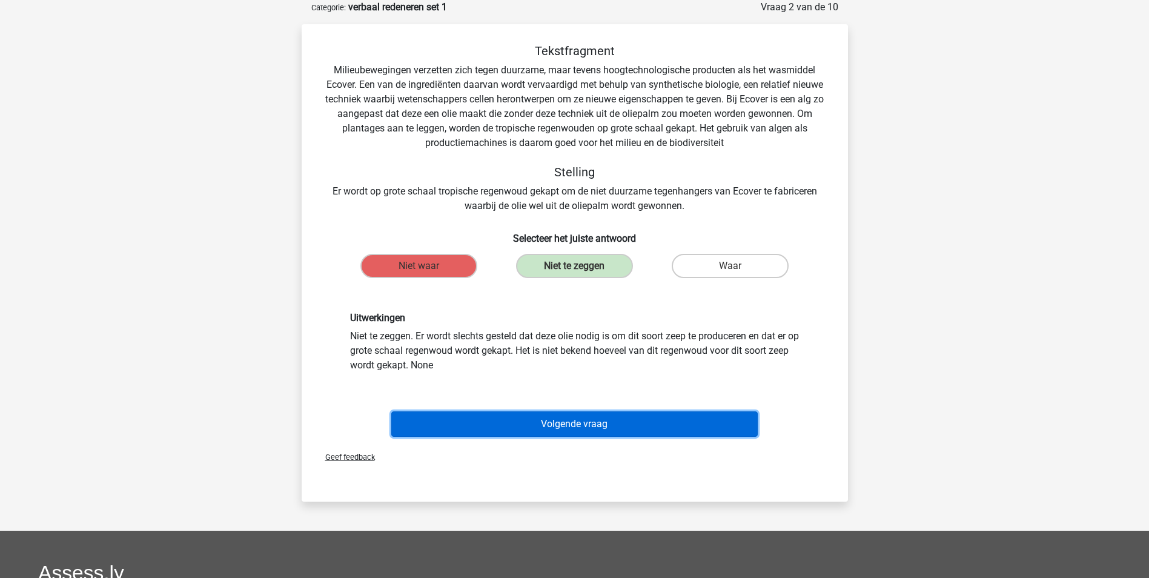
click at [577, 421] on button "Volgende vraag" at bounding box center [574, 423] width 366 height 25
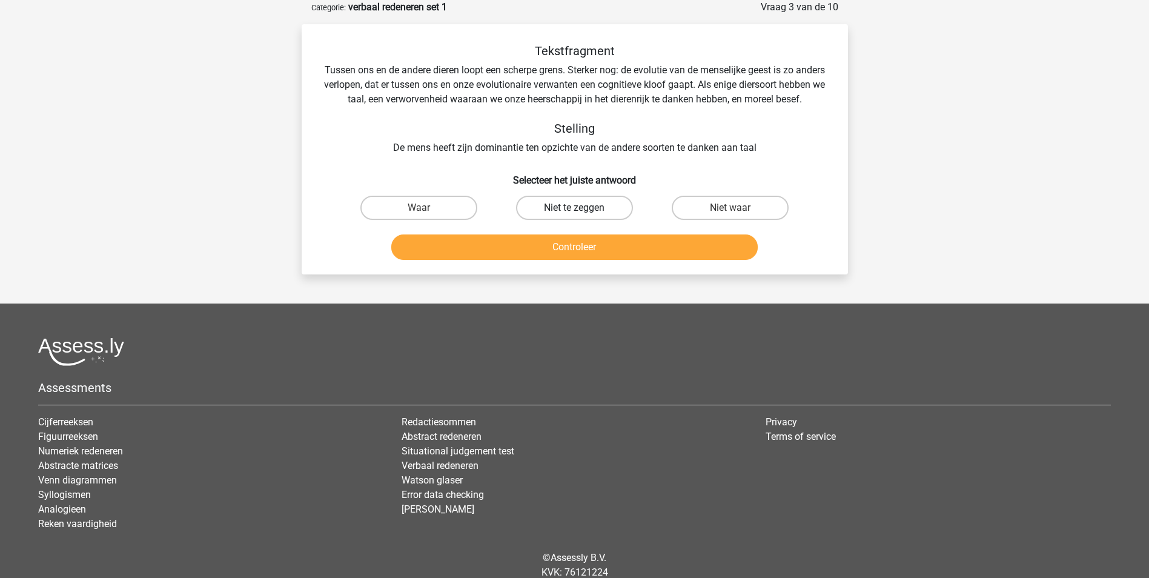
click at [573, 216] on label "Niet te zeggen" at bounding box center [574, 208] width 117 height 24
click at [574, 216] on input "Niet te zeggen" at bounding box center [578, 212] width 8 height 8
radio input "true"
click at [578, 260] on button "Controleer" at bounding box center [574, 246] width 366 height 25
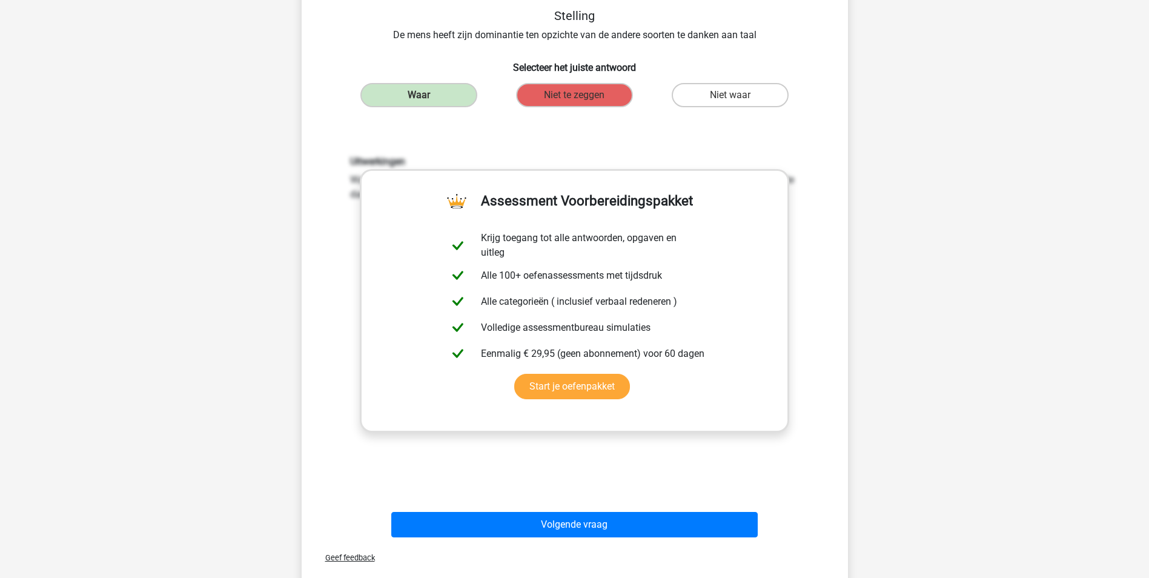
scroll to position [174, 0]
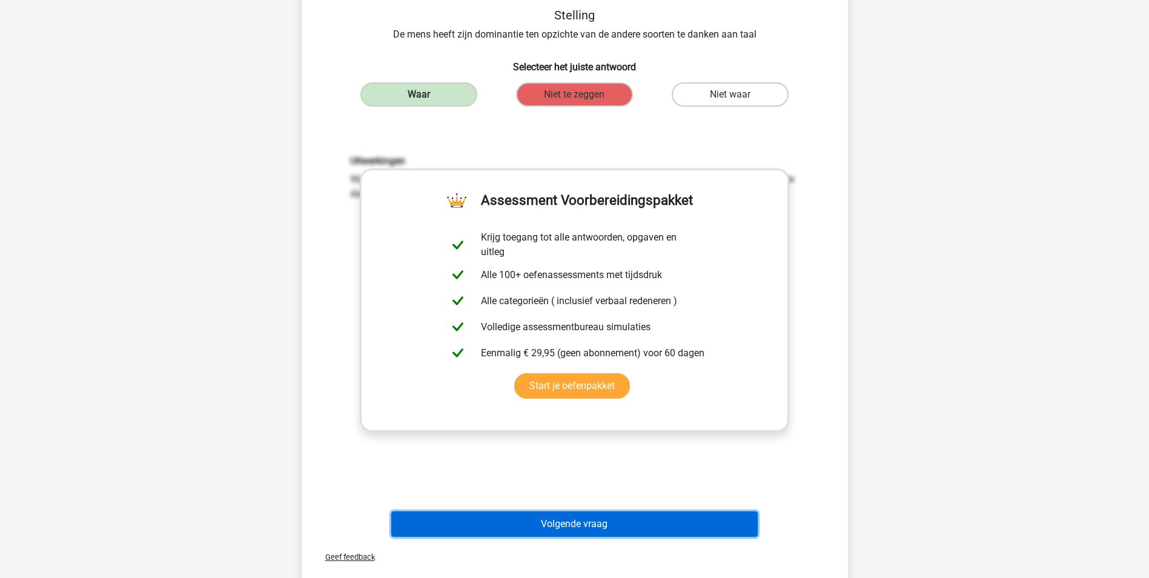
click at [501, 537] on button "Volgende vraag" at bounding box center [574, 523] width 366 height 25
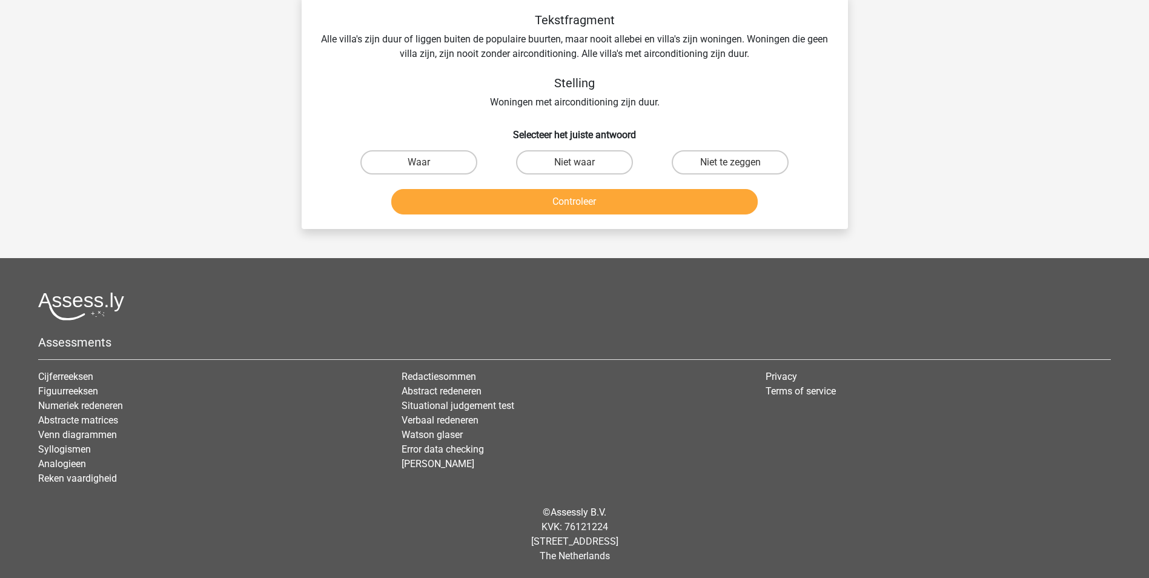
scroll to position [61, 0]
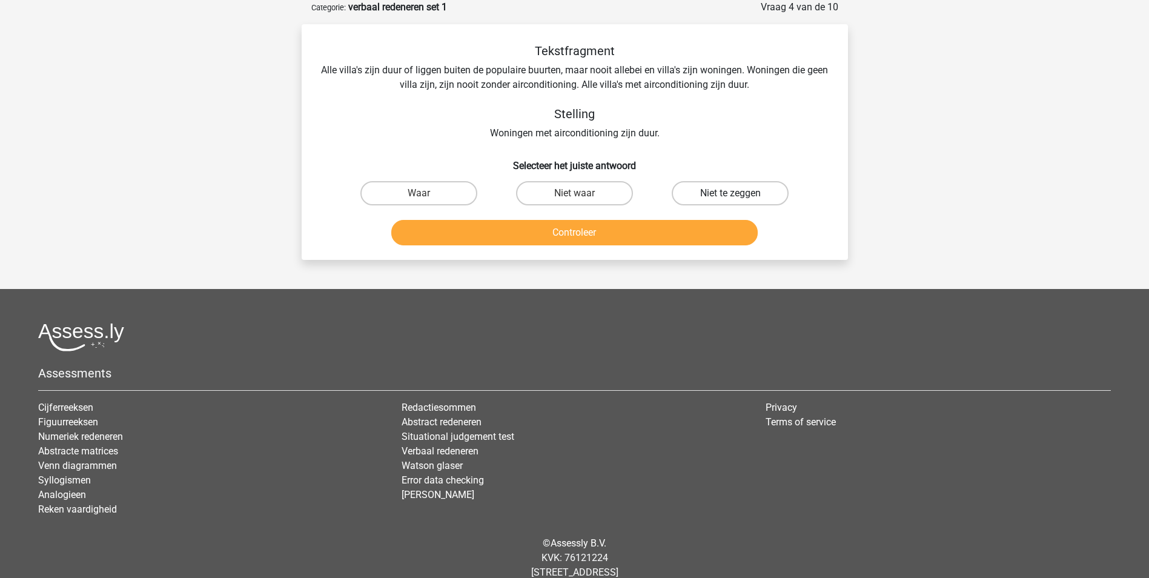
click at [694, 191] on label "Niet te zeggen" at bounding box center [730, 193] width 117 height 24
click at [730, 193] on input "Niet te zeggen" at bounding box center [734, 197] width 8 height 8
radio input "true"
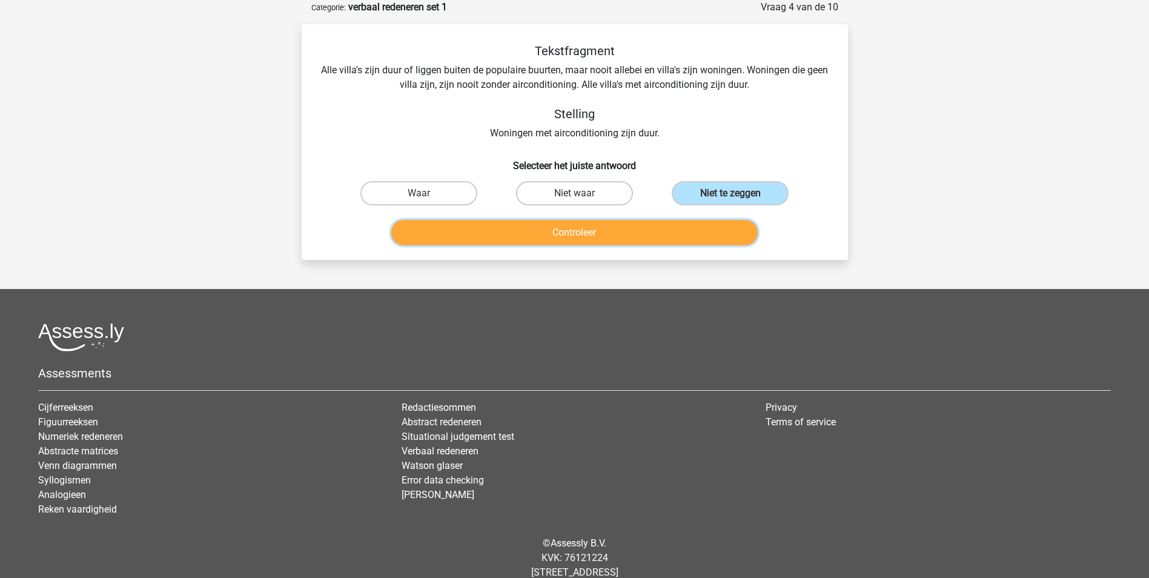
click at [541, 231] on button "Controleer" at bounding box center [574, 232] width 366 height 25
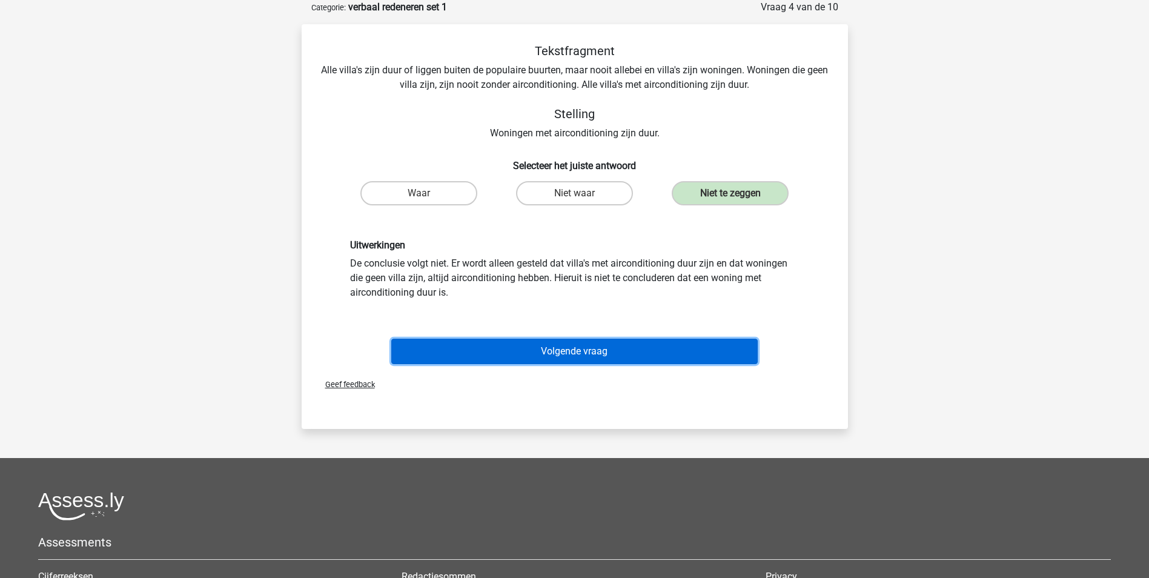
click at [561, 339] on button "Volgende vraag" at bounding box center [574, 351] width 366 height 25
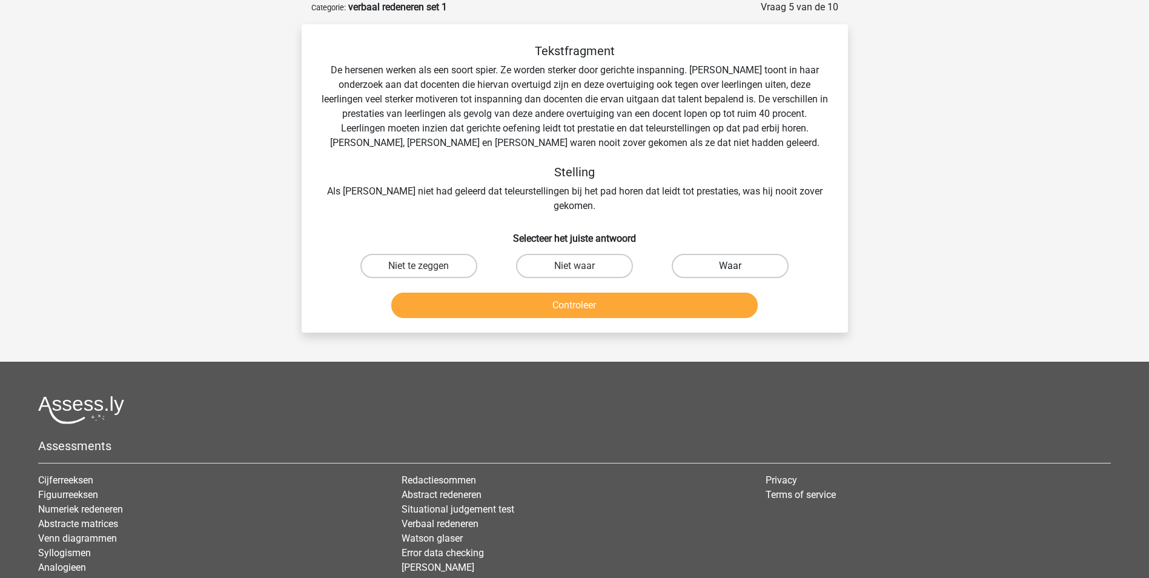
click at [741, 254] on label "Waar" at bounding box center [730, 266] width 117 height 24
click at [738, 266] on input "Waar" at bounding box center [734, 270] width 8 height 8
radio input "true"
click at [560, 293] on button "Controleer" at bounding box center [574, 305] width 366 height 25
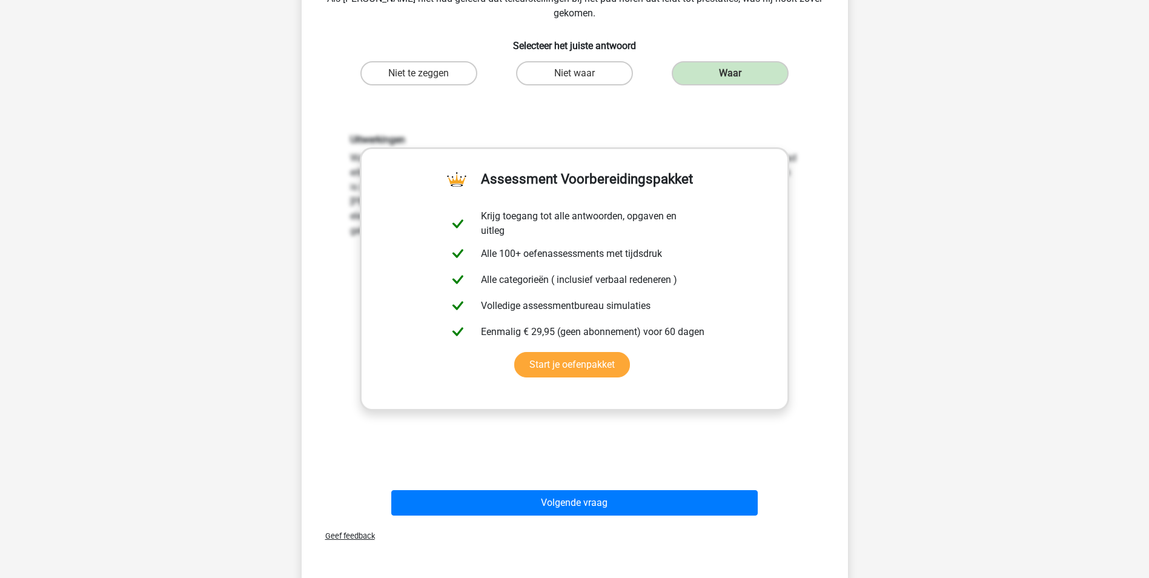
scroll to position [254, 0]
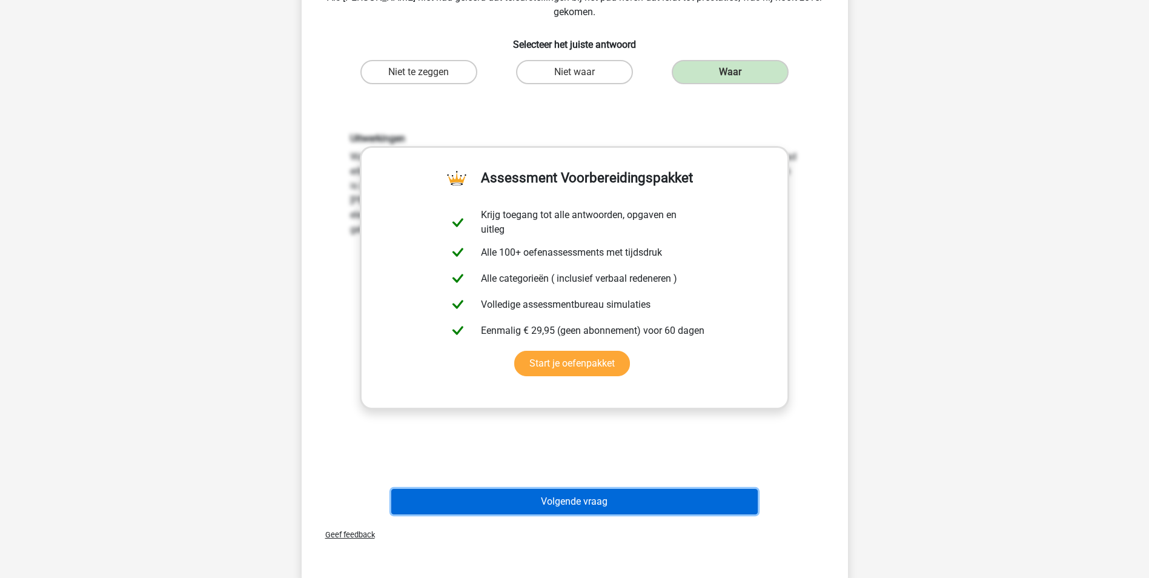
click at [600, 489] on button "Volgende vraag" at bounding box center [574, 501] width 366 height 25
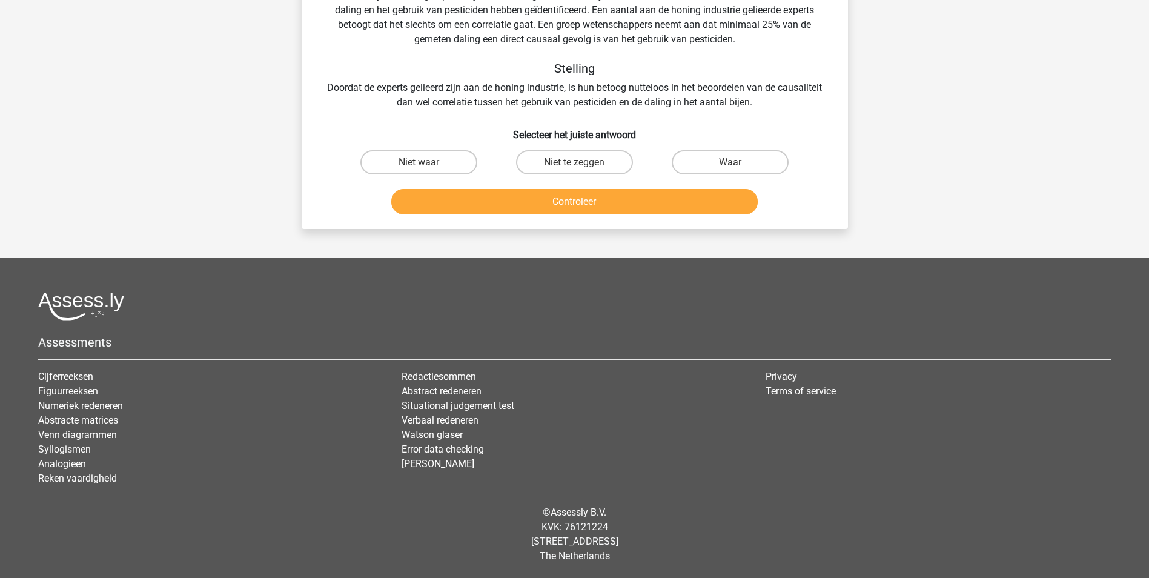
scroll to position [61, 0]
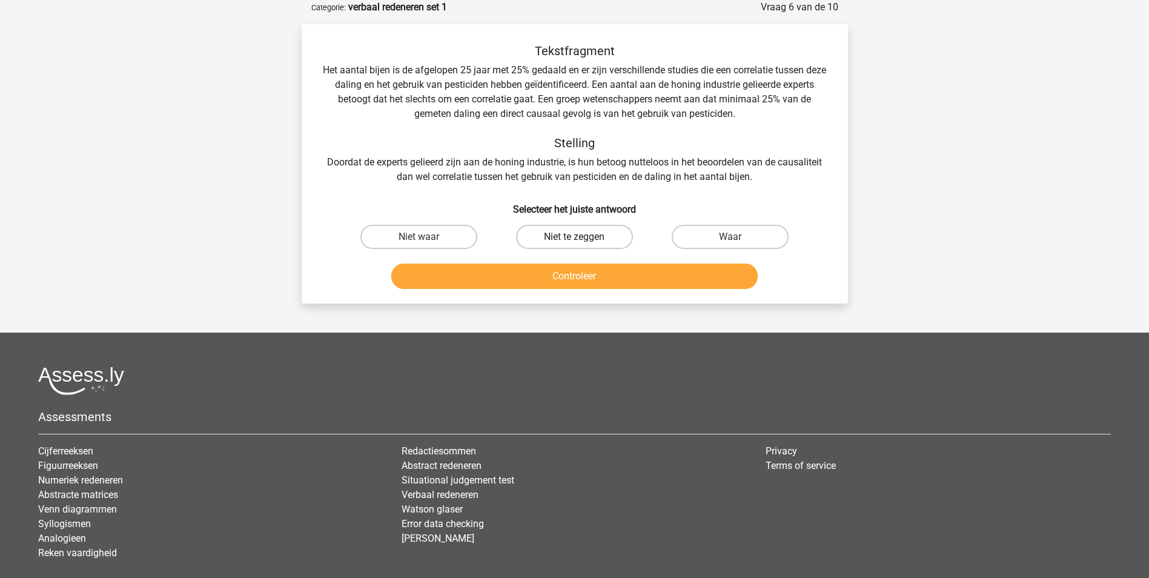
click at [588, 232] on label "Niet te zeggen" at bounding box center [574, 237] width 117 height 24
click at [582, 237] on input "Niet te zeggen" at bounding box center [578, 241] width 8 height 8
radio input "true"
click at [580, 268] on button "Controleer" at bounding box center [574, 275] width 366 height 25
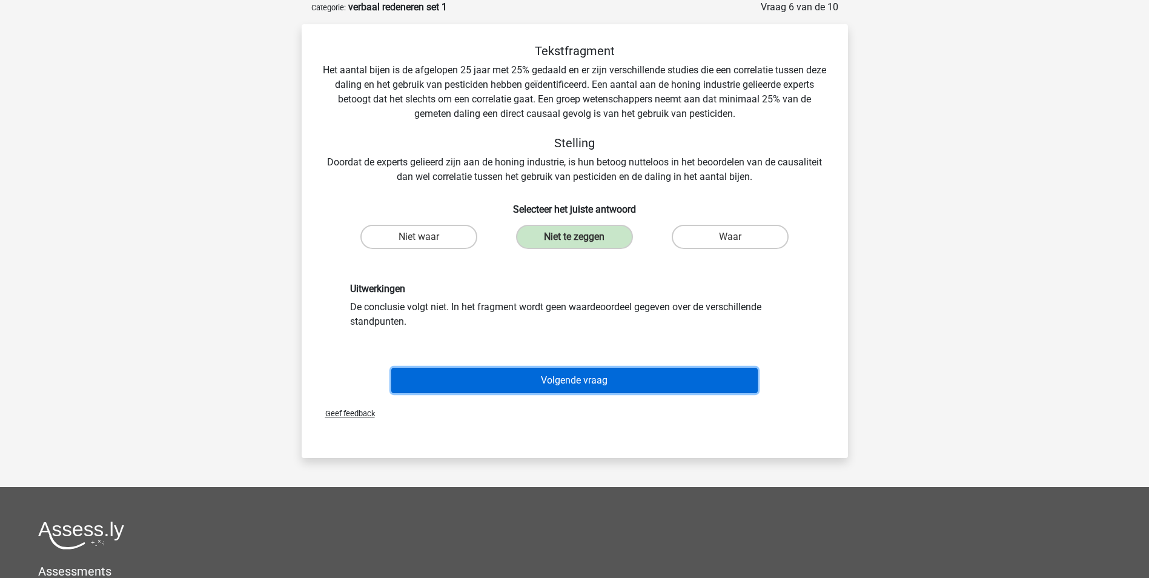
click at [595, 377] on button "Volgende vraag" at bounding box center [574, 380] width 366 height 25
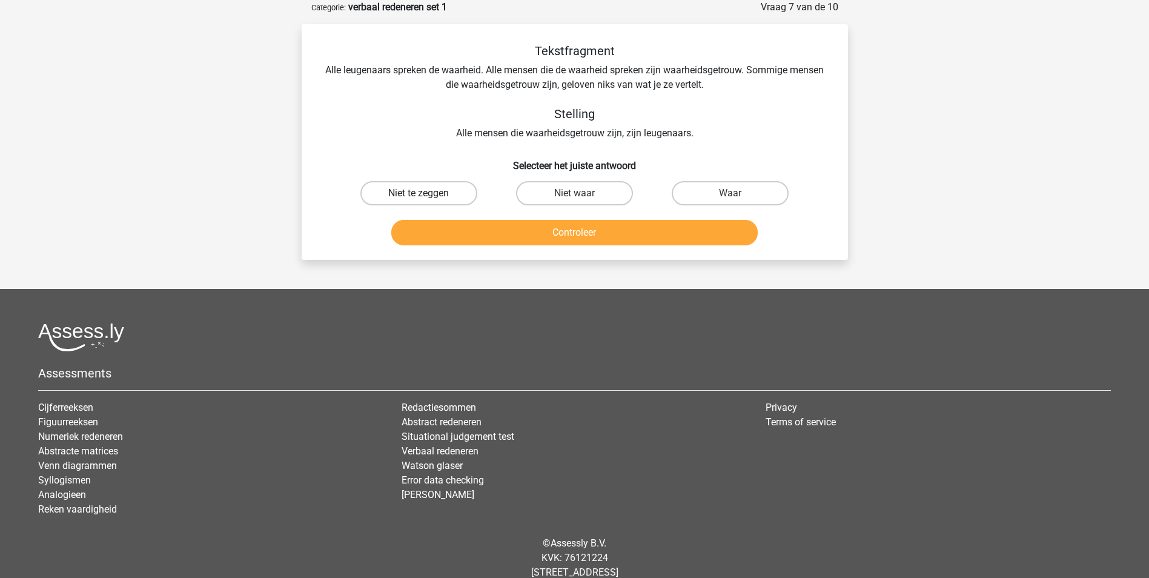
click at [441, 190] on label "Niet te zeggen" at bounding box center [418, 193] width 117 height 24
click at [426, 193] on input "Niet te zeggen" at bounding box center [423, 197] width 8 height 8
radio input "true"
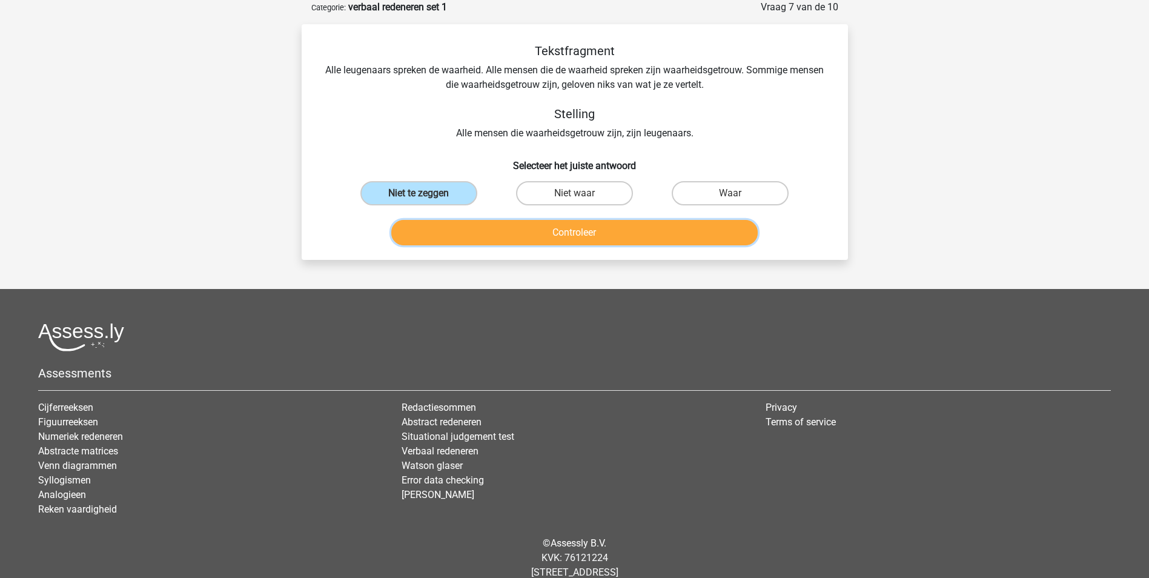
click at [581, 227] on button "Controleer" at bounding box center [574, 232] width 366 height 25
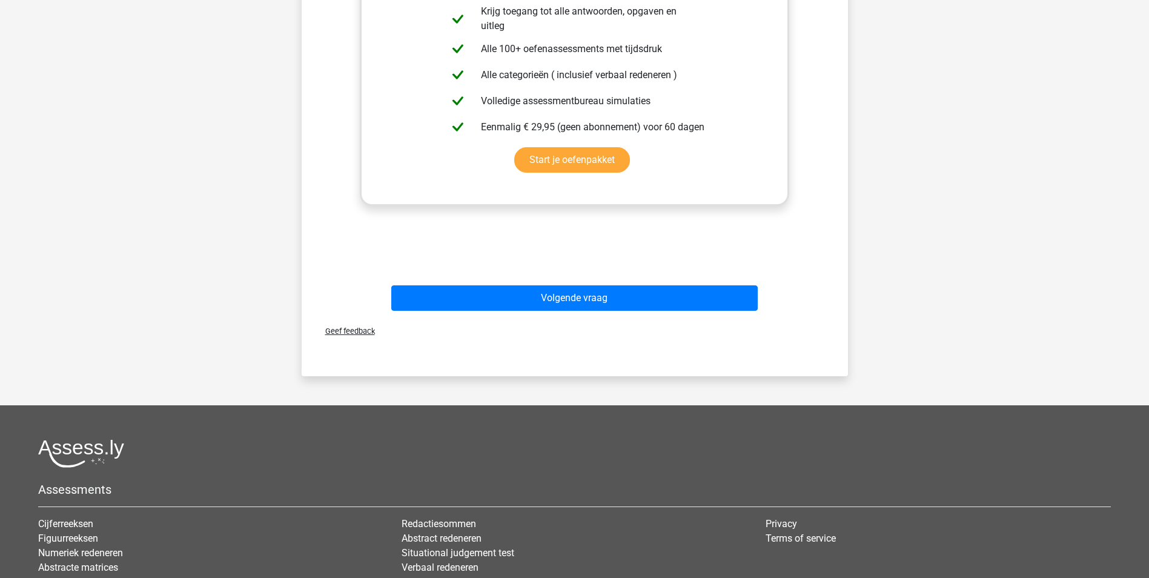
scroll to position [386, 0]
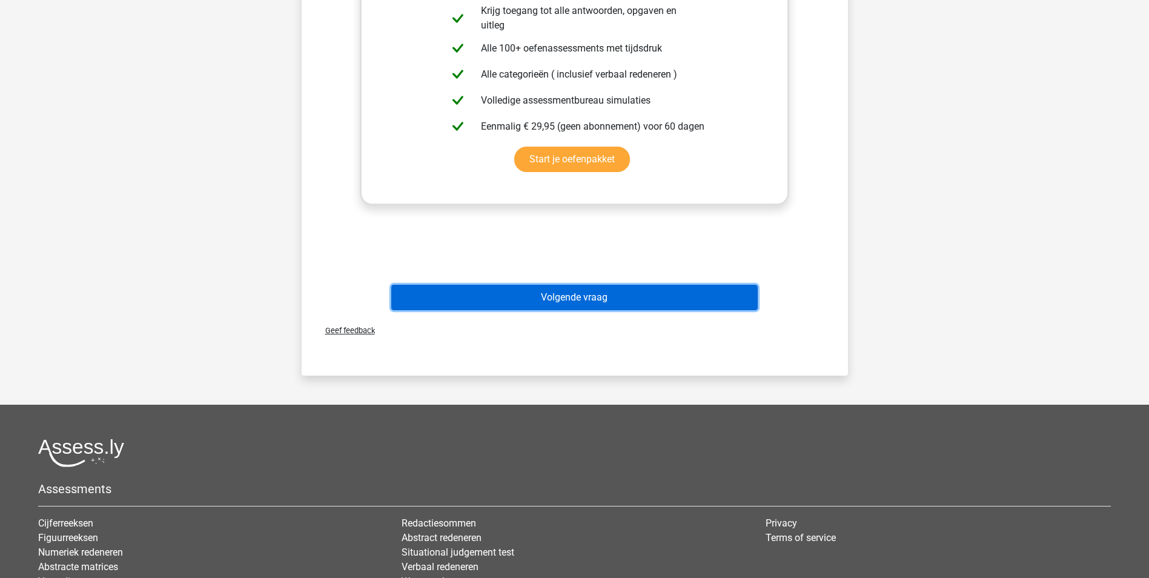
click at [561, 293] on button "Volgende vraag" at bounding box center [574, 297] width 366 height 25
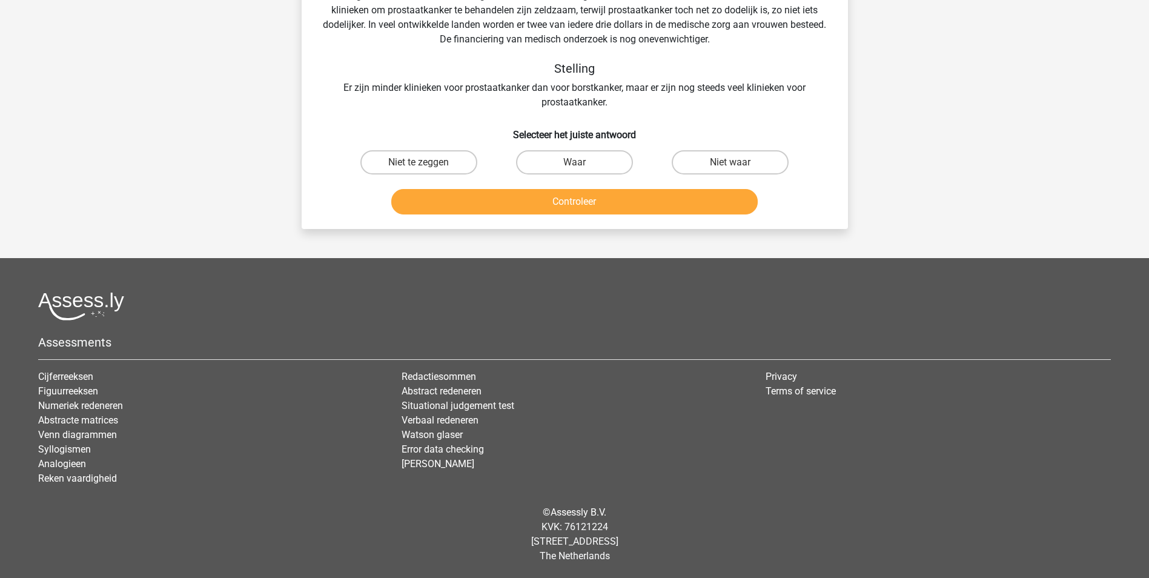
scroll to position [61, 0]
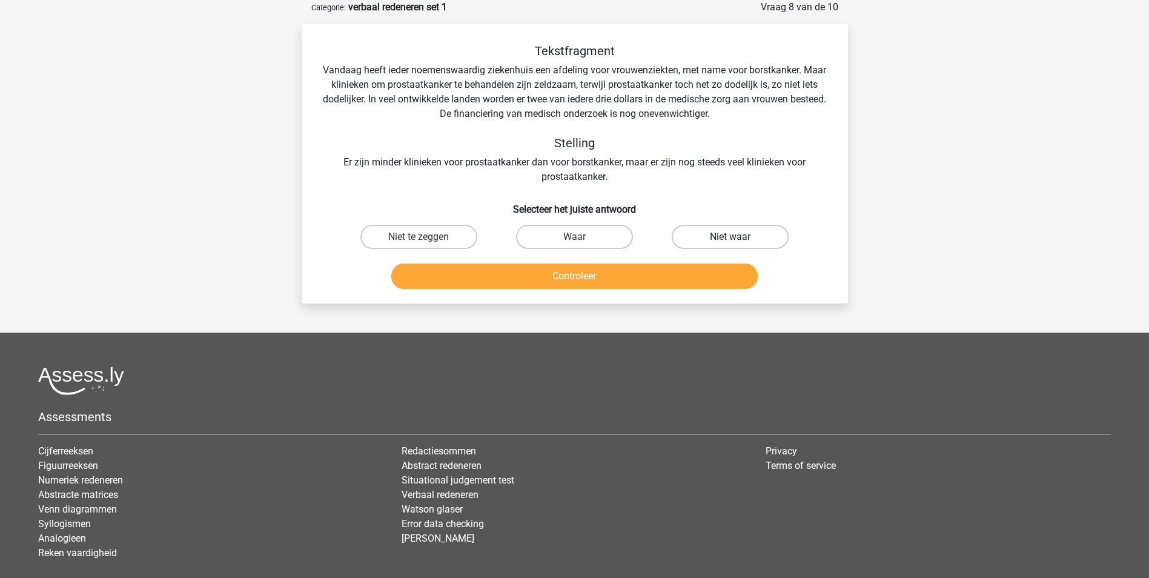
click at [734, 235] on label "Niet waar" at bounding box center [730, 237] width 117 height 24
click at [734, 237] on input "Niet waar" at bounding box center [734, 241] width 8 height 8
radio input "true"
click at [595, 276] on button "Controleer" at bounding box center [574, 275] width 366 height 25
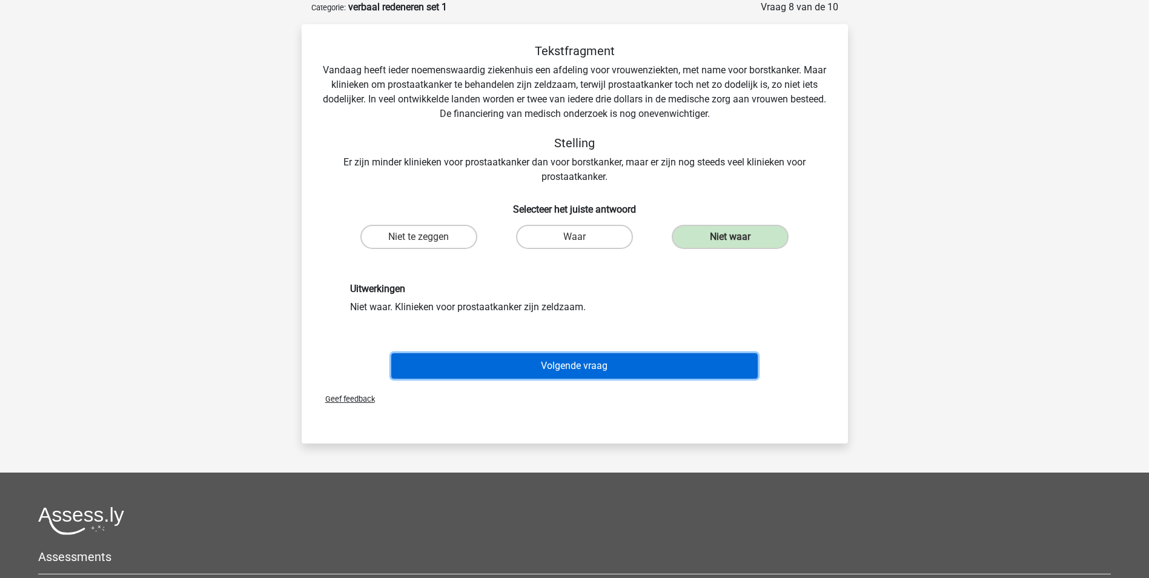
click at [611, 368] on button "Volgende vraag" at bounding box center [574, 365] width 366 height 25
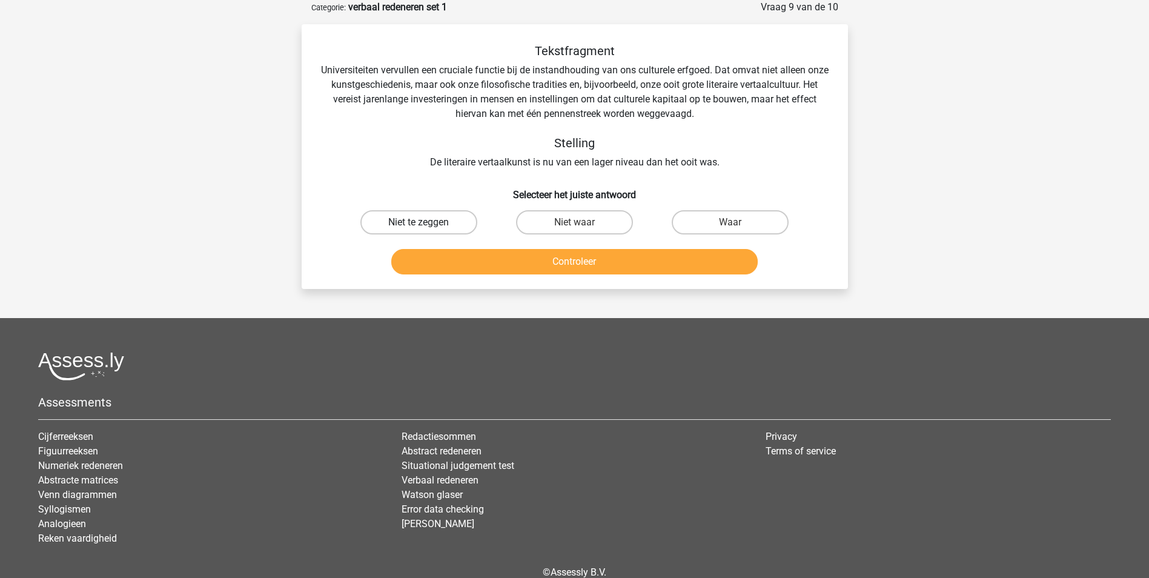
click at [429, 222] on label "Niet te zeggen" at bounding box center [418, 222] width 117 height 24
click at [426, 222] on input "Niet te zeggen" at bounding box center [423, 226] width 8 height 8
radio input "true"
click at [549, 258] on button "Controleer" at bounding box center [574, 261] width 366 height 25
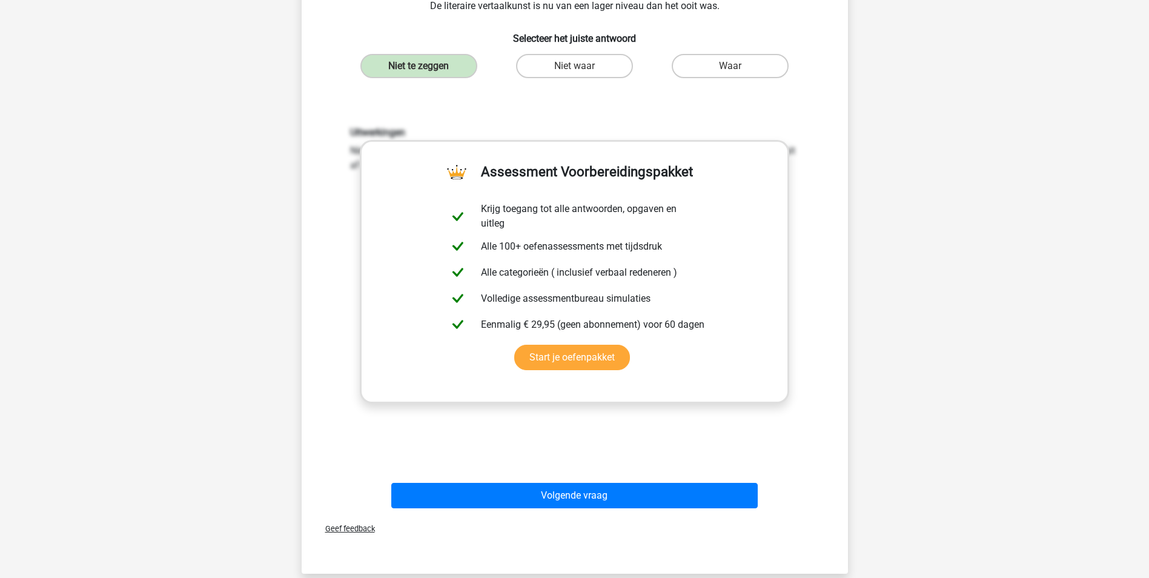
scroll to position [217, 0]
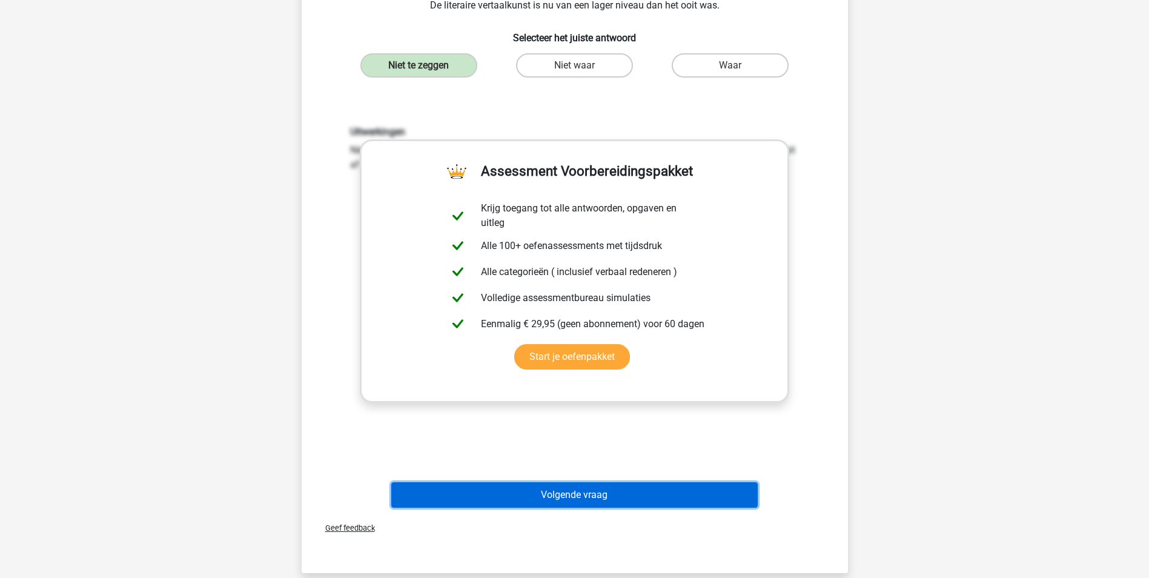
click at [583, 495] on button "Volgende vraag" at bounding box center [574, 494] width 366 height 25
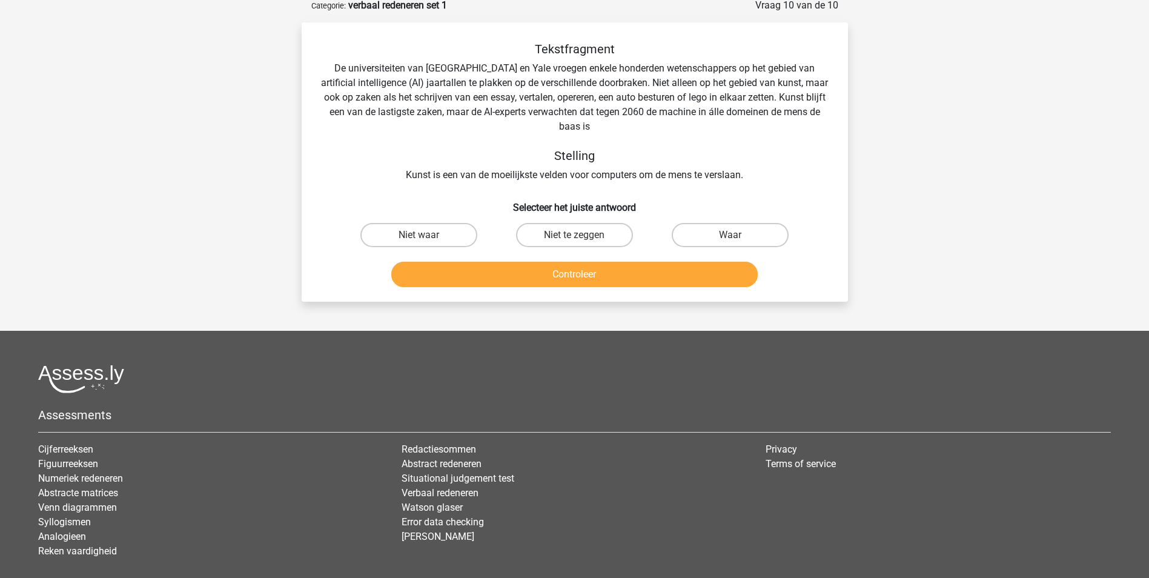
scroll to position [61, 0]
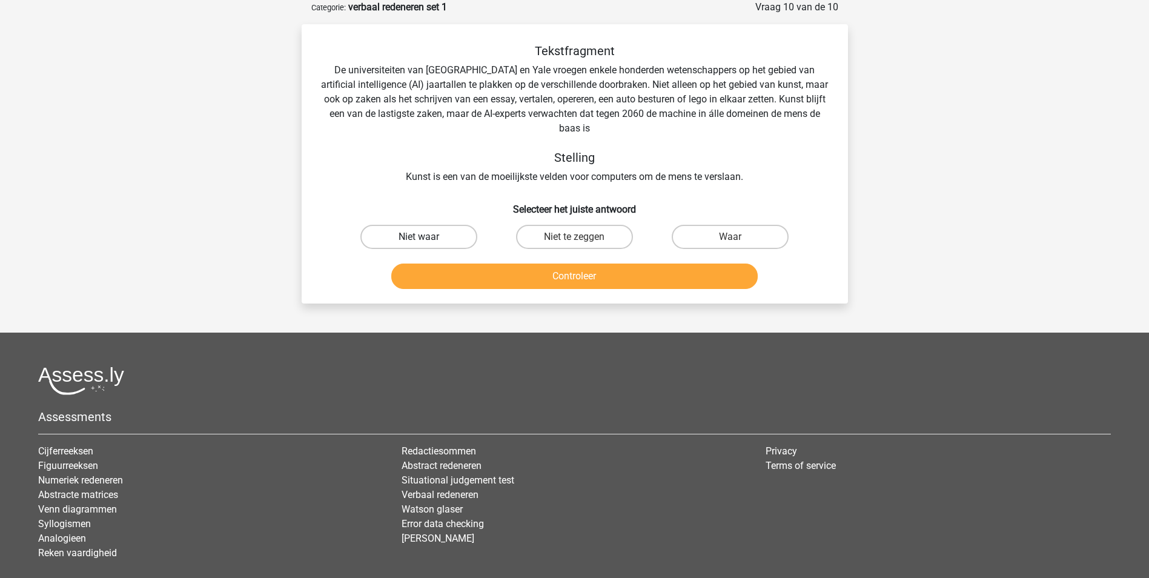
click at [432, 232] on label "Niet waar" at bounding box center [418, 237] width 117 height 24
click at [426, 237] on input "Niet waar" at bounding box center [423, 241] width 8 height 8
radio input "true"
click at [525, 273] on button "Controleer" at bounding box center [574, 275] width 366 height 25
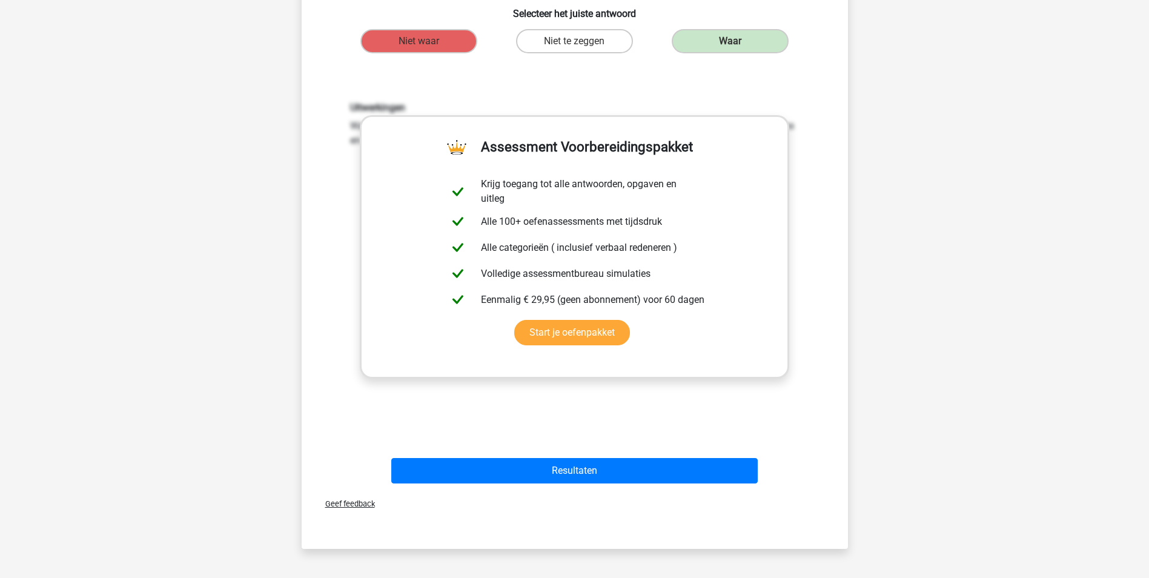
scroll to position [257, 0]
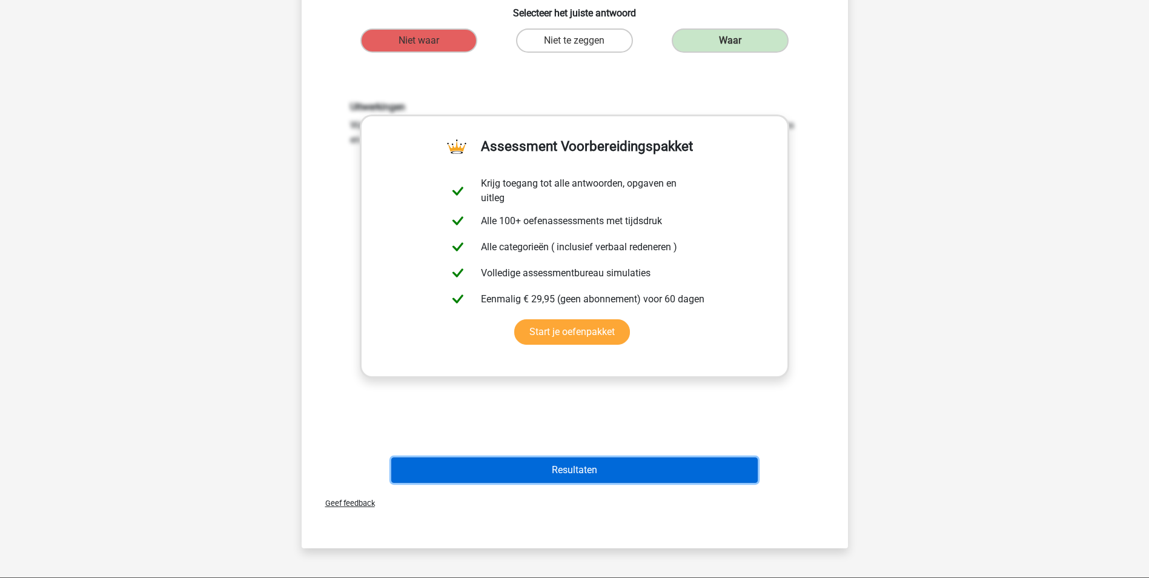
click at [575, 469] on button "Resultaten" at bounding box center [574, 469] width 366 height 25
